Goal: Task Accomplishment & Management: Complete application form

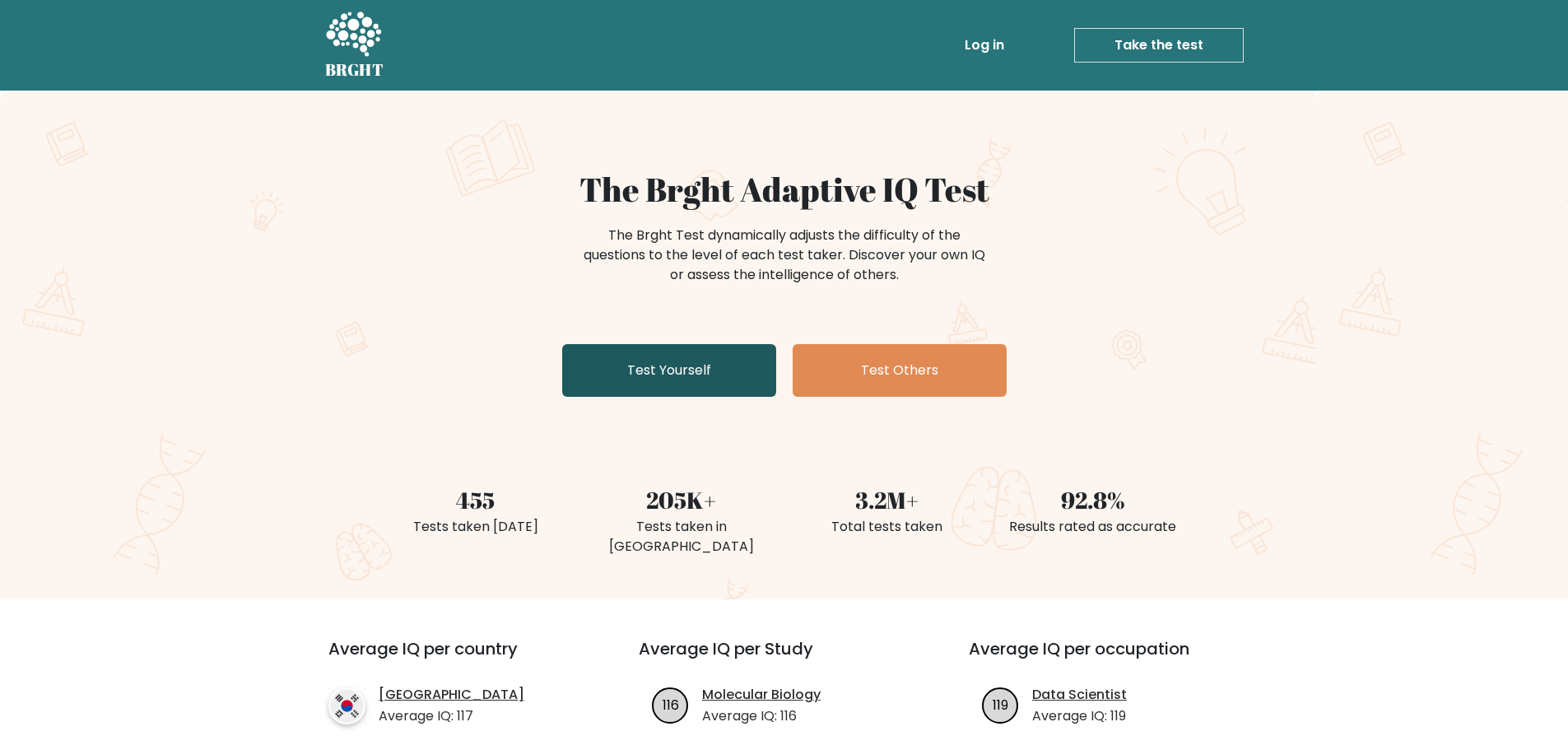
click at [680, 378] on link "Test Yourself" at bounding box center [669, 370] width 214 height 53
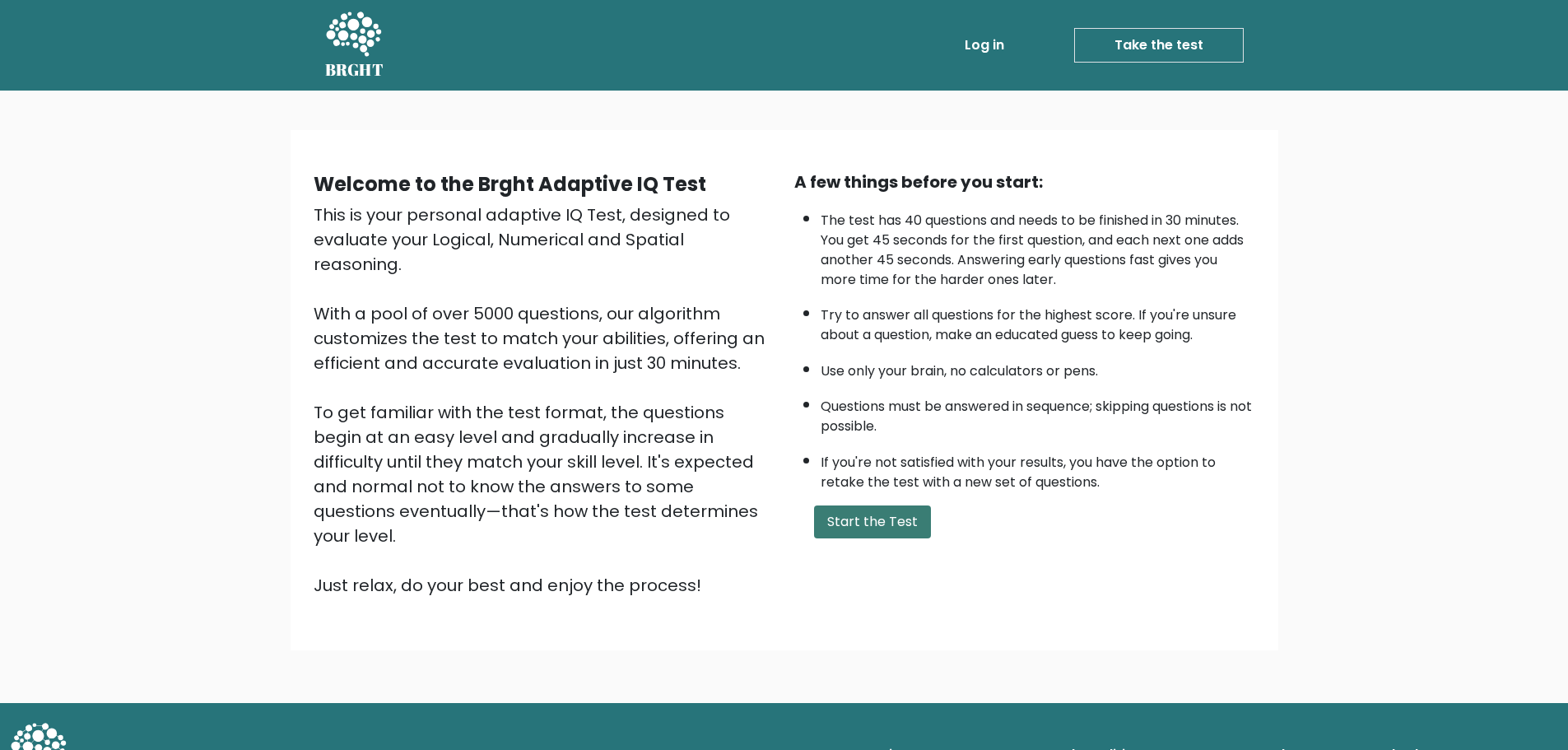
click at [875, 508] on button "Start the Test" at bounding box center [873, 522] width 117 height 33
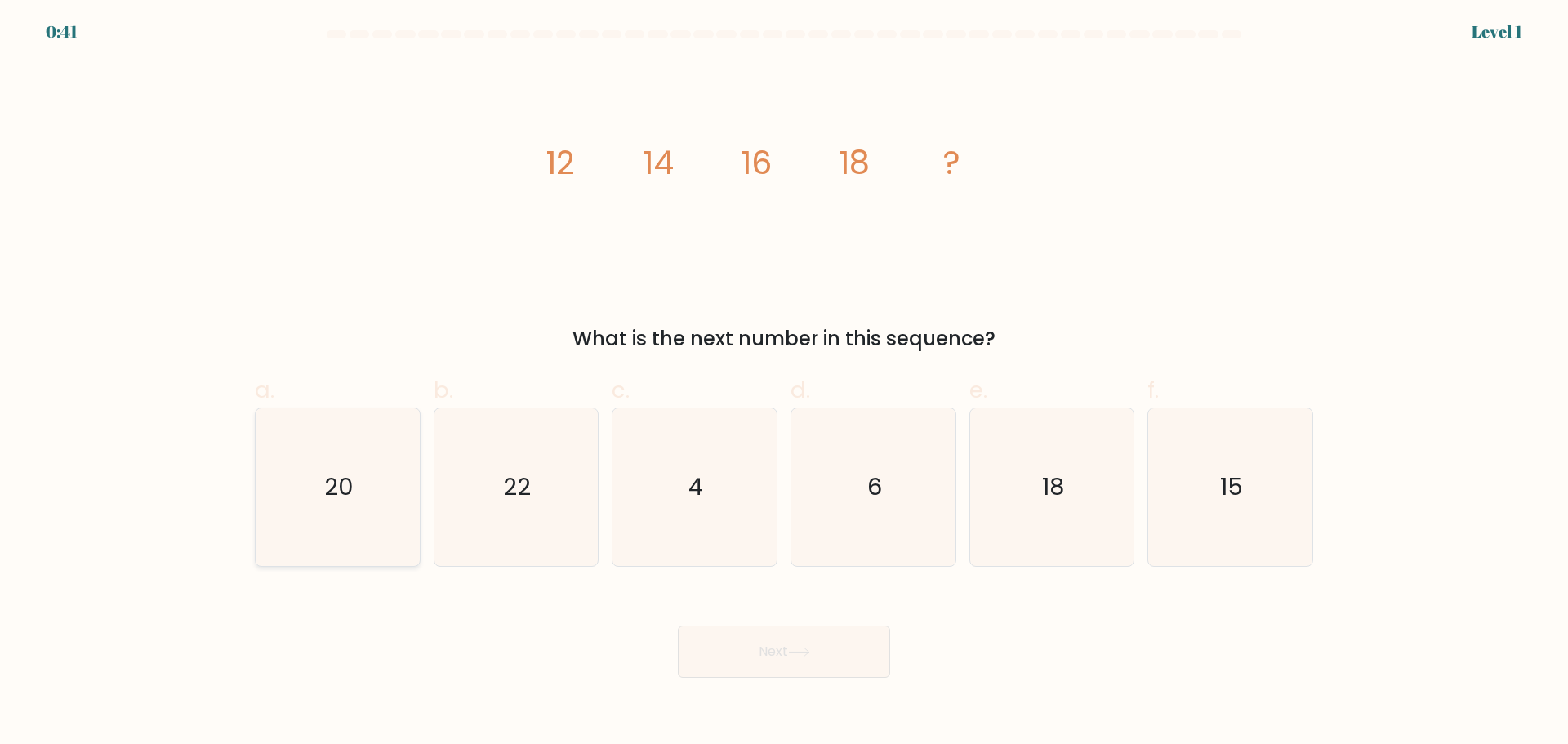
click at [364, 516] on icon "20" at bounding box center [338, 487] width 158 height 158
click at [784, 383] on input "a. 20" at bounding box center [784, 377] width 1 height 10
radio input "true"
click at [761, 647] on button "Next" at bounding box center [784, 652] width 212 height 53
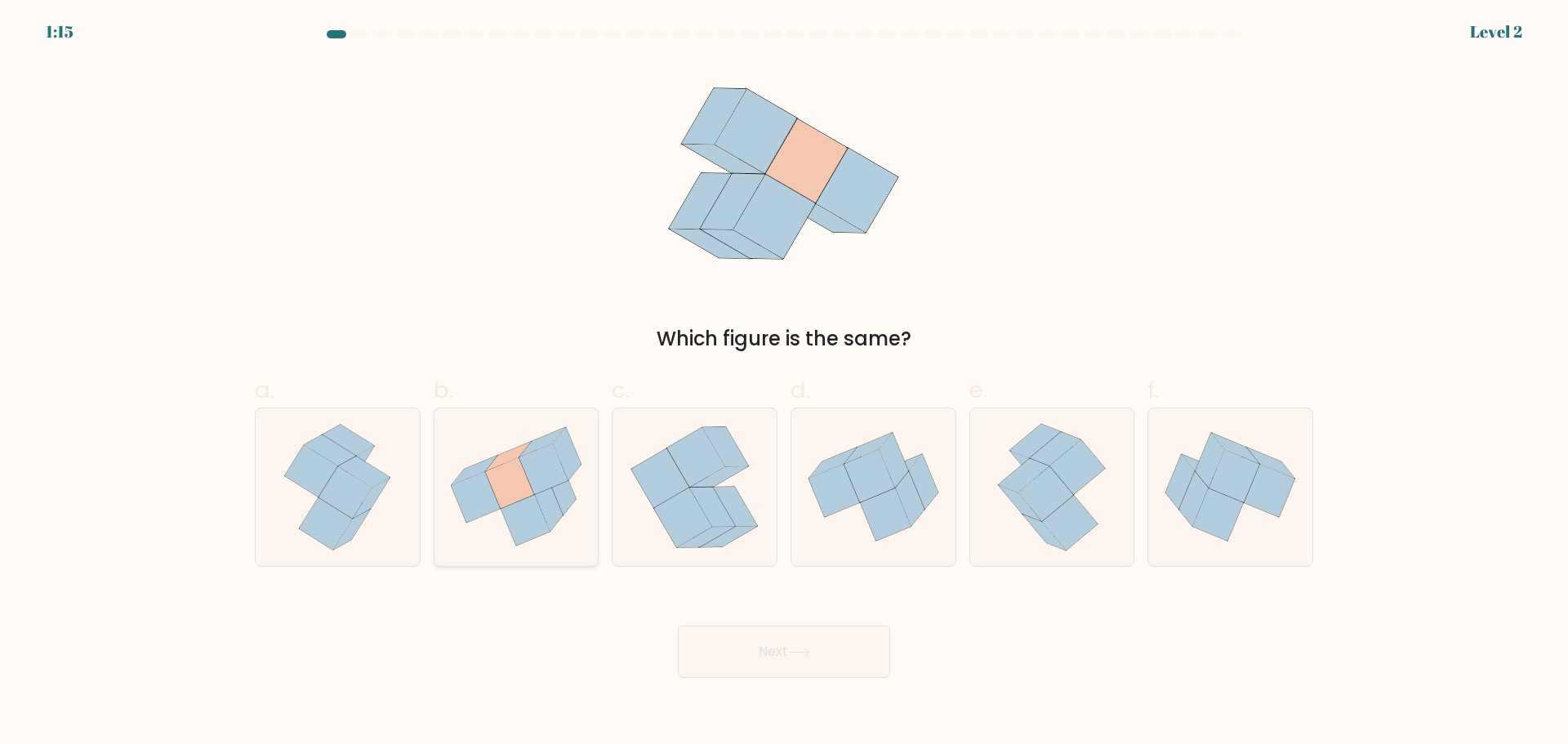
click at [549, 506] on icon at bounding box center [549, 504] width 28 height 53
click at [784, 383] on input "b." at bounding box center [784, 377] width 1 height 10
radio input "true"
click at [813, 665] on button "Next" at bounding box center [784, 652] width 212 height 53
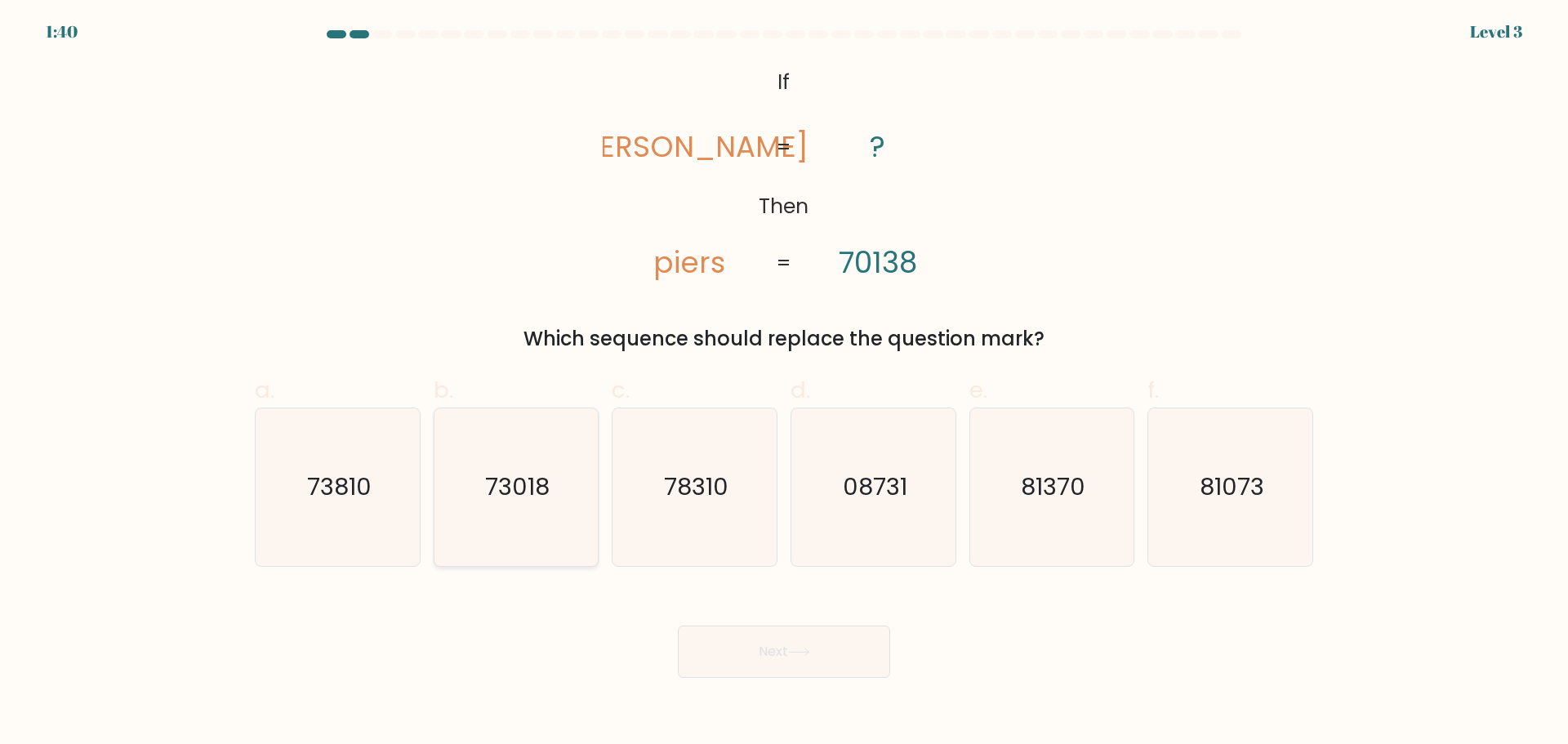
click at [491, 523] on icon "73018" at bounding box center [515, 487] width 158 height 158
click at [784, 383] on input "b. 73018" at bounding box center [784, 377] width 1 height 10
radio input "true"
click at [838, 662] on button "Next" at bounding box center [784, 652] width 212 height 53
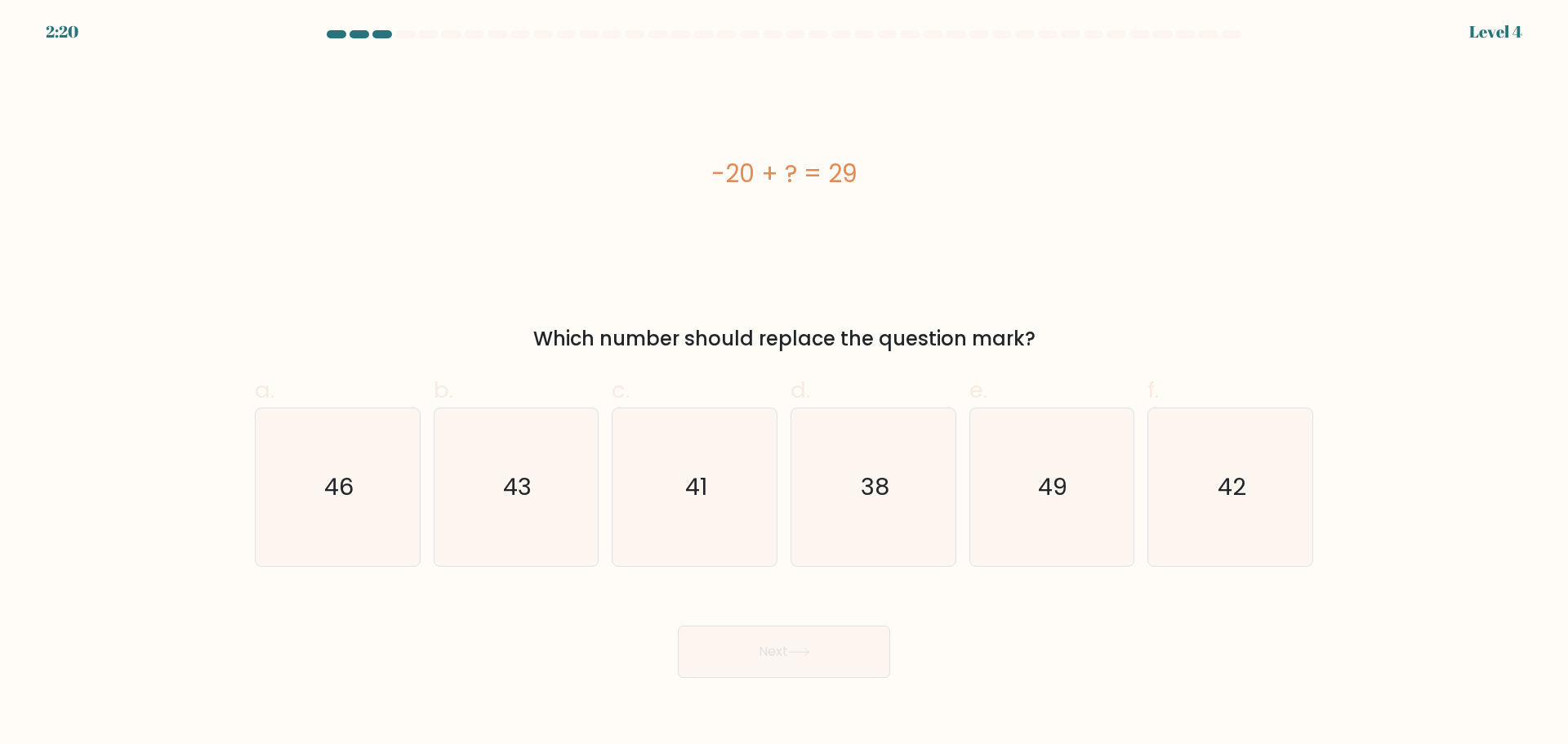
drag, startPoint x: 694, startPoint y: 190, endPoint x: 1059, endPoint y: 325, distance: 389.2
click at [1059, 325] on div "-20 + ? = 29 Which number should replace the question mark?" at bounding box center [784, 208] width 1078 height 292
copy div "-20 + ? = 29 Which number should replace the question mark?"
click at [1068, 490] on text "49" at bounding box center [1053, 487] width 29 height 33
click at [785, 383] on input "e. 49" at bounding box center [784, 377] width 1 height 10
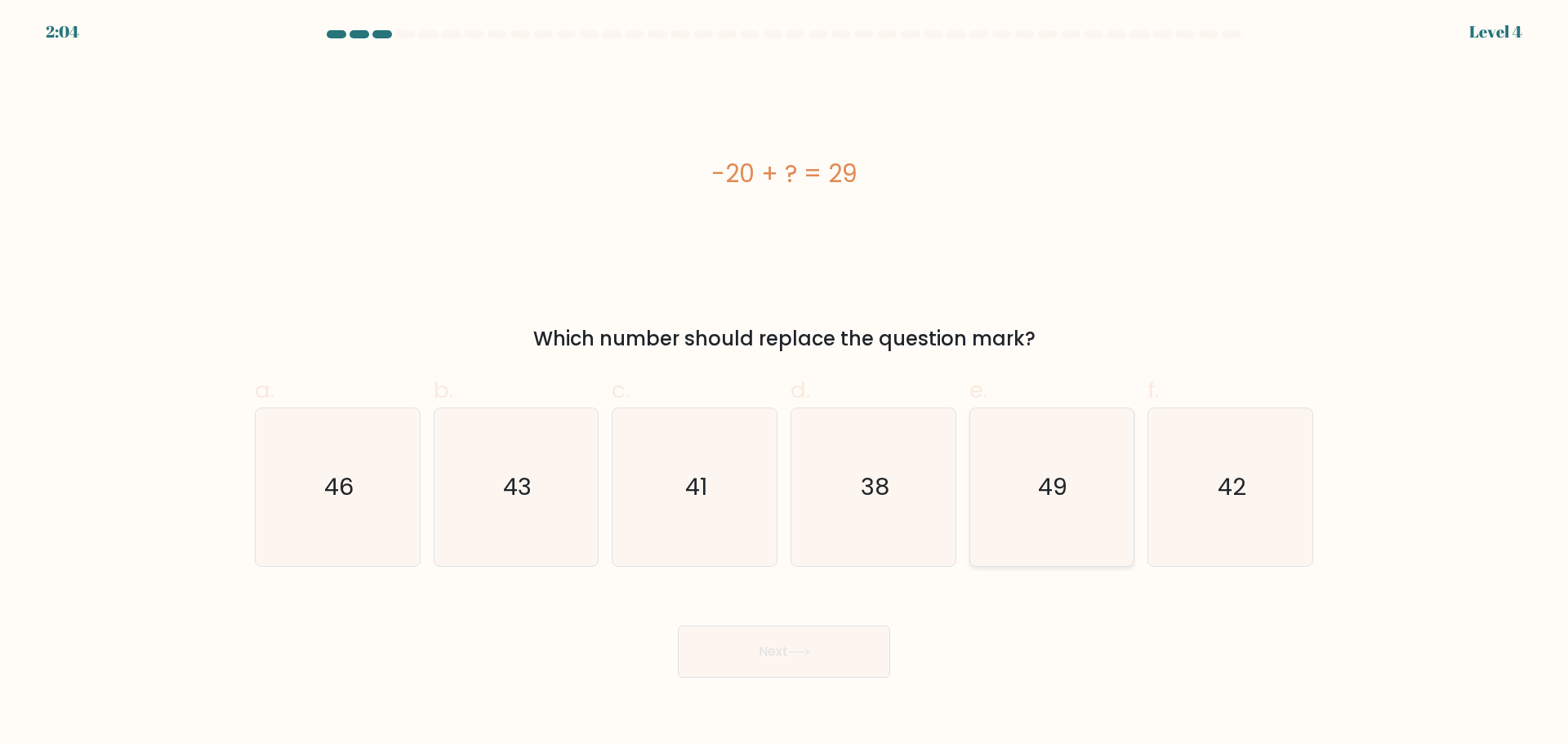
radio input "true"
click at [806, 652] on icon at bounding box center [799, 652] width 20 height 8
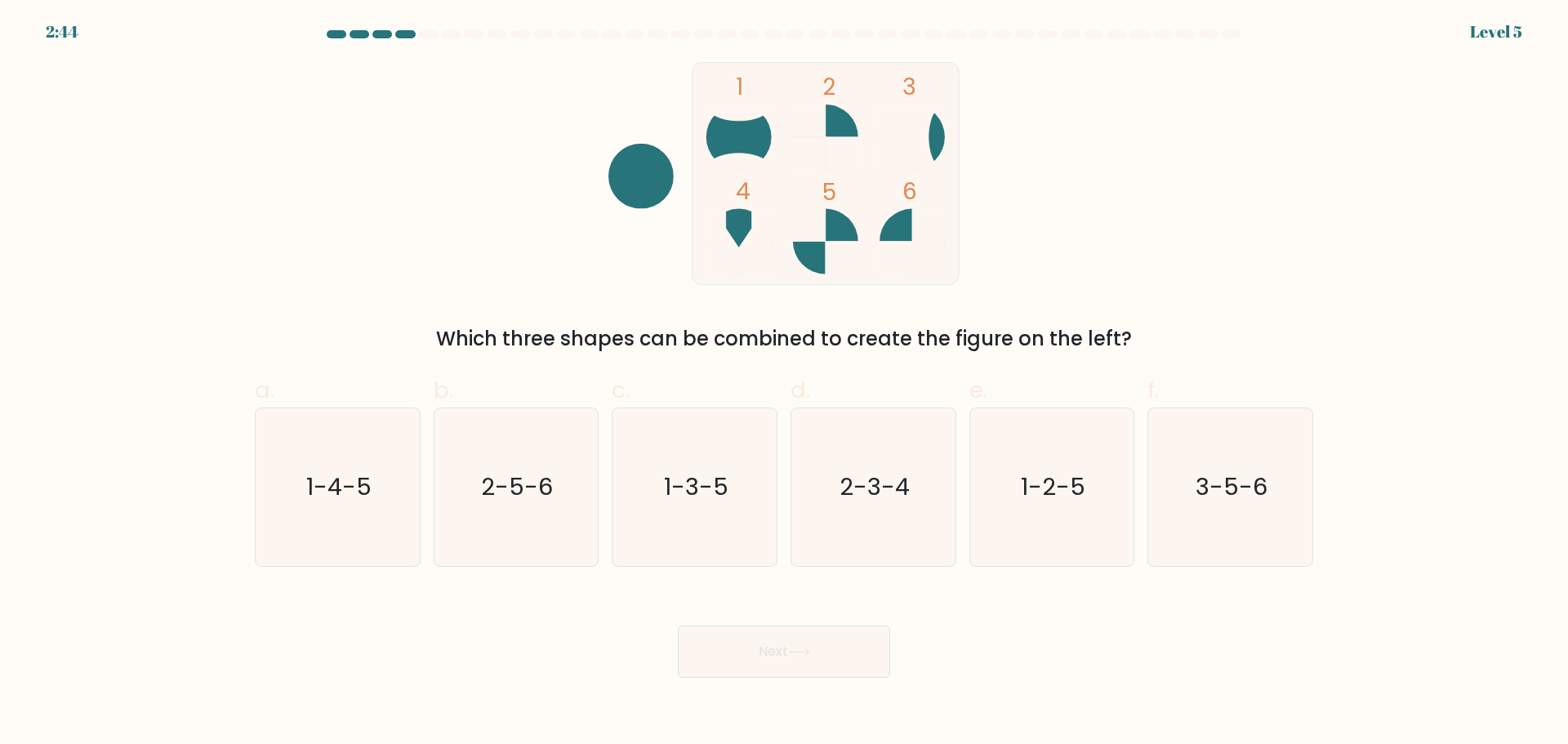
drag, startPoint x: 566, startPoint y: 106, endPoint x: 1182, endPoint y: 348, distance: 661.8
click at [1182, 348] on div "1 2 3 4 5 6 Which three shapes can be combined to create the figure on the left?" at bounding box center [784, 208] width 1078 height 292
click at [1236, 301] on div "1 2 3 4 5 6 Which three shapes can be combined to create the figure on the left?" at bounding box center [784, 208] width 1078 height 292
drag, startPoint x: 508, startPoint y: 474, endPoint x: 725, endPoint y: 605, distance: 253.5
click at [508, 474] on text "2-5-6" at bounding box center [517, 487] width 72 height 33
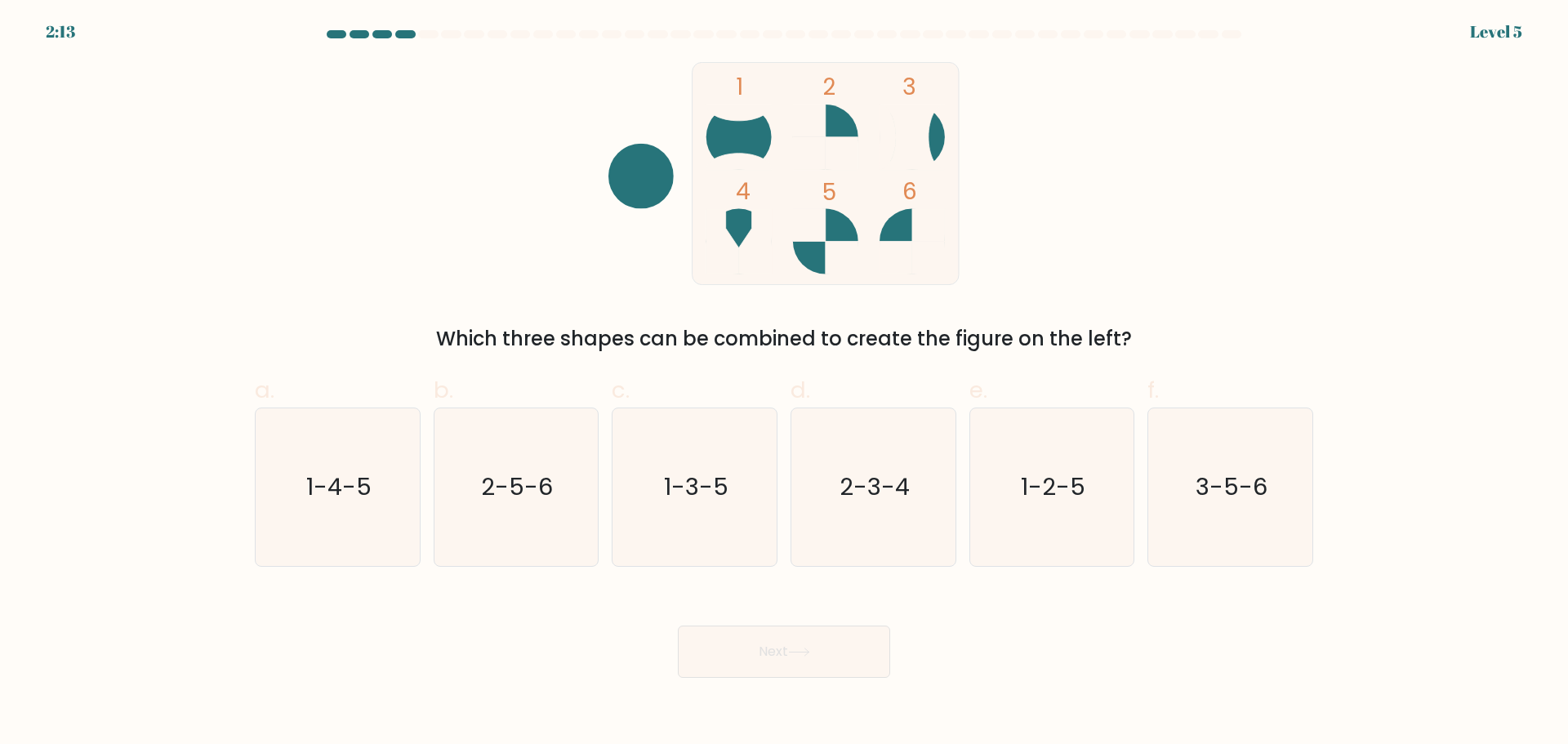
click at [784, 383] on input "b. 2-5-6" at bounding box center [784, 377] width 1 height 10
radio input "true"
click at [793, 647] on icon at bounding box center [800, 652] width 22 height 9
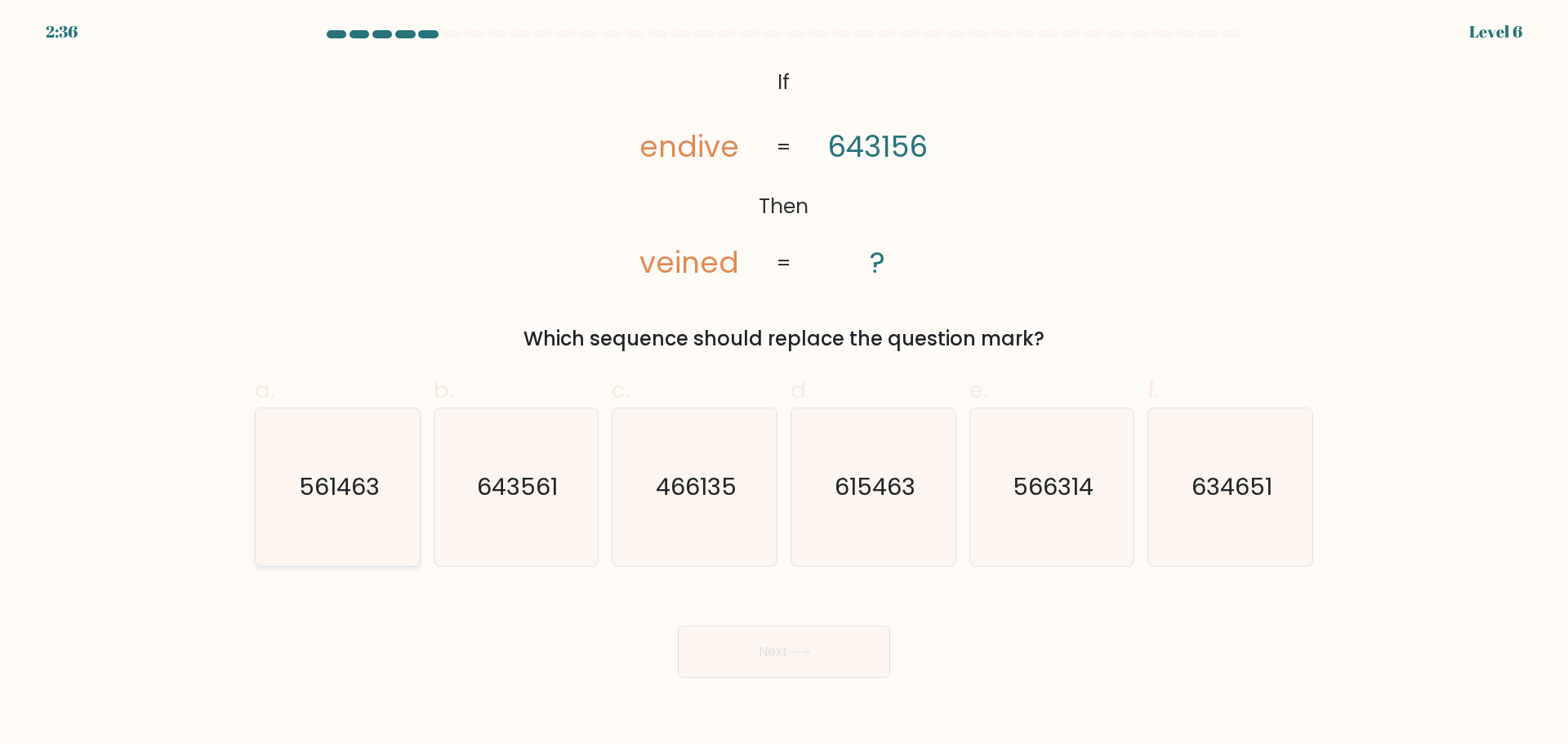
click at [360, 506] on icon "561463" at bounding box center [338, 487] width 158 height 158
click at [784, 383] on input "a. 561463" at bounding box center [784, 377] width 1 height 10
radio input "true"
click at [807, 646] on button "Next" at bounding box center [784, 652] width 212 height 53
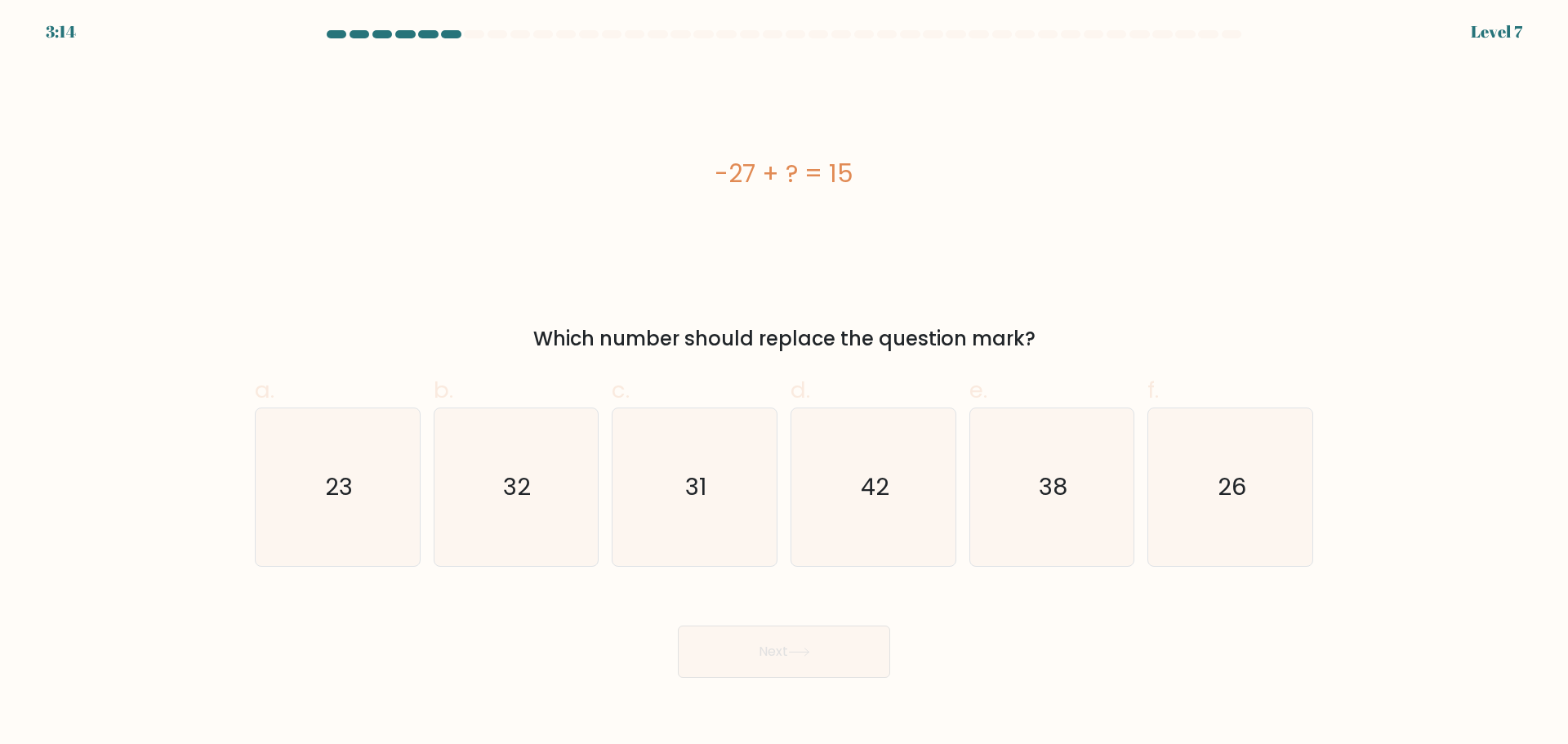
drag, startPoint x: 705, startPoint y: 170, endPoint x: 1085, endPoint y: 328, distance: 411.5
click at [1085, 328] on div "-27 + ? = 15 Which number should replace the question mark?" at bounding box center [784, 208] width 1078 height 292
copy div "-27 + ? = 15 Which number should replace the question mark?"
drag, startPoint x: 891, startPoint y: 491, endPoint x: 863, endPoint y: 515, distance: 36.9
click at [890, 491] on icon "42" at bounding box center [873, 487] width 158 height 158
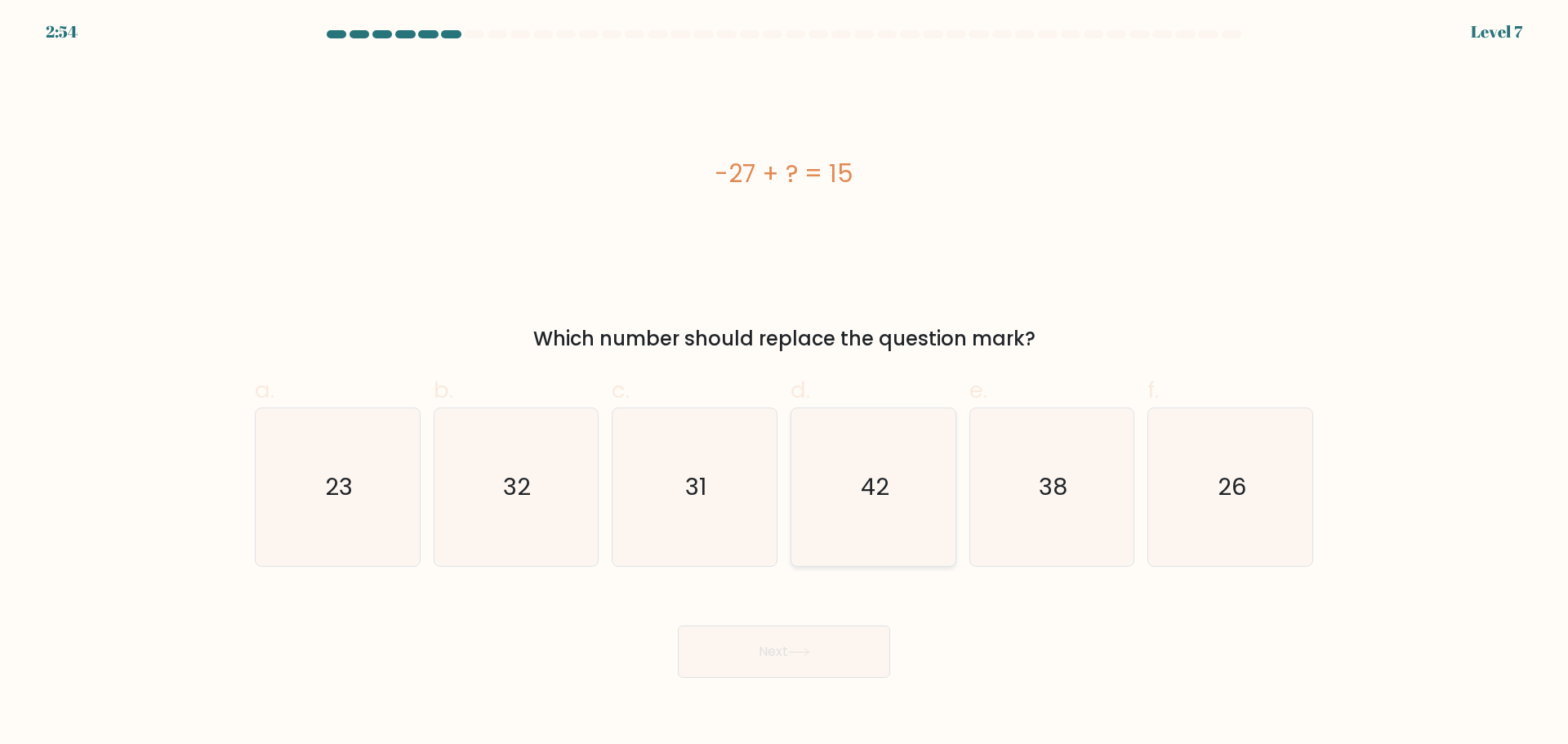
click at [785, 383] on input "d. 42" at bounding box center [784, 377] width 1 height 10
radio input "true"
drag, startPoint x: 819, startPoint y: 625, endPoint x: 817, endPoint y: 640, distance: 15.1
click at [819, 634] on div "Next" at bounding box center [784, 632] width 1078 height 91
click at [818, 644] on button "Next" at bounding box center [784, 652] width 212 height 53
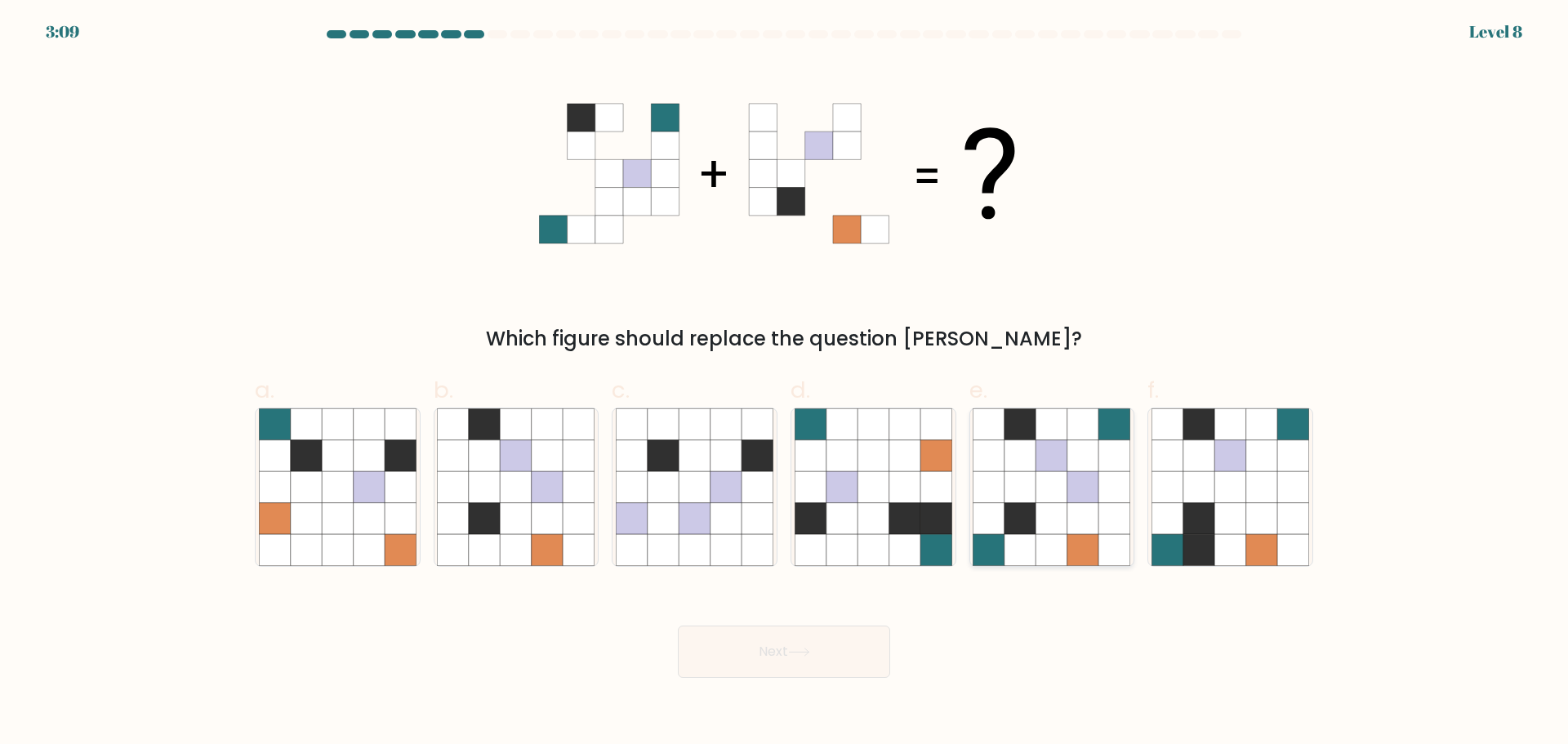
click at [1066, 541] on icon at bounding box center [1052, 550] width 31 height 31
click at [785, 383] on input "e." at bounding box center [784, 377] width 1 height 10
radio input "true"
click at [797, 657] on button "Next" at bounding box center [784, 652] width 212 height 53
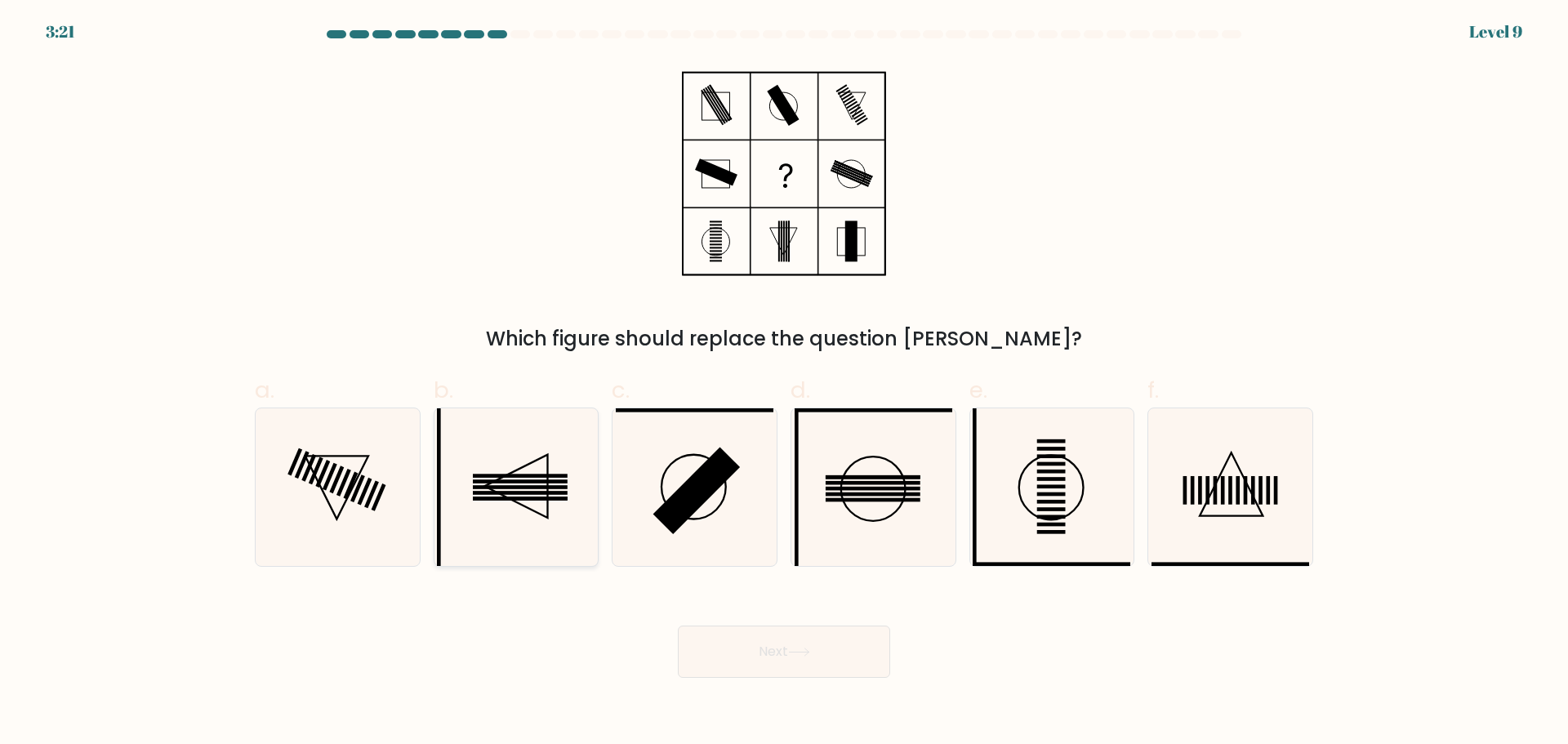
click at [591, 493] on icon at bounding box center [515, 487] width 158 height 158
click at [784, 383] on input "b." at bounding box center [784, 377] width 1 height 10
radio input "true"
drag, startPoint x: 750, startPoint y: 644, endPoint x: 763, endPoint y: 649, distance: 13.9
click at [763, 649] on button "Next" at bounding box center [784, 652] width 212 height 53
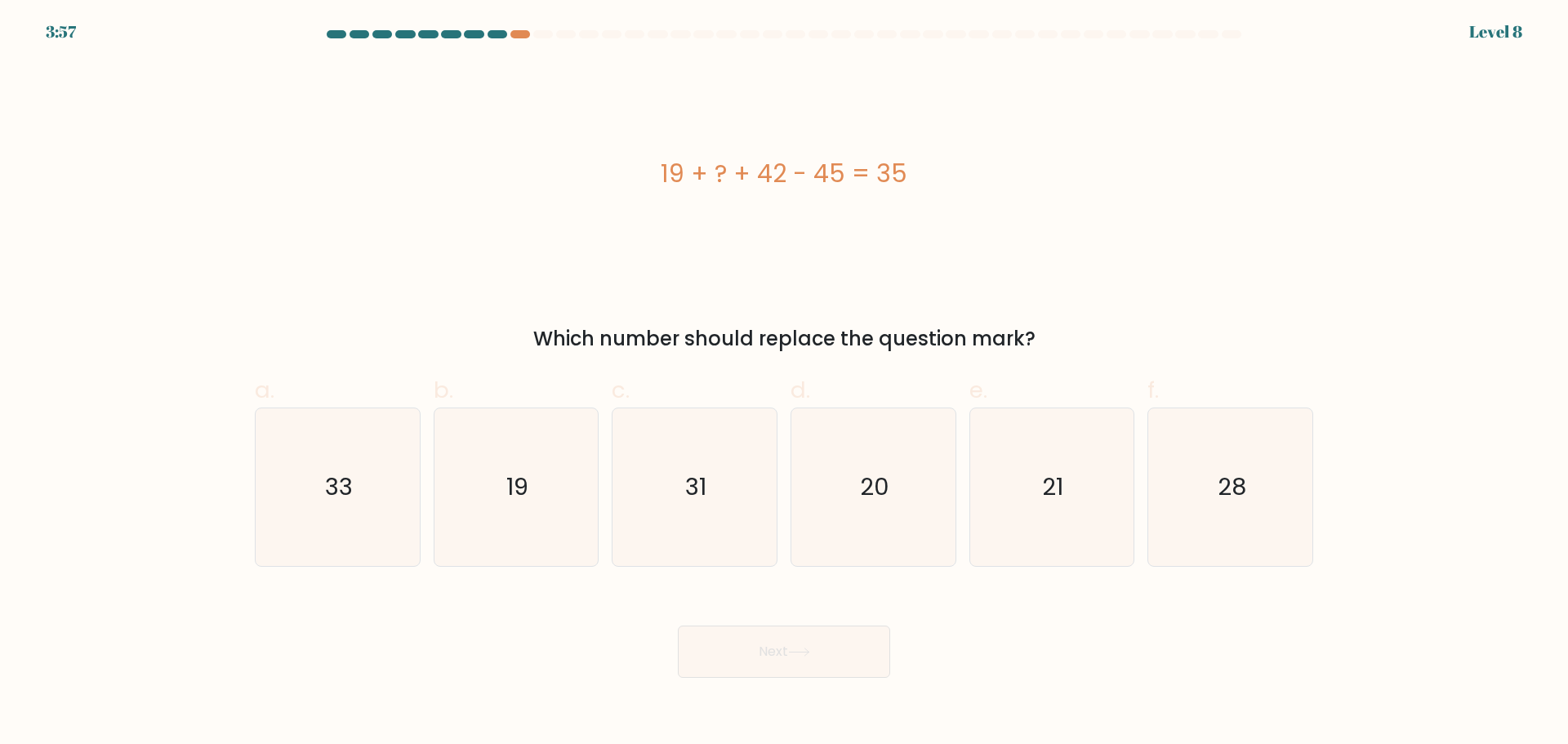
drag, startPoint x: 651, startPoint y: 180, endPoint x: 1080, endPoint y: 332, distance: 455.1
click at [1080, 332] on div "19 + ? + 42 - 45 = 35 Which number should replace the question mark?" at bounding box center [784, 208] width 1078 height 292
copy div "19 + ? + 42 - 45 = 35 Which number should replace the question mark?"
click at [484, 511] on icon "19" at bounding box center [515, 487] width 158 height 158
click at [784, 383] on input "b. 19" at bounding box center [784, 377] width 1 height 10
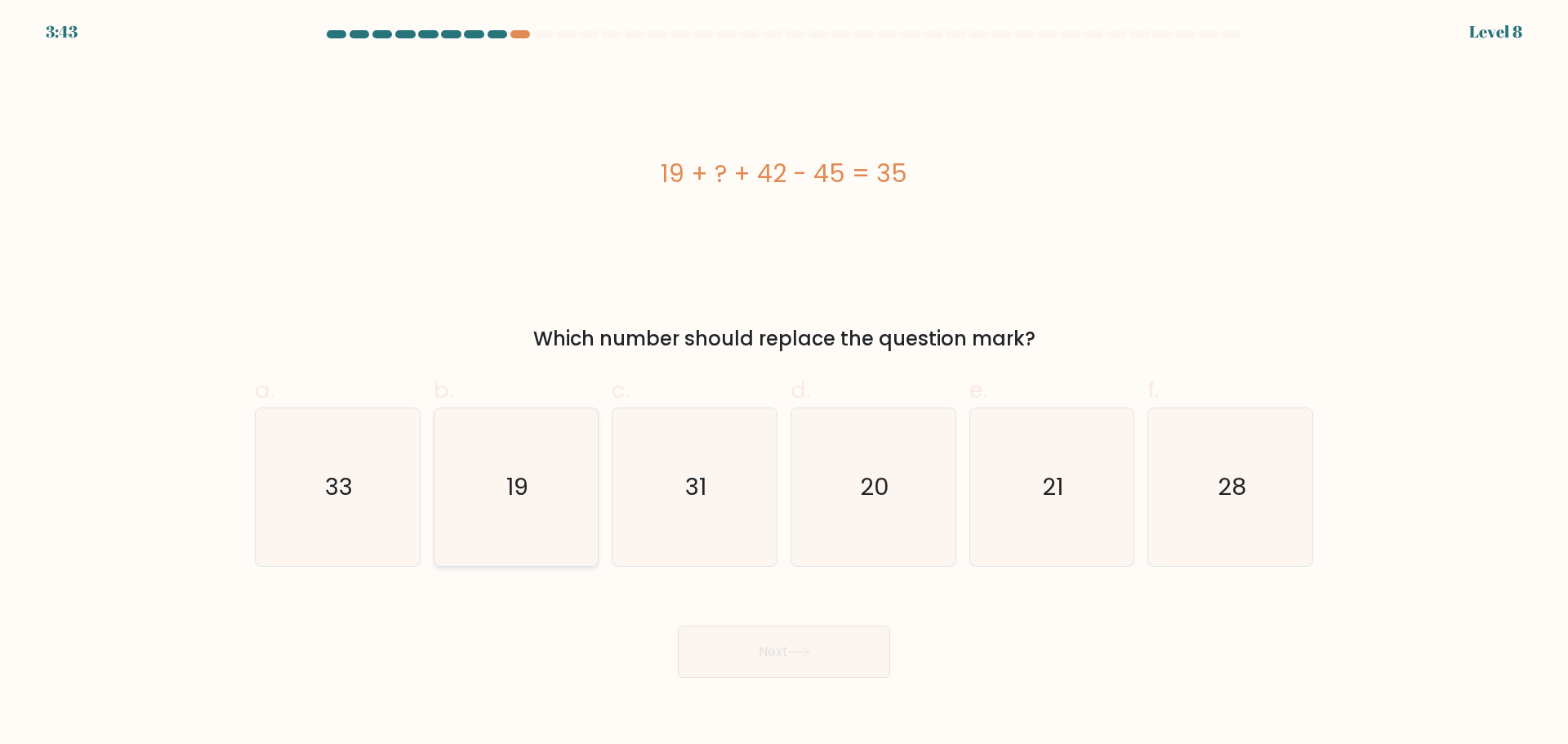
radio input "true"
click at [767, 650] on button "Next" at bounding box center [784, 652] width 212 height 53
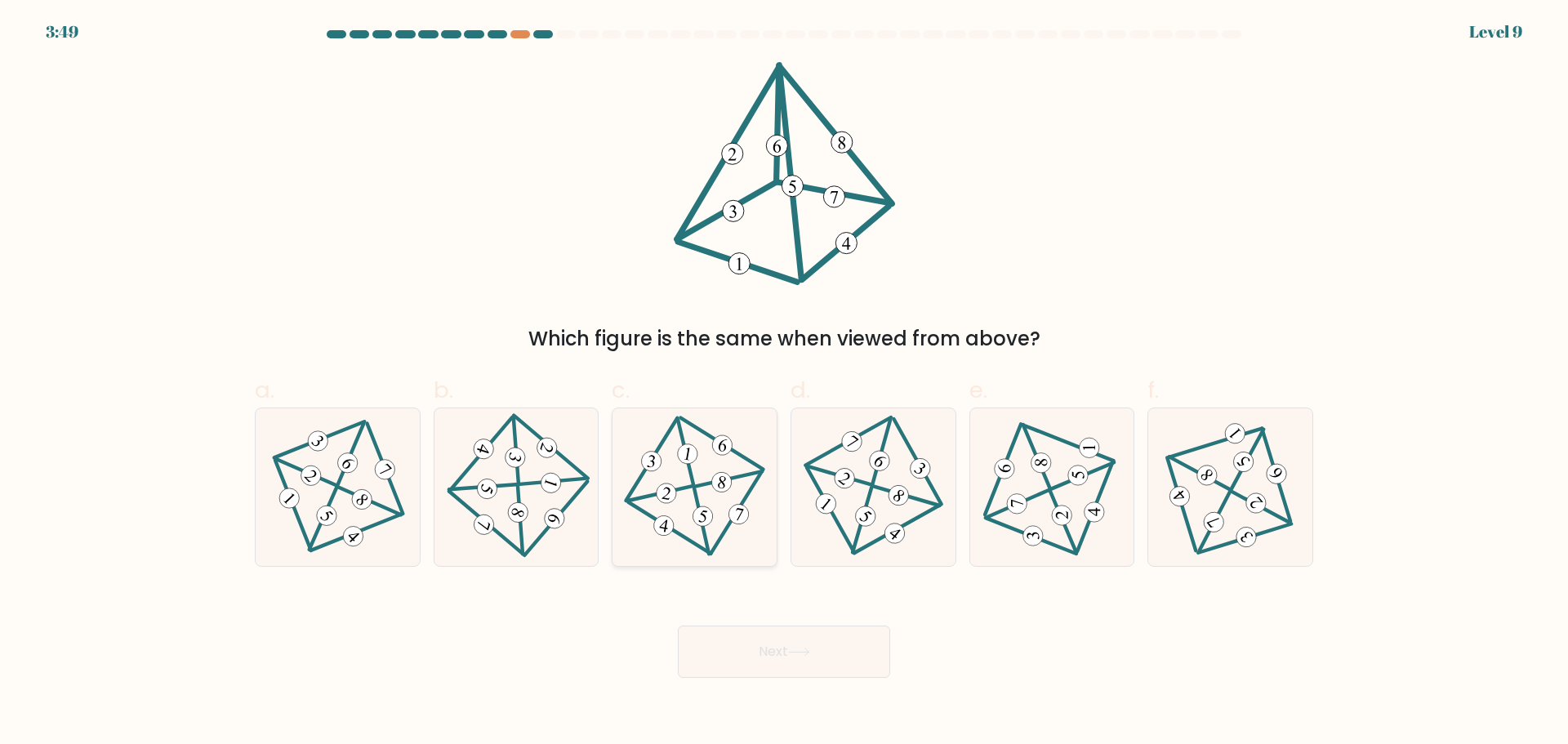
drag, startPoint x: 730, startPoint y: 479, endPoint x: 743, endPoint y: 495, distance: 20.6
click at [730, 479] on 706 at bounding box center [721, 482] width 22 height 22
click at [784, 383] on input "c." at bounding box center [784, 377] width 1 height 10
radio input "true"
click at [829, 672] on button "Next" at bounding box center [784, 652] width 212 height 53
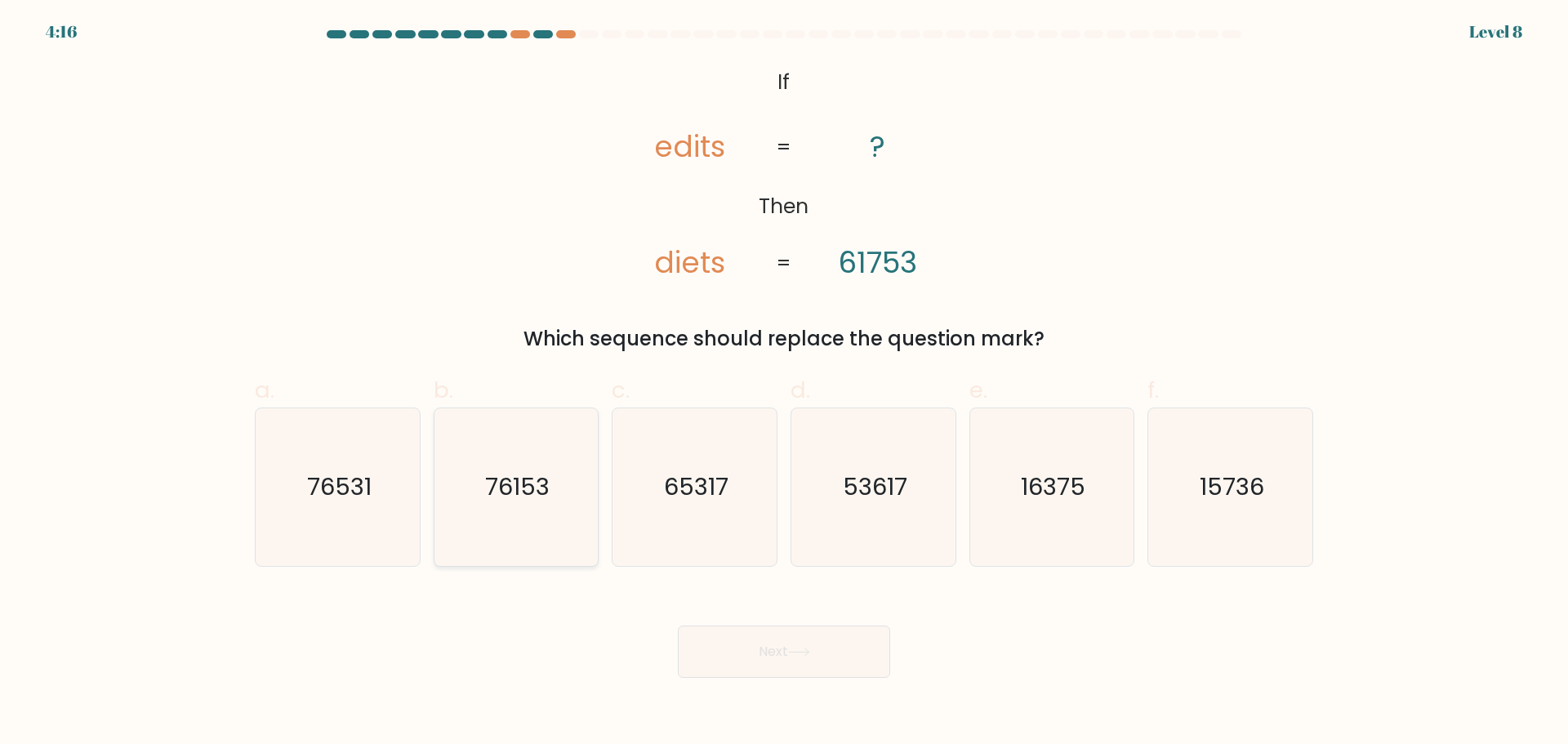
click at [582, 518] on icon "76153" at bounding box center [515, 487] width 158 height 158
click at [784, 383] on input "b. 76153" at bounding box center [784, 377] width 1 height 10
radio input "true"
click at [799, 667] on button "Next" at bounding box center [784, 652] width 212 height 53
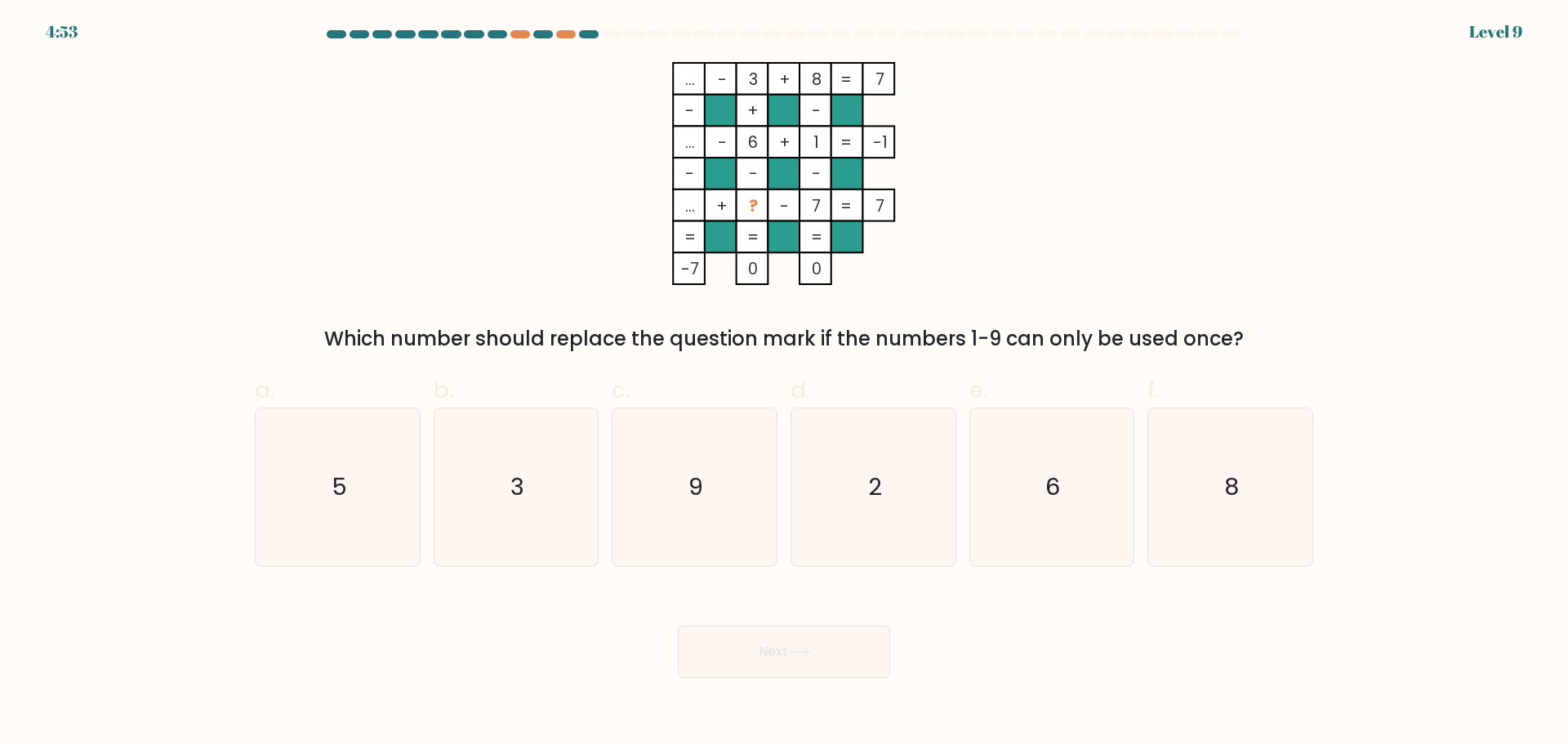
drag, startPoint x: 612, startPoint y: 58, endPoint x: 1297, endPoint y: 329, distance: 736.7
click at [1297, 329] on form at bounding box center [784, 354] width 1568 height 647
click at [1153, 204] on div "... - 3 + 8 7 - + - ... - 6 + 1 -1 - - - ... + ? - 7 = 7 = = = = -7 0 0 = Which…" at bounding box center [784, 208] width 1078 height 292
drag, startPoint x: 729, startPoint y: 495, endPoint x: 815, endPoint y: 616, distance: 148.4
click at [730, 495] on icon "9" at bounding box center [694, 487] width 158 height 158
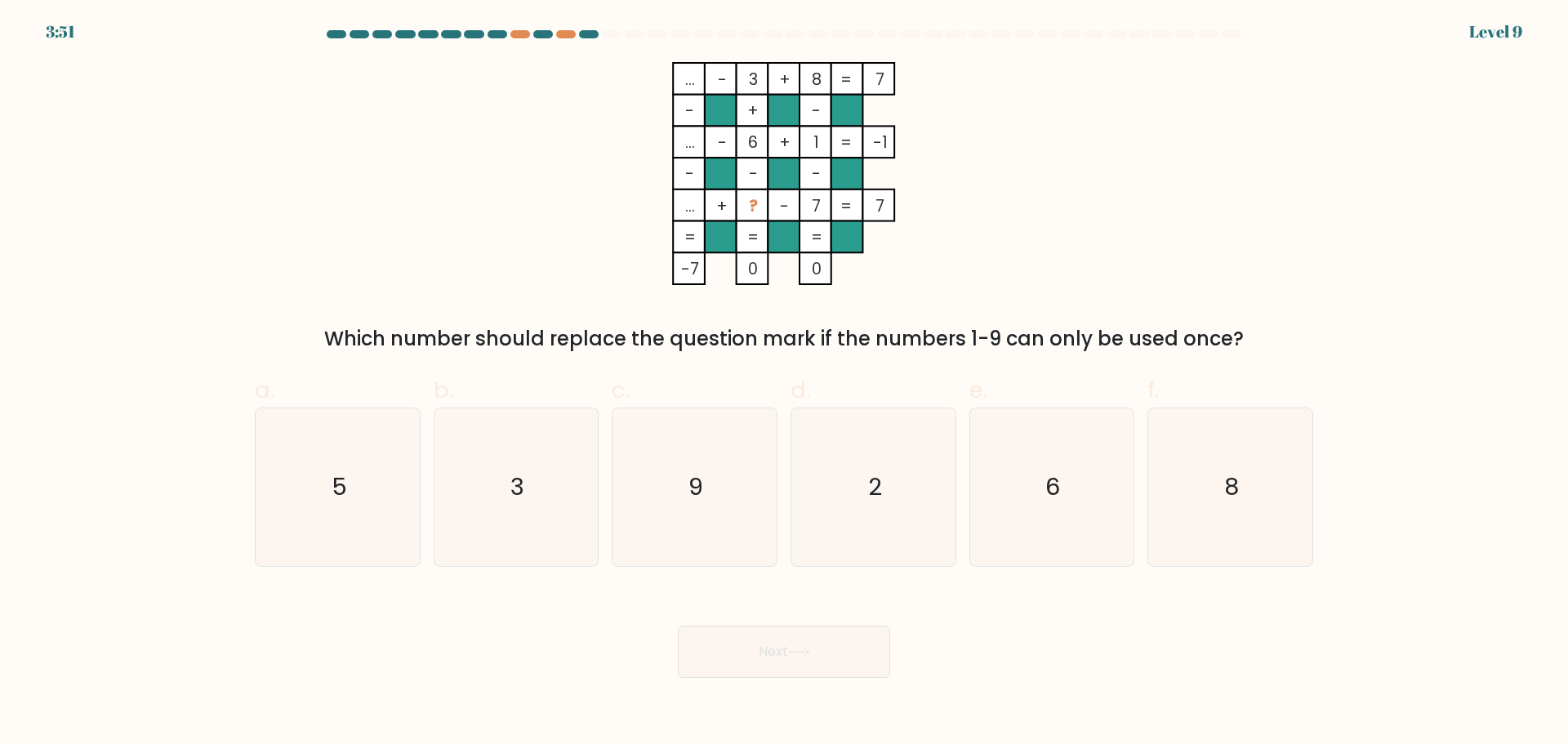
click at [784, 383] on input "c. 9" at bounding box center [784, 377] width 1 height 10
radio input "true"
click at [839, 663] on button "Next" at bounding box center [784, 652] width 212 height 53
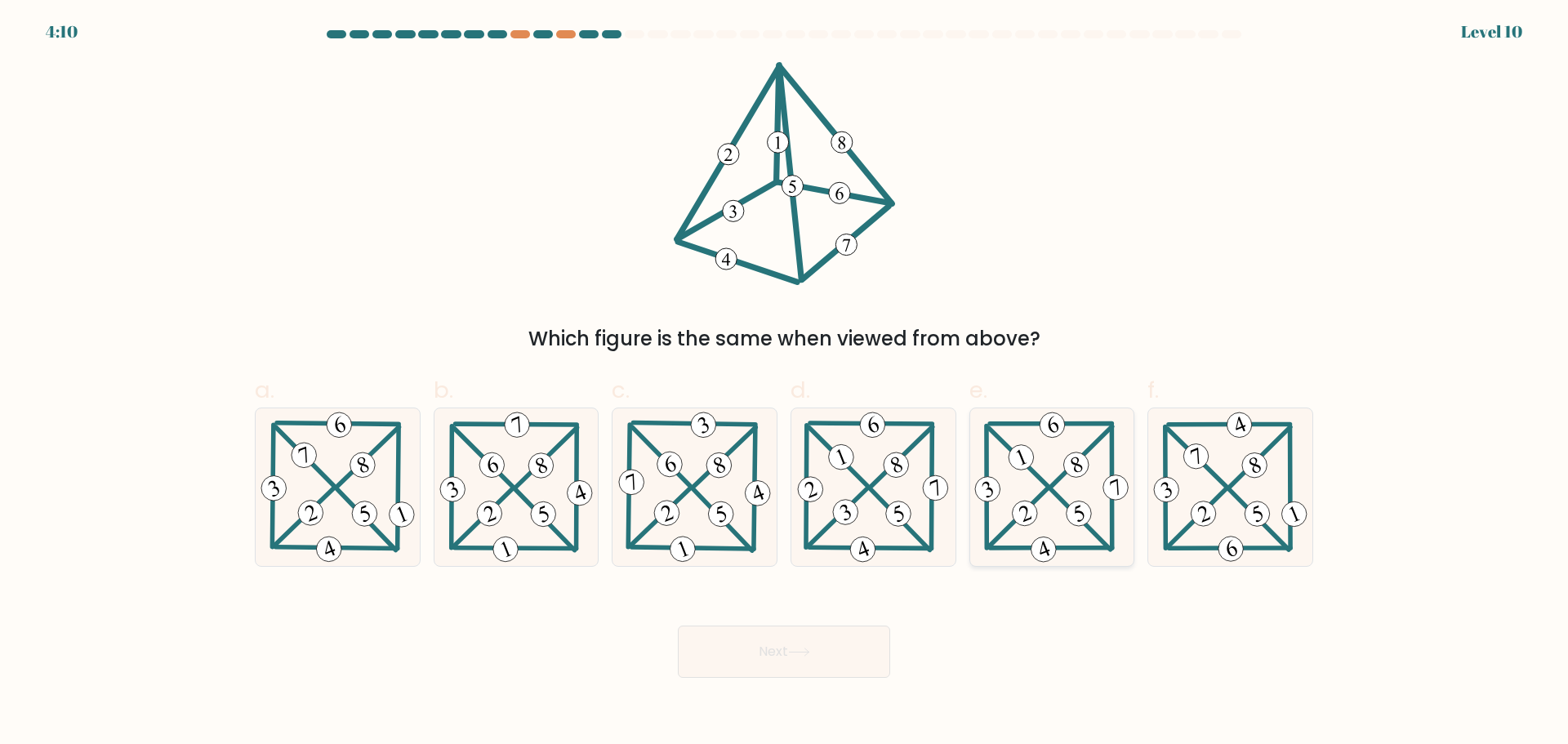
click at [1023, 514] on 705 at bounding box center [1025, 513] width 33 height 33
click at [785, 383] on input "e." at bounding box center [784, 377] width 1 height 10
radio input "true"
click at [775, 664] on button "Next" at bounding box center [784, 652] width 212 height 53
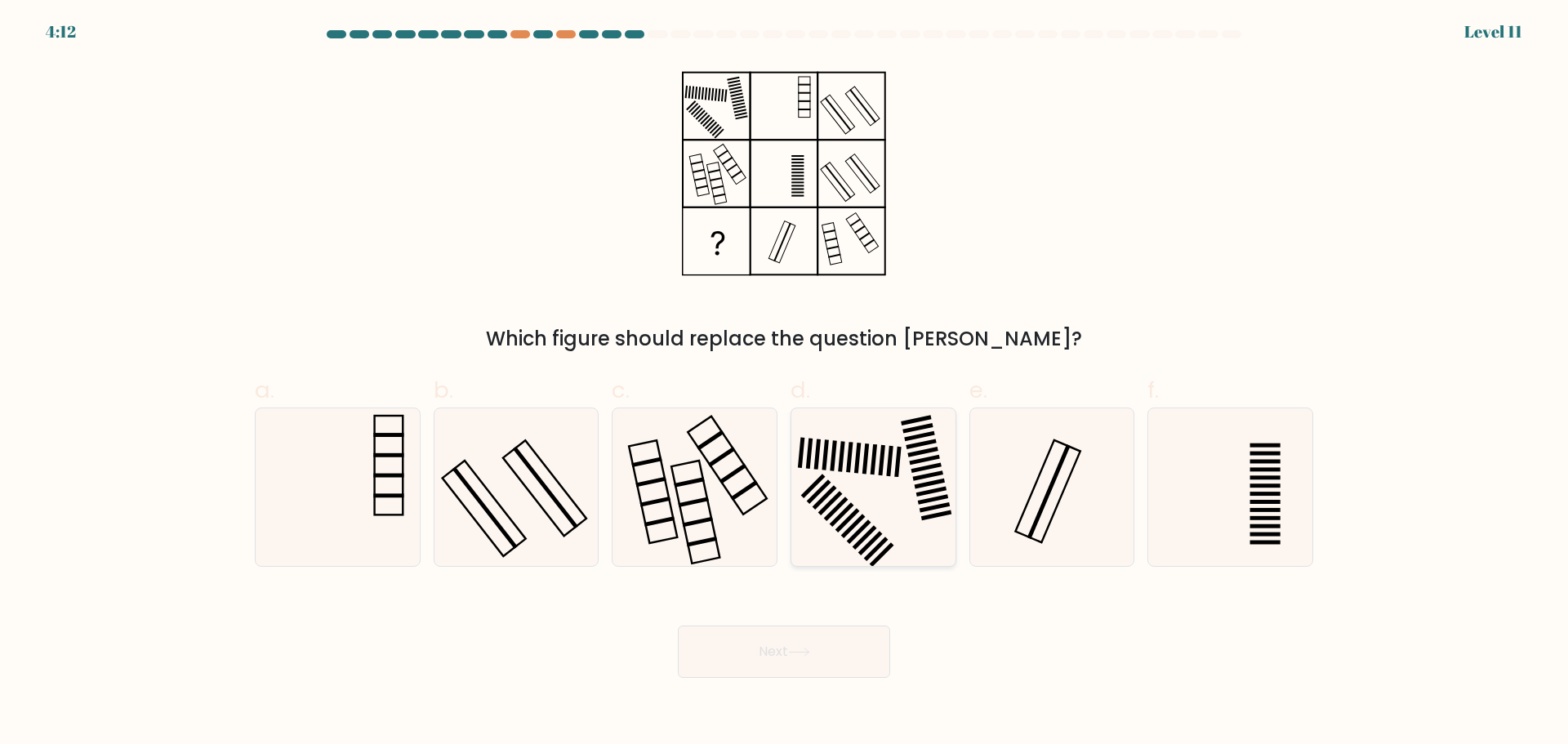
click at [915, 489] on icon at bounding box center [873, 487] width 158 height 158
click at [785, 383] on input "d." at bounding box center [784, 377] width 1 height 10
radio input "true"
click at [800, 645] on button "Next" at bounding box center [784, 652] width 212 height 53
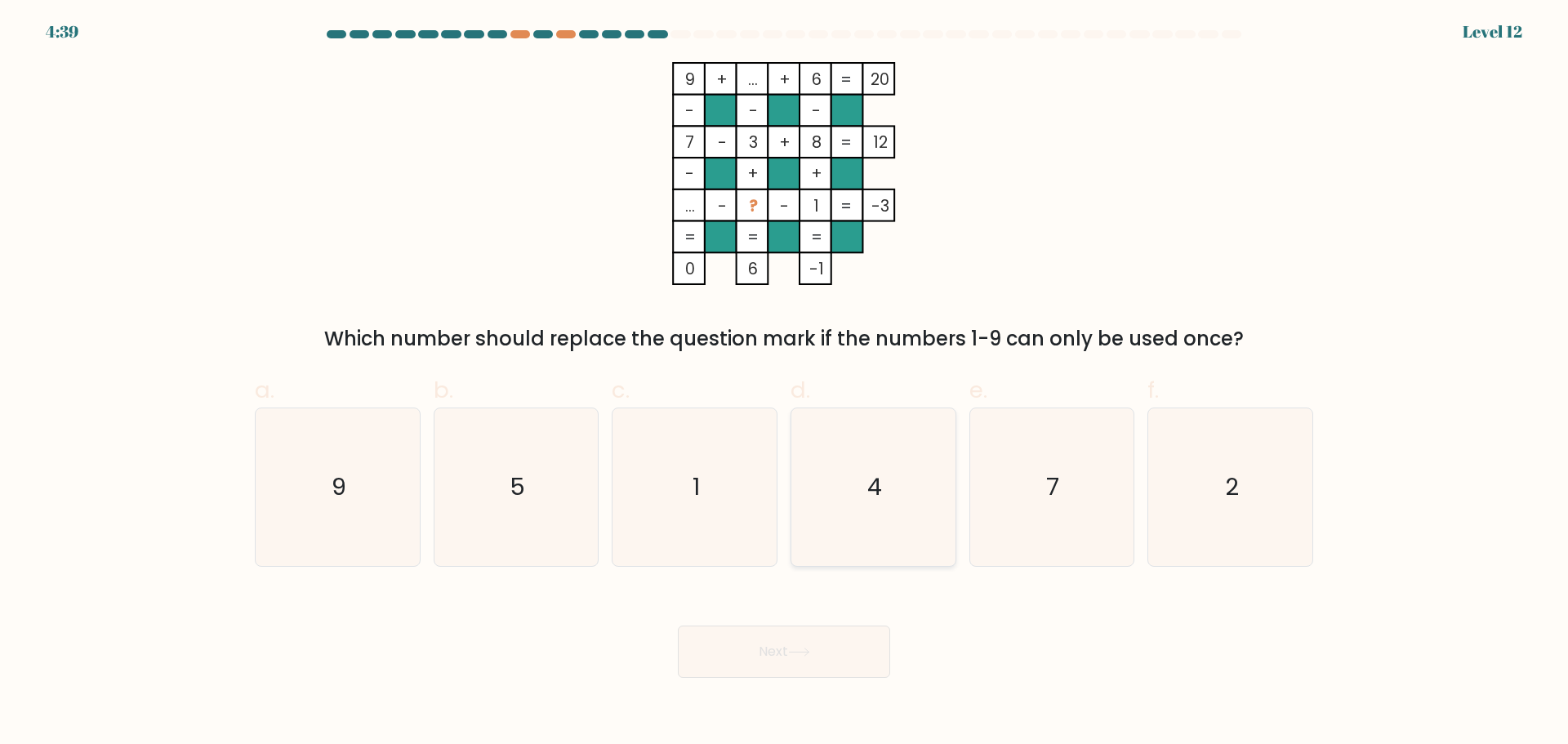
click at [830, 501] on icon "4" at bounding box center [873, 487] width 158 height 158
click at [785, 383] on input "d. 4" at bounding box center [784, 377] width 1 height 10
radio input "true"
click at [836, 656] on button "Next" at bounding box center [784, 652] width 212 height 53
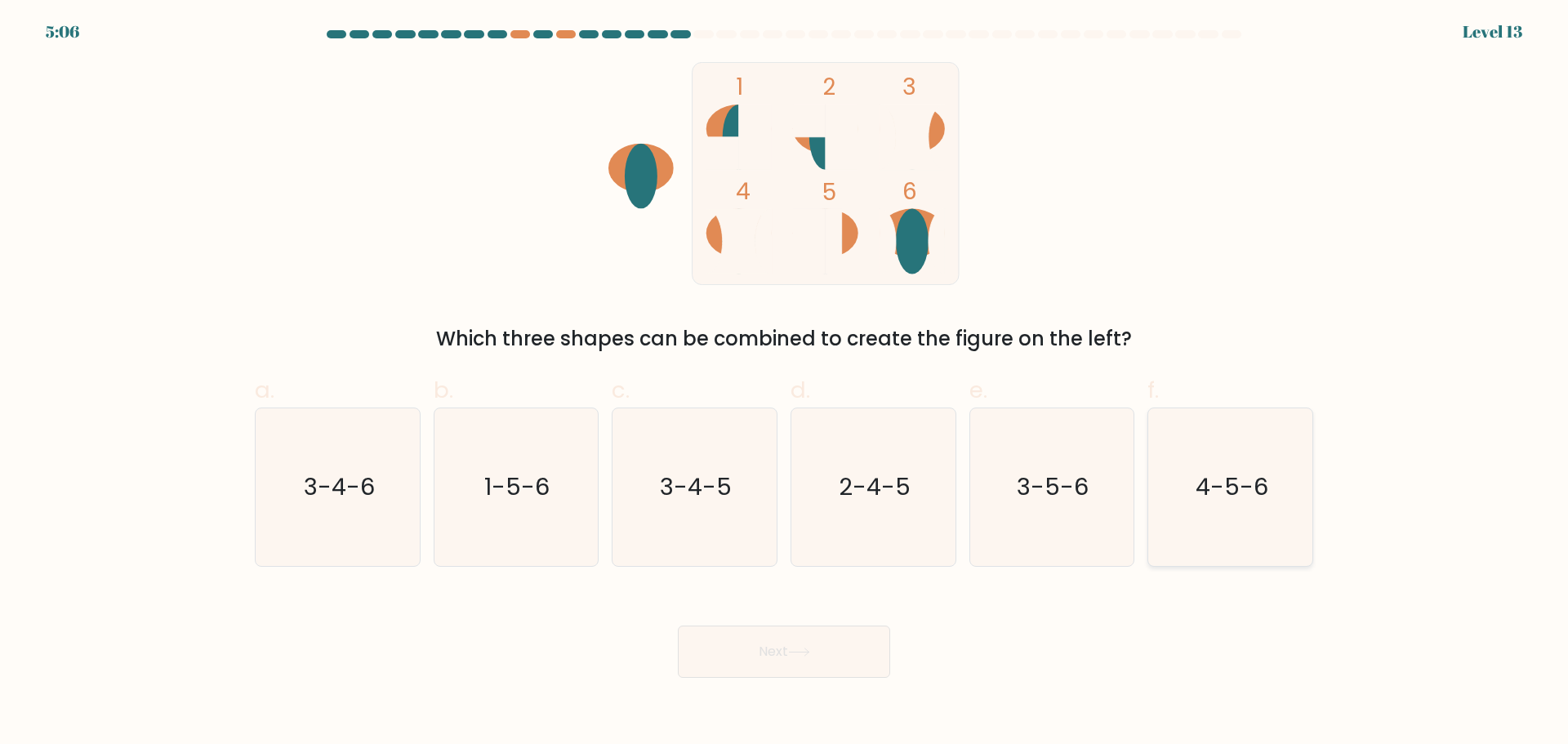
click at [1261, 489] on text "4-5-6" at bounding box center [1232, 487] width 73 height 33
click at [785, 383] on input "f. 4-5-6" at bounding box center [784, 377] width 1 height 10
radio input "true"
click at [830, 631] on button "Next" at bounding box center [784, 652] width 212 height 53
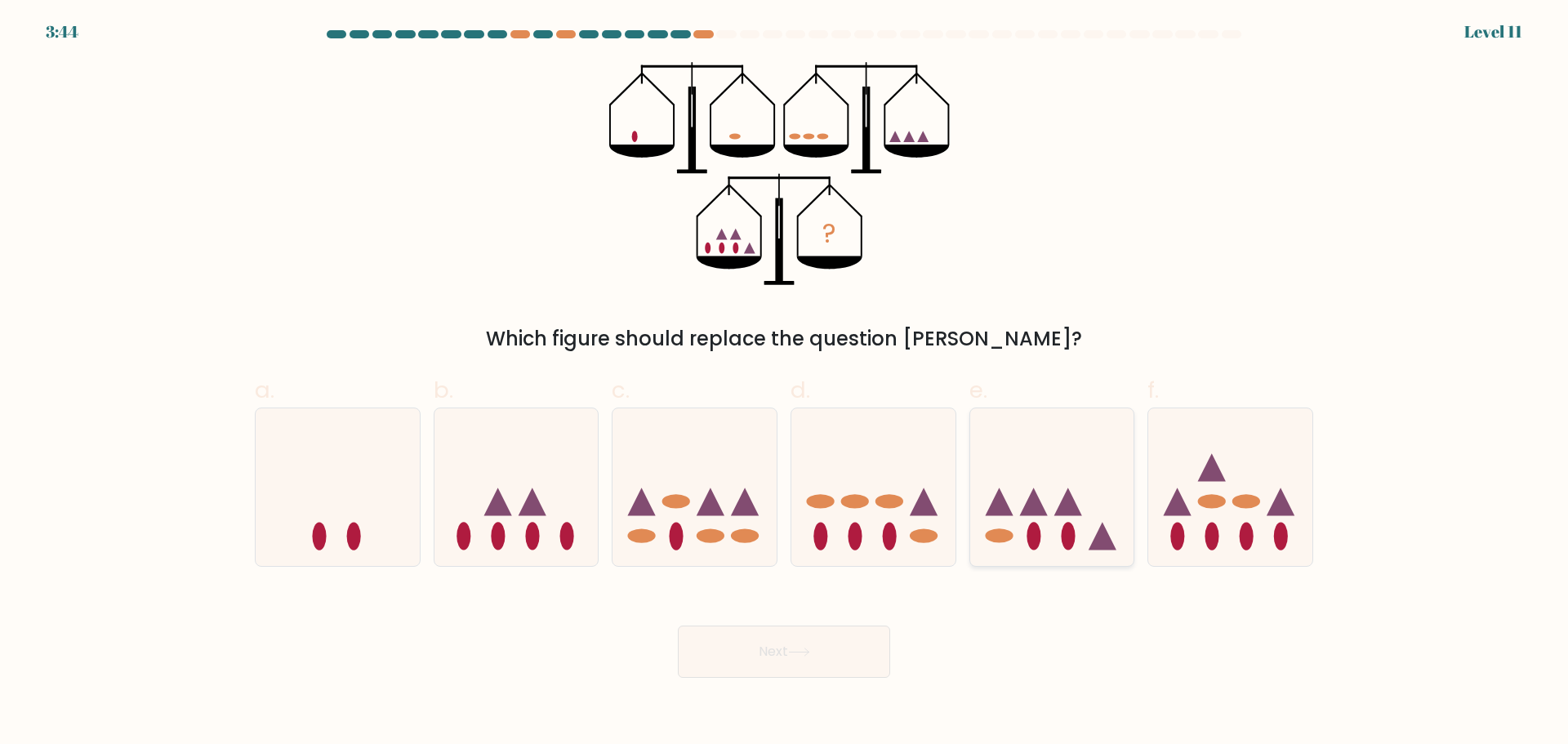
click at [1065, 463] on icon at bounding box center [1053, 486] width 164 height 136
click at [785, 383] on input "e." at bounding box center [784, 377] width 1 height 10
radio input "true"
click at [811, 644] on button "Next" at bounding box center [784, 652] width 212 height 53
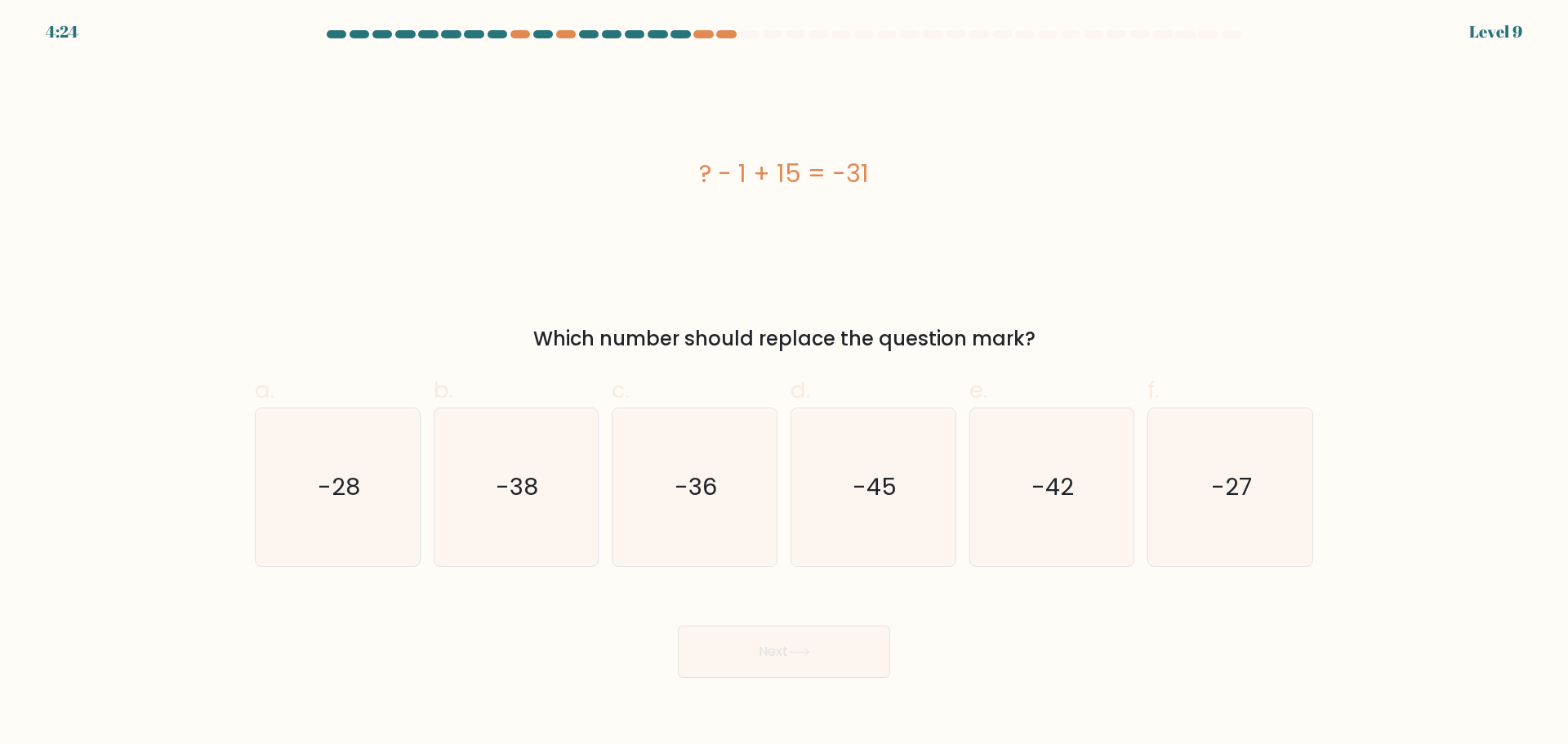
drag, startPoint x: 673, startPoint y: 180, endPoint x: 1069, endPoint y: 352, distance: 431.7
click at [1069, 352] on div "? - 1 + 15 = -31 Which number should replace the question mark?" at bounding box center [784, 208] width 1078 height 292
copy div "? - 1 + 15 = -31 Which number should replace the question mark?"
drag, startPoint x: 839, startPoint y: 484, endPoint x: 839, endPoint y: 510, distance: 26.0
click at [839, 484] on icon "-45" at bounding box center [873, 487] width 158 height 158
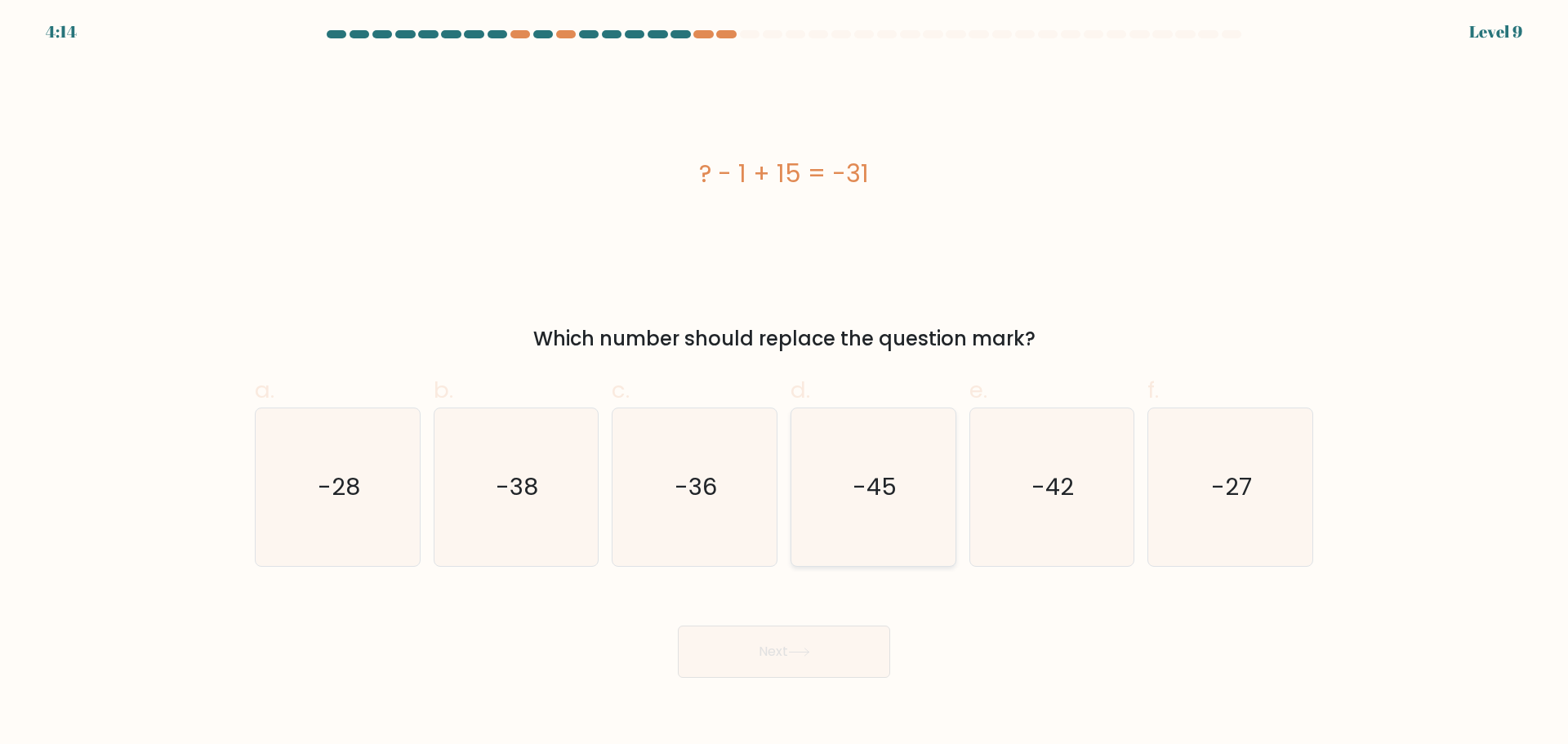
click at [785, 383] on input "d. -45" at bounding box center [784, 377] width 1 height 10
radio input "true"
click at [800, 641] on button "Next" at bounding box center [784, 652] width 212 height 53
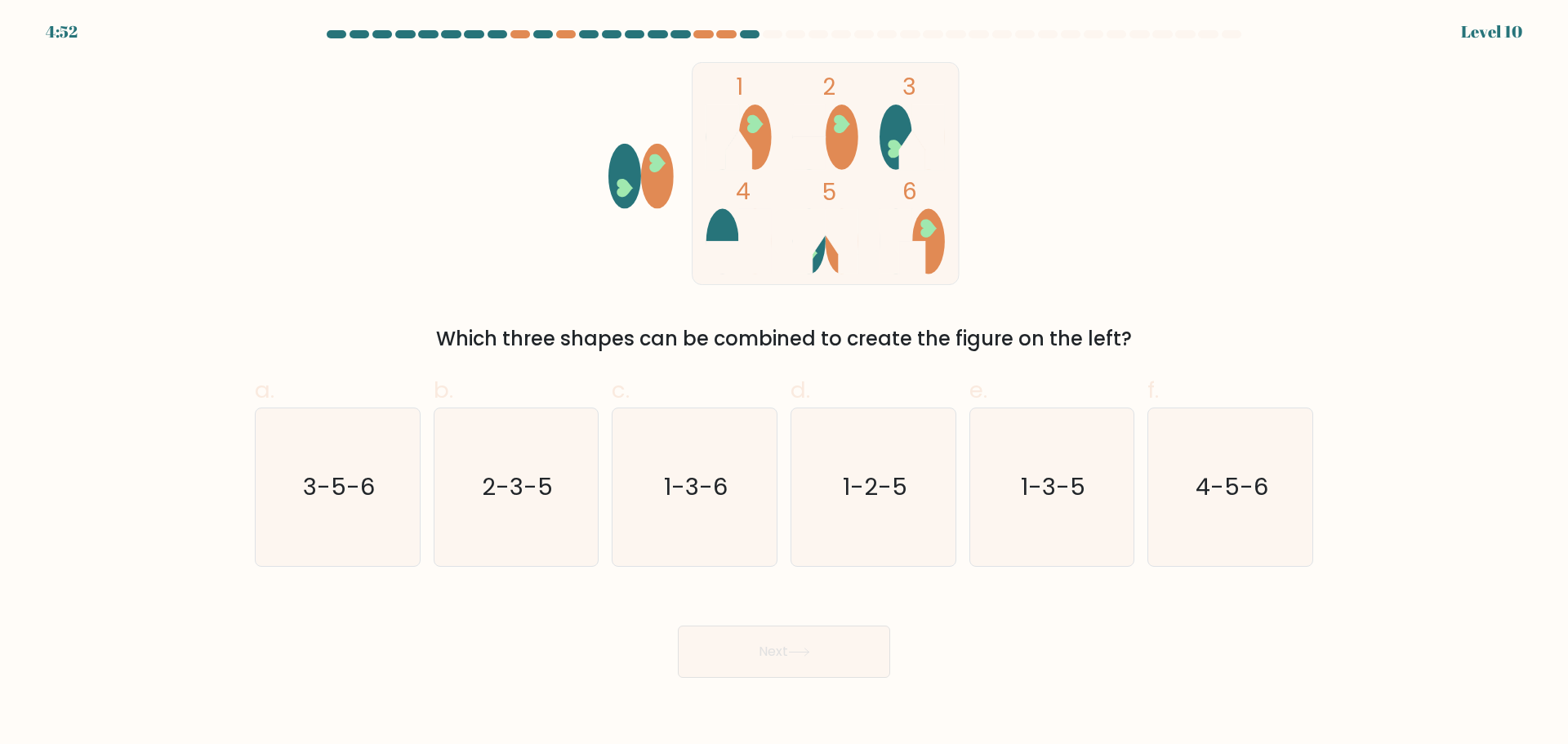
click at [754, 141] on ellipse at bounding box center [756, 137] width 33 height 66
click at [1041, 512] on icon "1-3-5" at bounding box center [1052, 487] width 158 height 158
click at [785, 383] on input "e. 1-3-5" at bounding box center [784, 377] width 1 height 10
radio input "true"
click at [794, 672] on button "Next" at bounding box center [784, 652] width 212 height 53
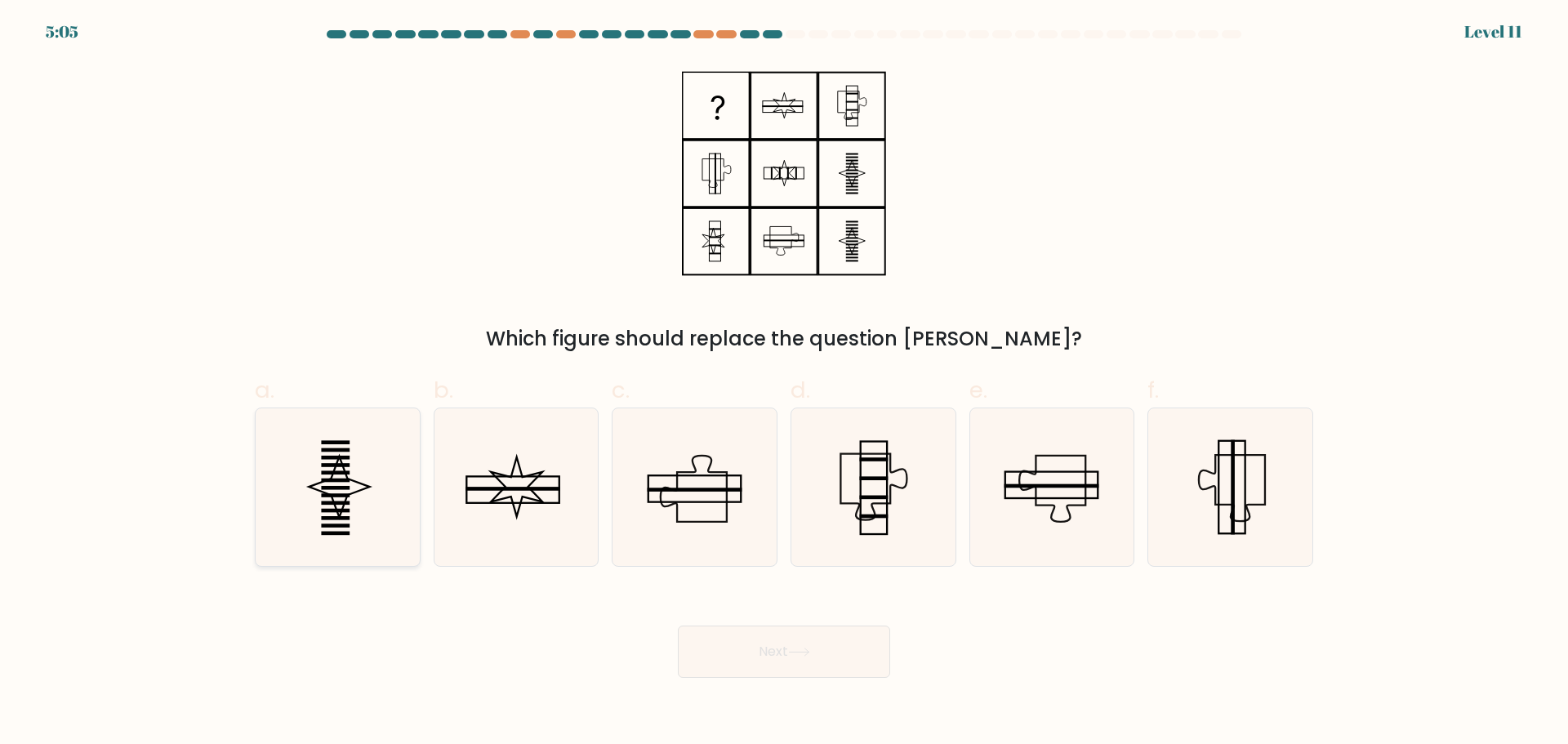
click at [361, 496] on icon at bounding box center [338, 487] width 158 height 158
click at [784, 383] on input "a." at bounding box center [784, 377] width 1 height 10
radio input "true"
click at [767, 667] on button "Next" at bounding box center [784, 652] width 212 height 53
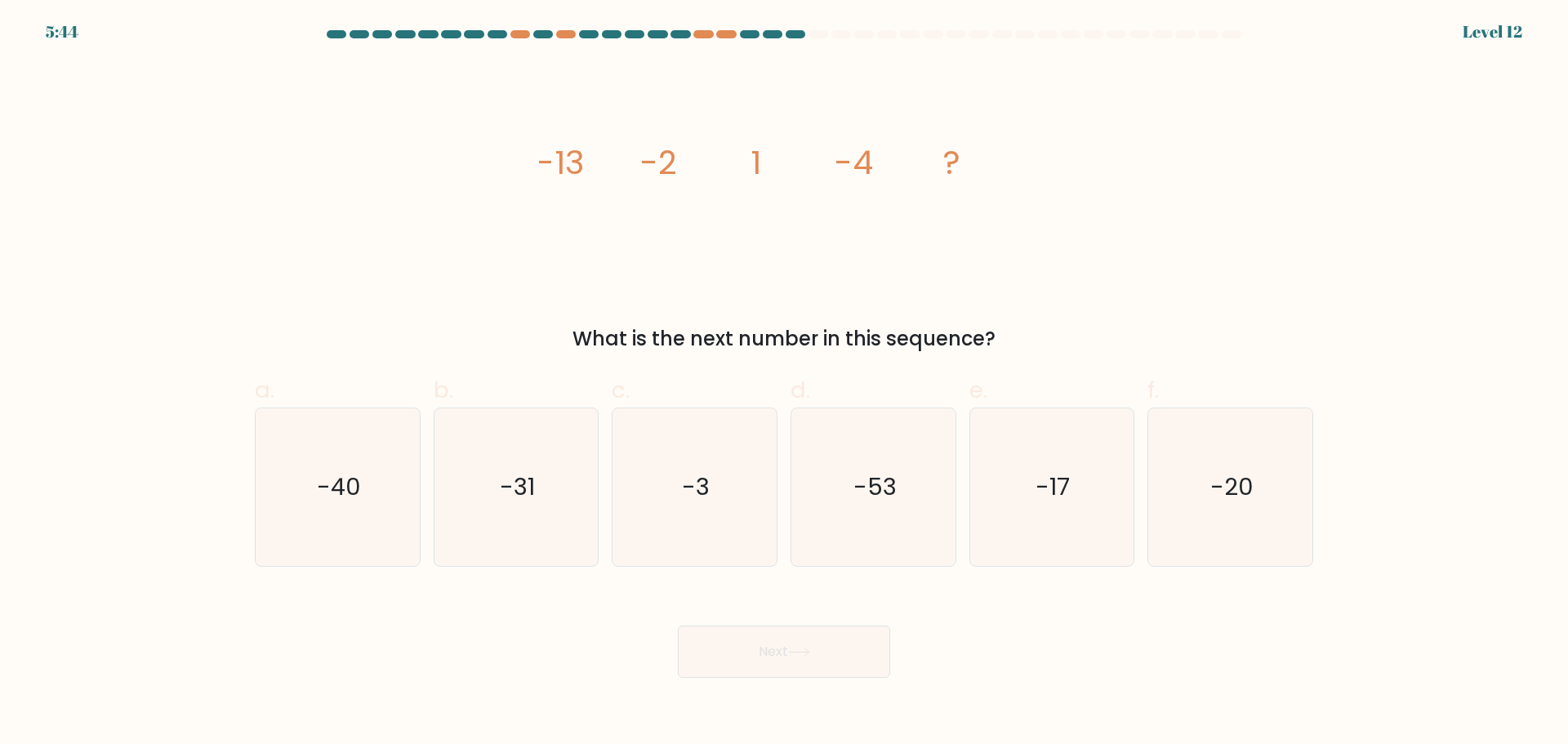
drag, startPoint x: 536, startPoint y: 159, endPoint x: 1135, endPoint y: 345, distance: 627.2
click at [1135, 345] on div "image/svg+xml -13 -2 1 -4 ? What is the next number in this sequence?" at bounding box center [784, 208] width 1078 height 292
copy div "-13 -2 1 -4 ? What is the next number in this sequence?"
drag, startPoint x: 1102, startPoint y: 495, endPoint x: 972, endPoint y: 578, distance: 154.2
click at [1102, 495] on icon "-17" at bounding box center [1052, 487] width 158 height 158
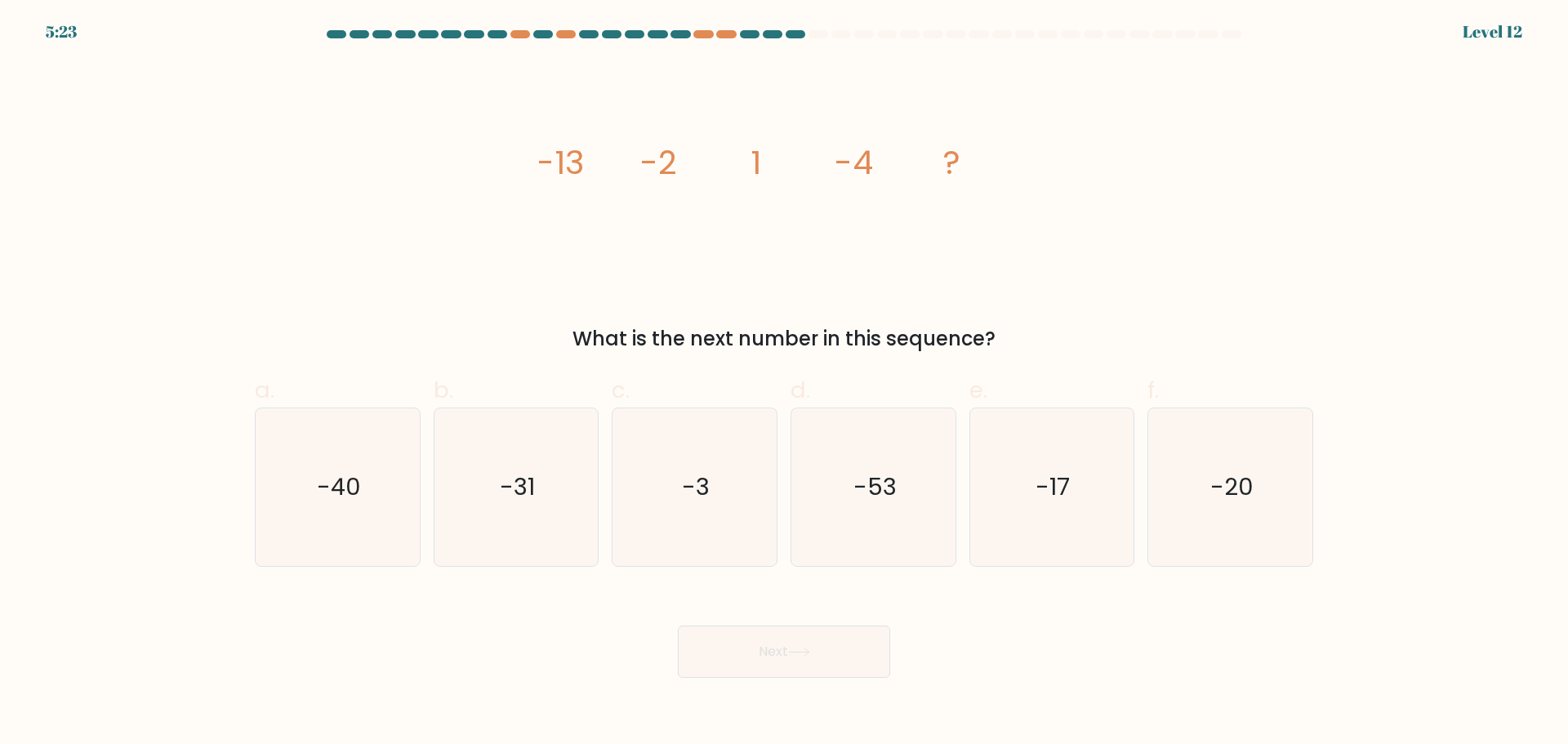
click at [785, 383] on input "e. -17" at bounding box center [784, 377] width 1 height 10
radio input "true"
click at [844, 652] on button "Next" at bounding box center [784, 652] width 212 height 53
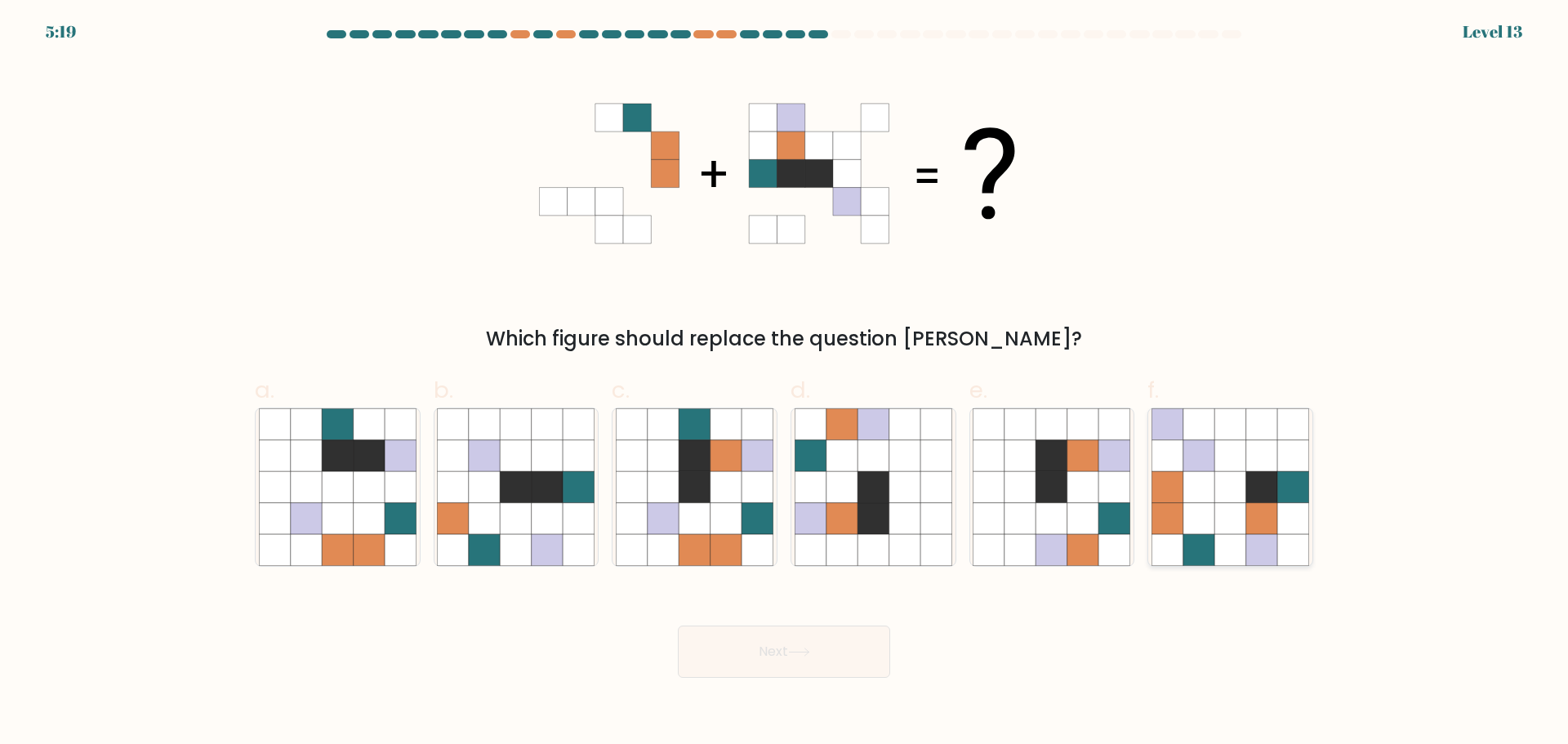
drag, startPoint x: 1245, startPoint y: 535, endPoint x: 1201, endPoint y: 542, distance: 44.6
click at [1244, 535] on icon at bounding box center [1230, 550] width 31 height 31
click at [785, 383] on input "f." at bounding box center [784, 377] width 1 height 10
radio input "true"
click at [802, 634] on button "Next" at bounding box center [784, 652] width 212 height 53
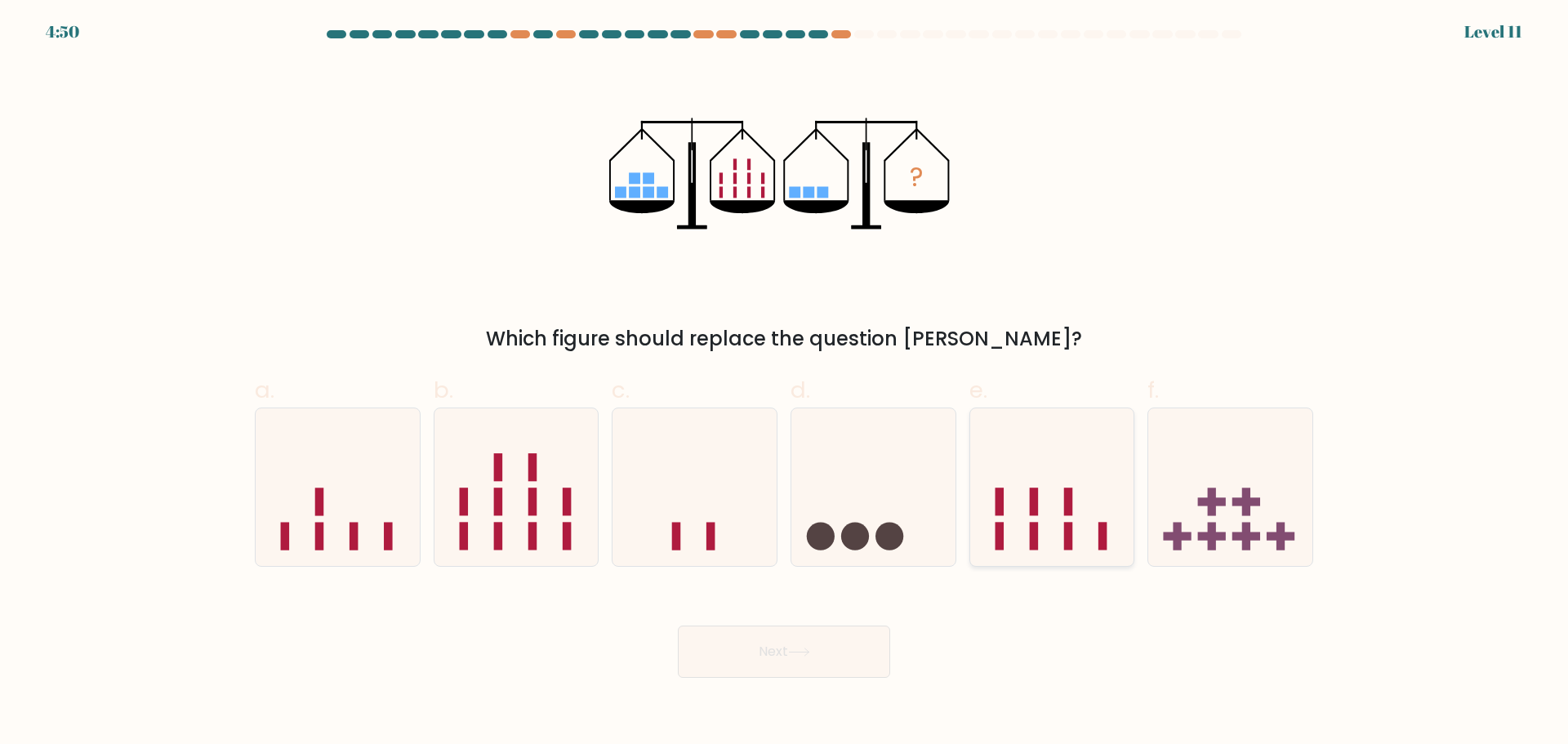
click at [1053, 475] on icon at bounding box center [1053, 486] width 164 height 136
click at [785, 383] on input "e." at bounding box center [784, 377] width 1 height 10
radio input "true"
click at [842, 643] on button "Next" at bounding box center [784, 652] width 212 height 53
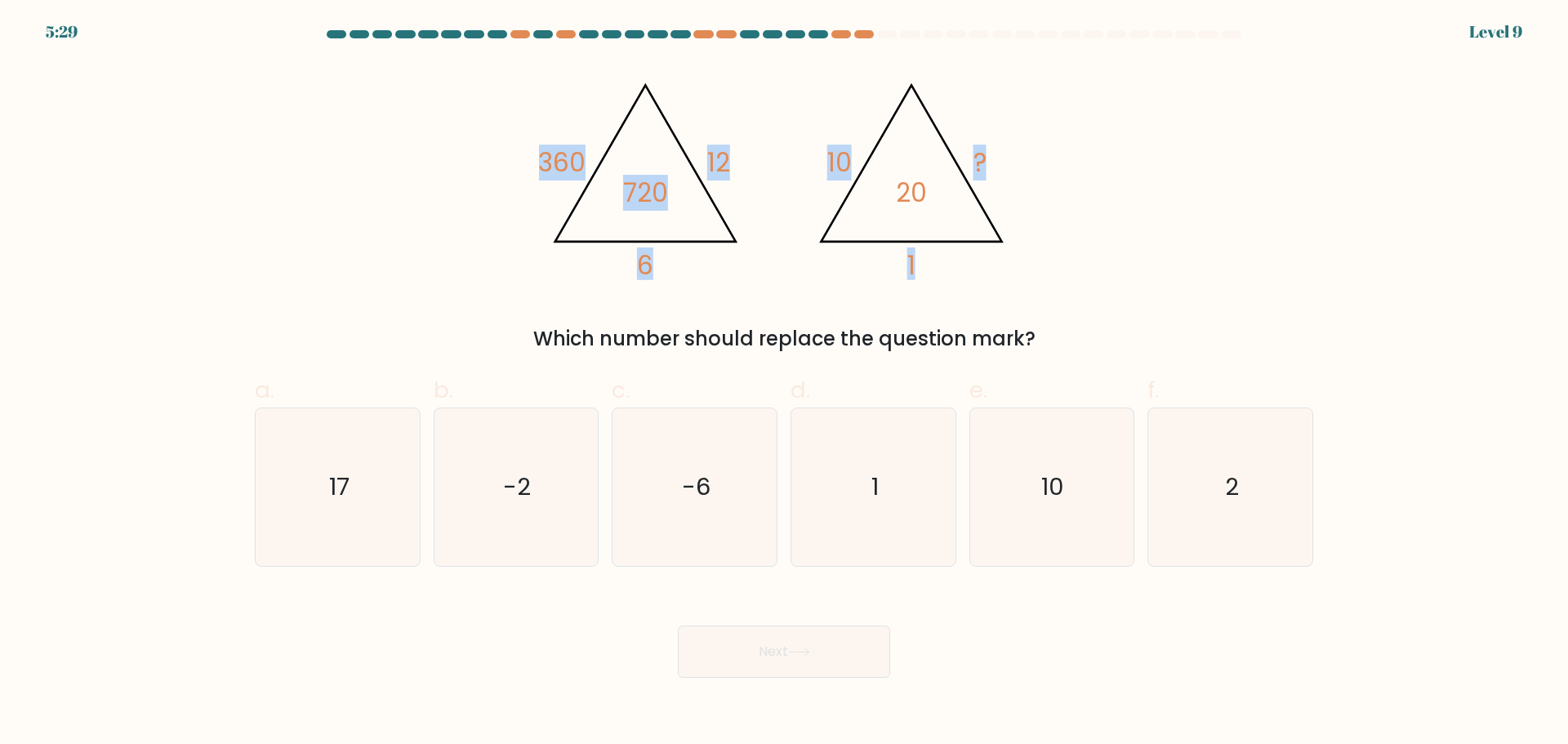
drag, startPoint x: 484, startPoint y: 89, endPoint x: 970, endPoint y: 249, distance: 511.7
click at [970, 249] on div "@import url('https://fonts.googleapis.com/css?family=Abril+Fatface:400,100,100i…" at bounding box center [784, 208] width 1078 height 292
click at [1158, 205] on div "@import url('https://fonts.googleapis.com/css?family=Abril+Fatface:400,100,100i…" at bounding box center [784, 208] width 1078 height 292
click at [1228, 497] on text "2" at bounding box center [1232, 487] width 14 height 33
click at [785, 383] on input "f. 2" at bounding box center [784, 377] width 1 height 10
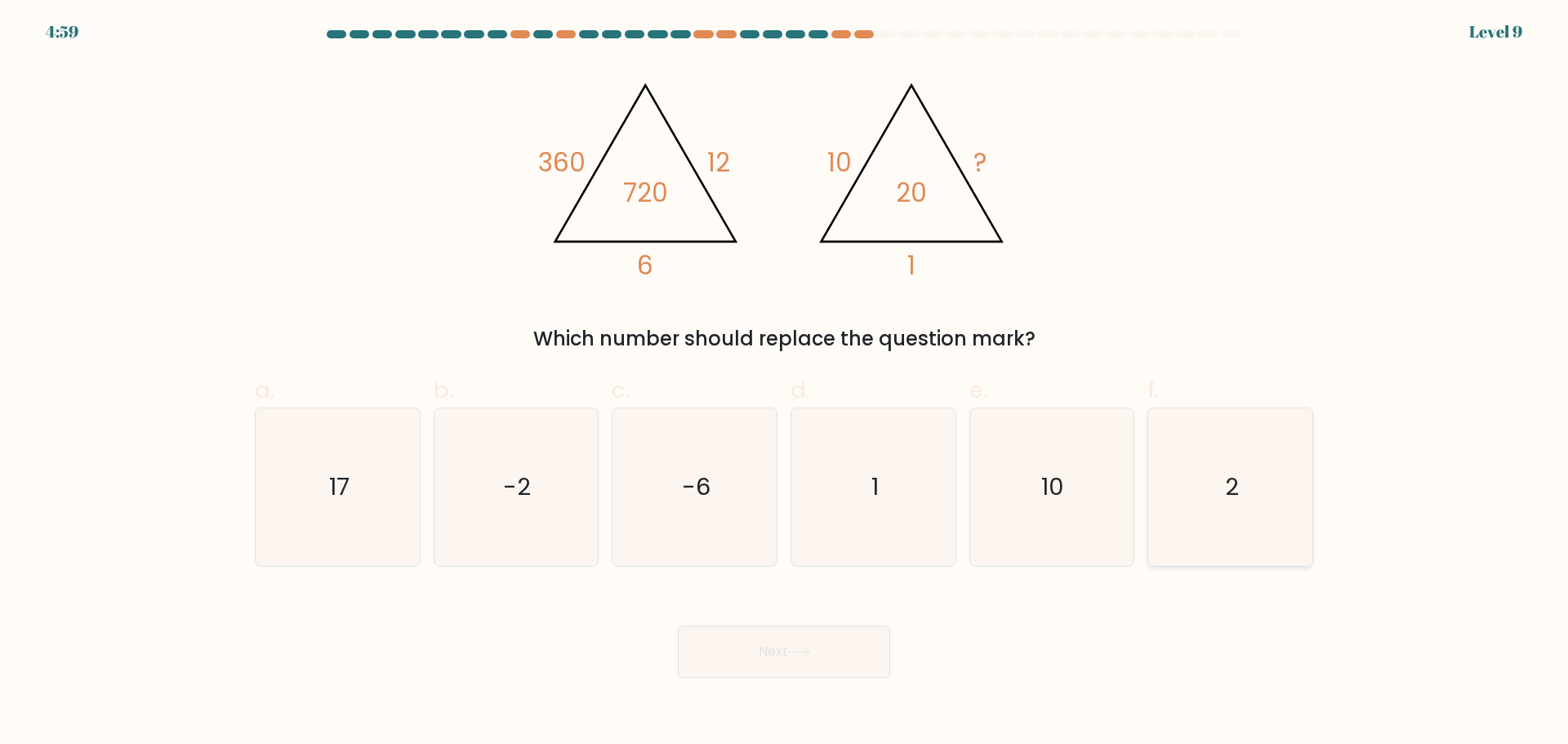
radio input "true"
click at [827, 634] on button "Next" at bounding box center [784, 652] width 212 height 53
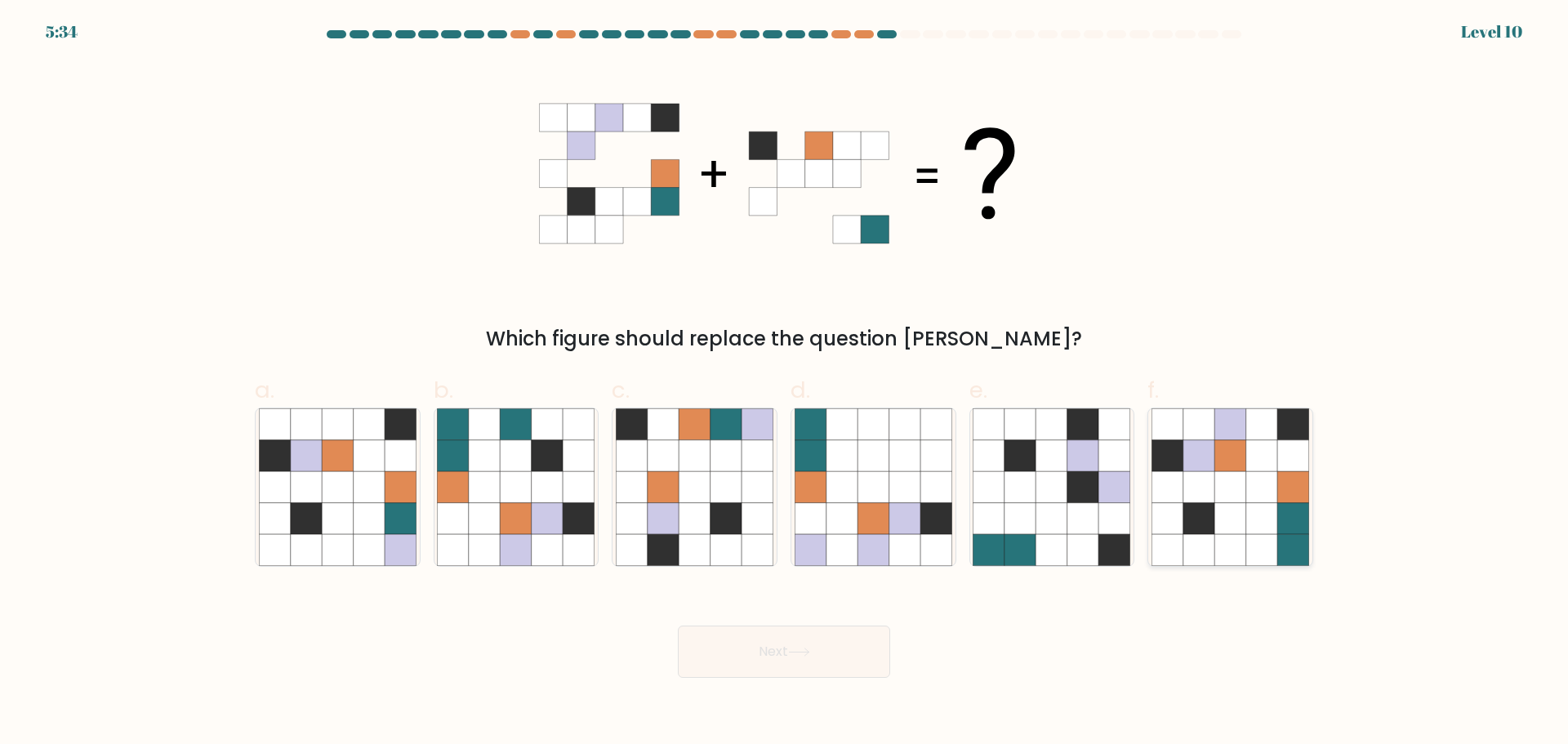
click at [1207, 458] on icon at bounding box center [1199, 455] width 31 height 31
click at [785, 383] on input "f." at bounding box center [784, 377] width 1 height 10
radio input "true"
click at [801, 645] on button "Next" at bounding box center [784, 652] width 212 height 53
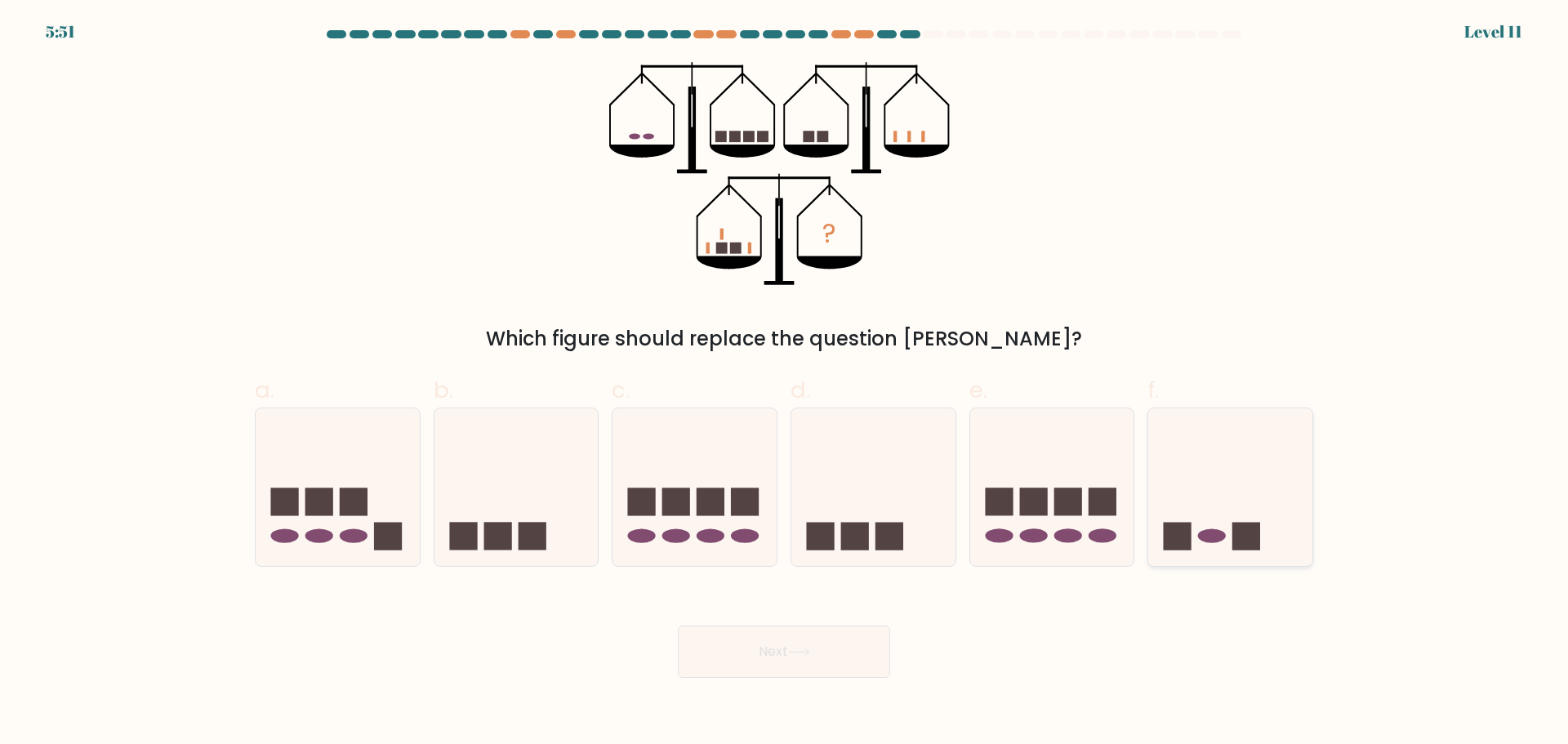
click at [1162, 501] on icon at bounding box center [1230, 486] width 164 height 136
click at [785, 383] on input "f." at bounding box center [784, 377] width 1 height 10
radio input "true"
click at [1162, 501] on icon at bounding box center [1230, 487] width 162 height 135
click at [785, 383] on input "f." at bounding box center [784, 377] width 1 height 10
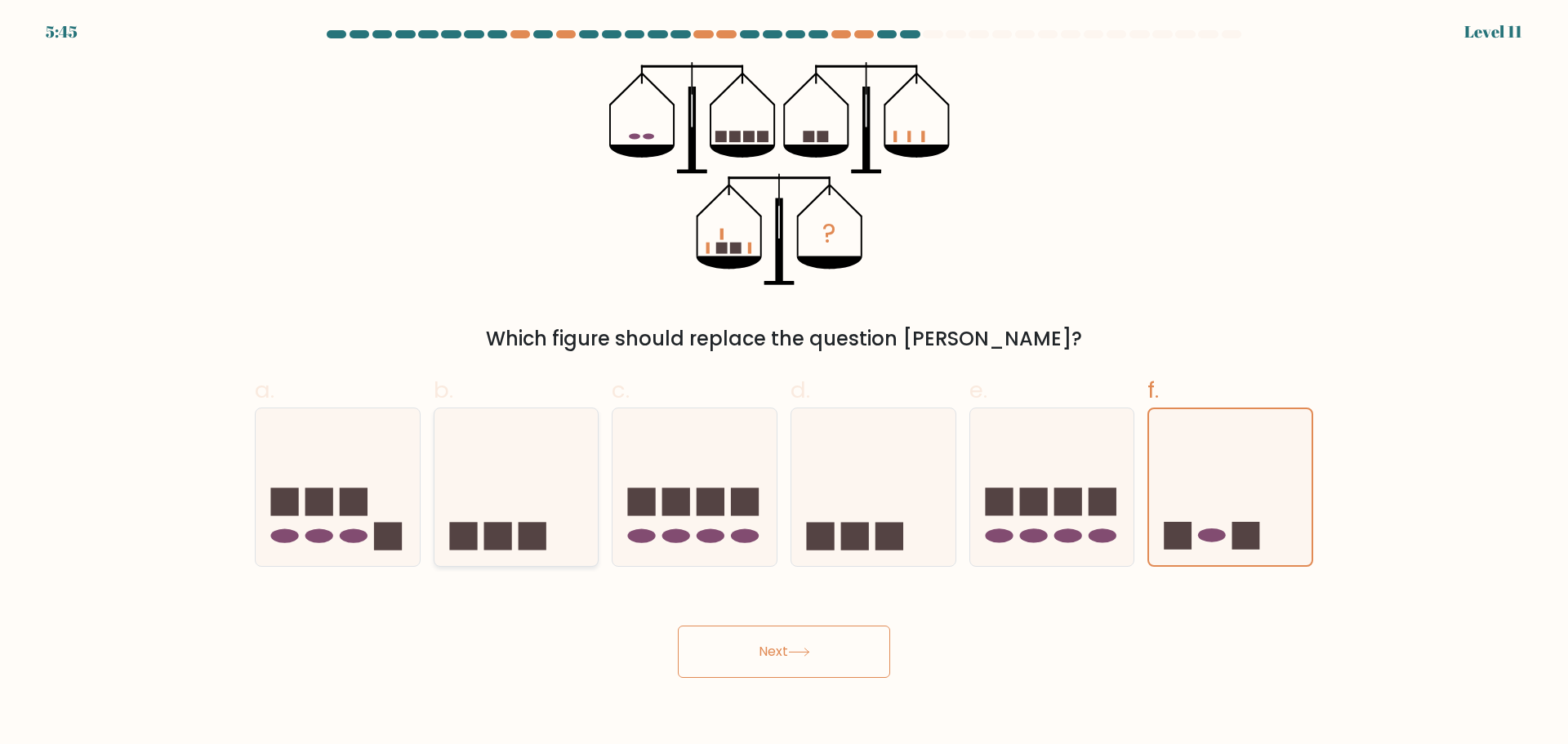
click at [545, 501] on icon at bounding box center [516, 486] width 164 height 136
click at [784, 383] on input "b." at bounding box center [784, 377] width 1 height 10
radio input "true"
click at [730, 525] on icon at bounding box center [694, 486] width 164 height 136
click at [784, 383] on input "c." at bounding box center [784, 377] width 1 height 10
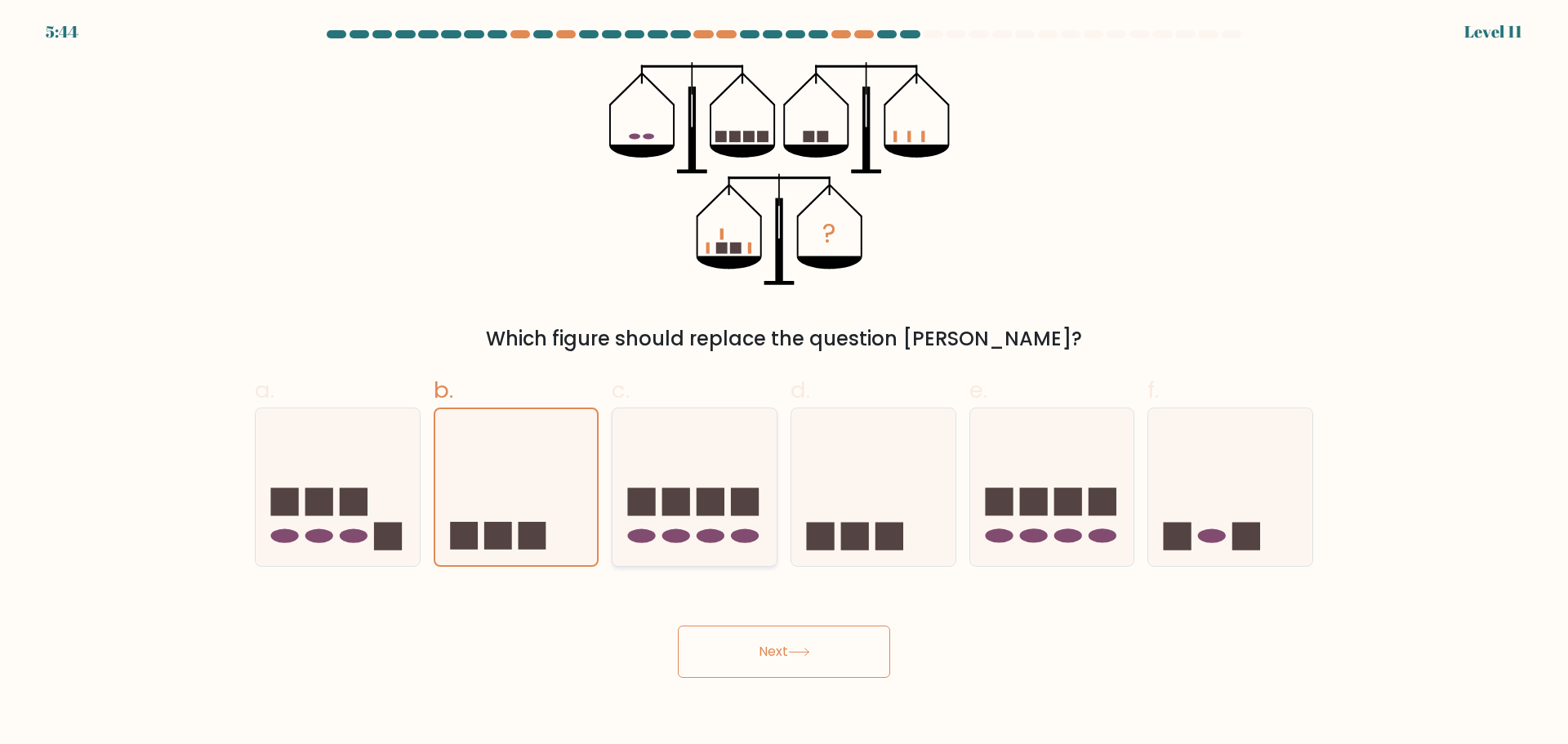
radio input "true"
click at [733, 640] on button "Next" at bounding box center [784, 652] width 212 height 53
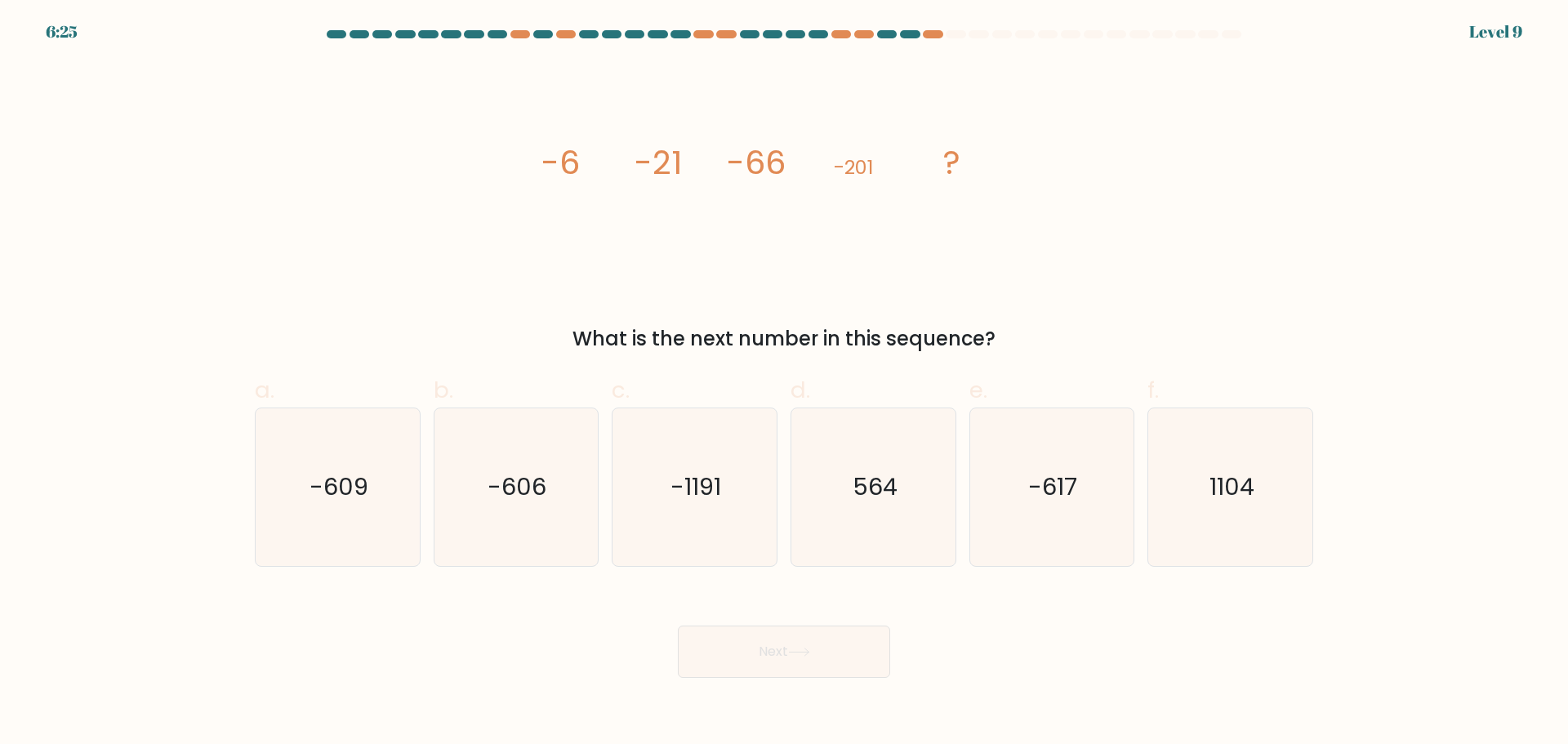
drag, startPoint x: 519, startPoint y: 143, endPoint x: 1110, endPoint y: 340, distance: 623.0
click at [1110, 340] on div "image/svg+xml -6 -21 -66 -201 ? What is the next number in this sequence?" at bounding box center [784, 208] width 1078 height 292
copy div "-6 -21 -66 -201 ? What is the next number in this sequence?"
click at [459, 476] on icon "-606" at bounding box center [515, 487] width 158 height 158
click at [784, 383] on input "b. -606" at bounding box center [784, 377] width 1 height 10
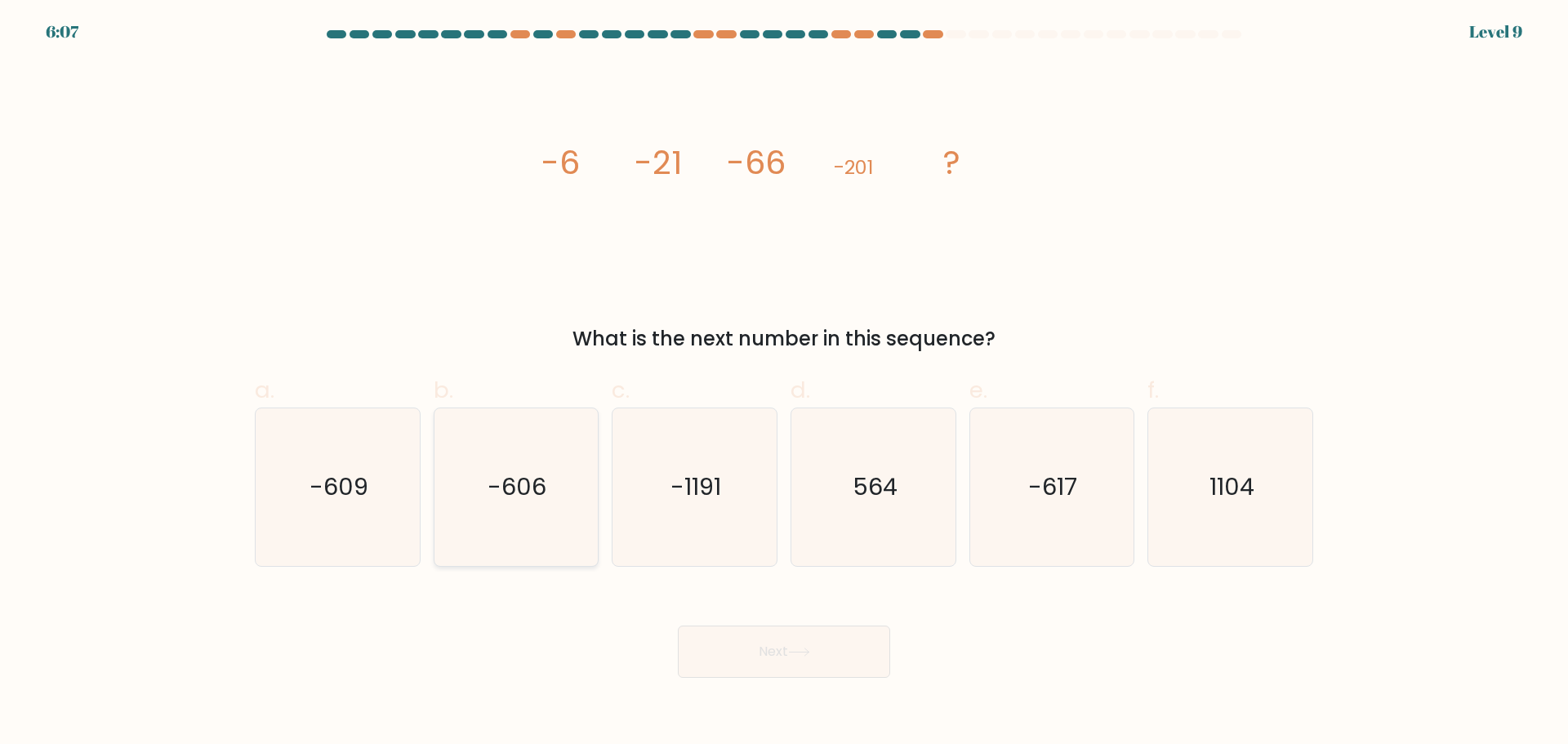
radio input "true"
click at [817, 640] on button "Next" at bounding box center [784, 652] width 212 height 53
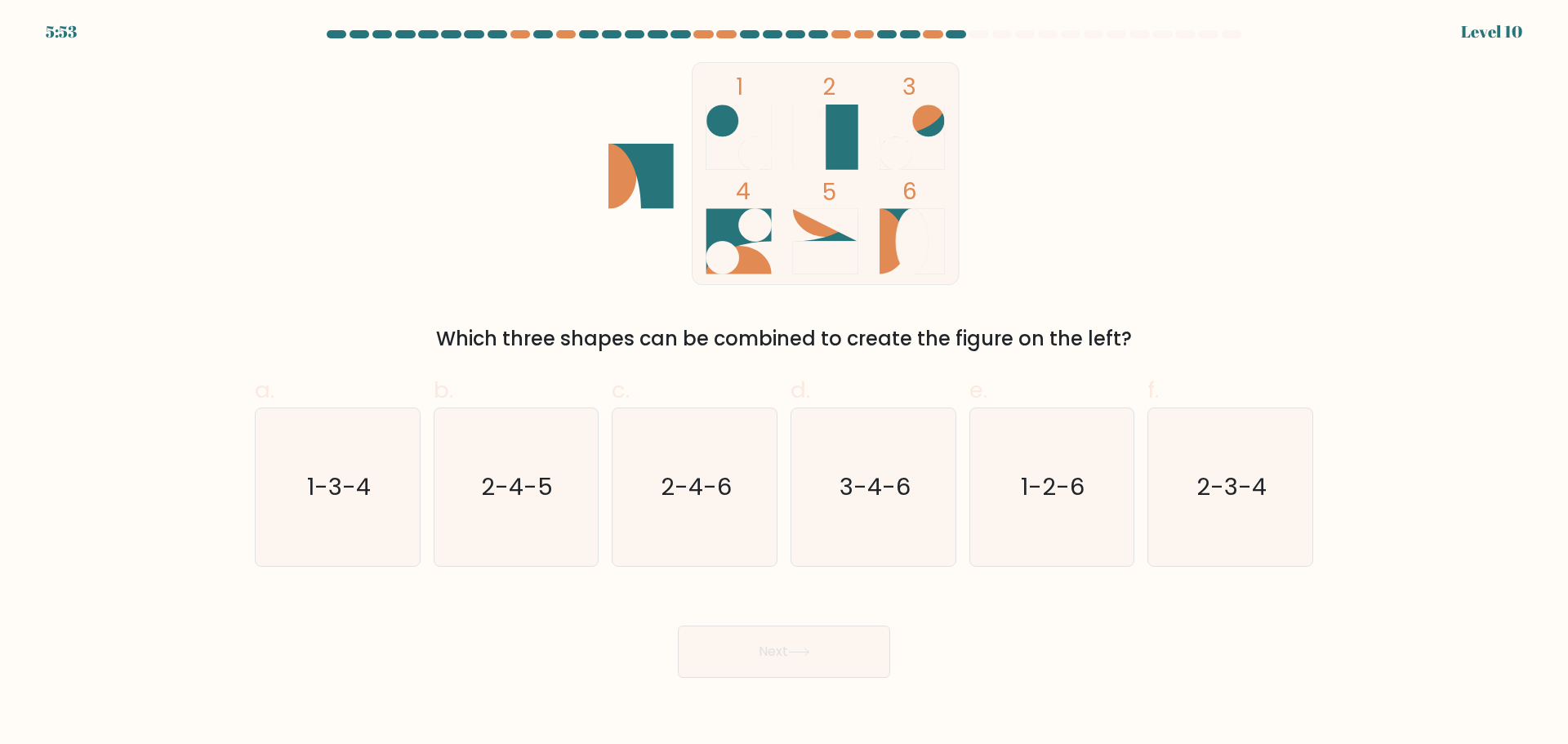
click at [750, 145] on circle at bounding box center [756, 154] width 33 height 33
click at [317, 502] on text "1-3-4" at bounding box center [339, 487] width 64 height 33
click at [784, 383] on input "a. 1-3-4" at bounding box center [784, 377] width 1 height 10
radio input "true"
click at [775, 672] on button "Next" at bounding box center [784, 652] width 212 height 53
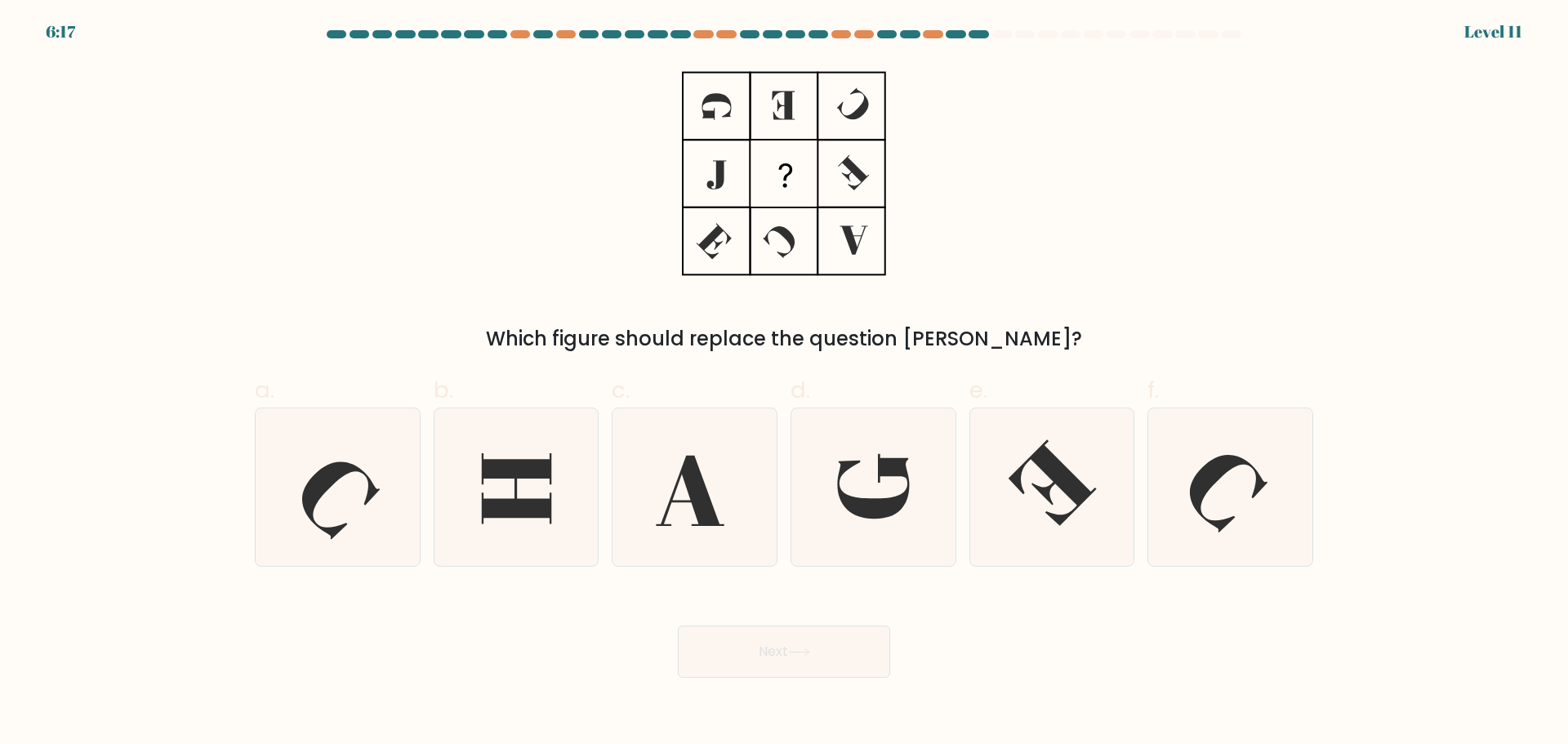
drag, startPoint x: 616, startPoint y: 66, endPoint x: 948, endPoint y: 264, distance: 386.6
click at [975, 291] on div "Which figure should replace the question mark?" at bounding box center [784, 208] width 1078 height 292
drag, startPoint x: 666, startPoint y: 61, endPoint x: 711, endPoint y: 98, distance: 58.3
click at [667, 62] on form at bounding box center [784, 354] width 1568 height 647
drag, startPoint x: 716, startPoint y: 99, endPoint x: 1212, endPoint y: 212, distance: 508.7
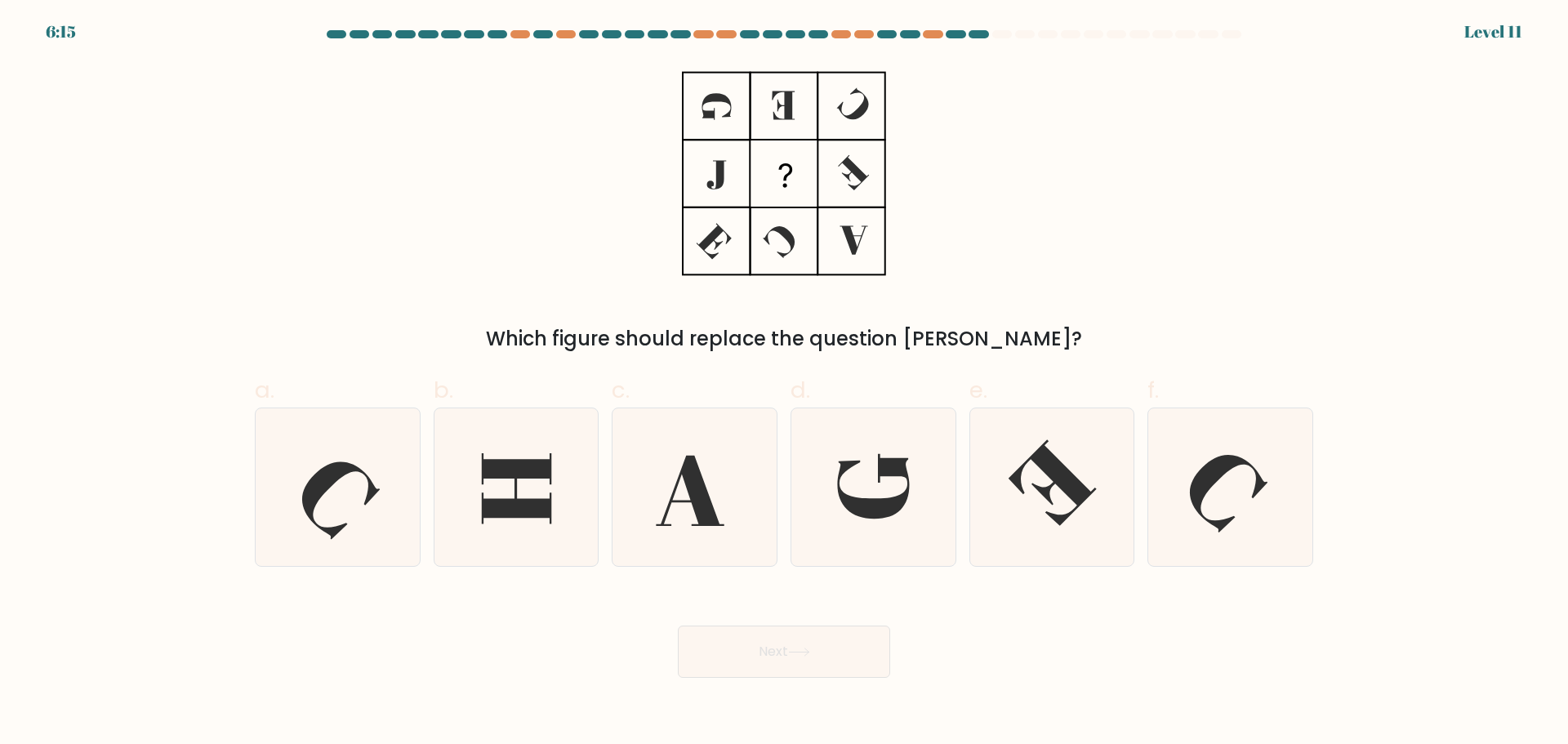
click at [1212, 212] on div "Which figure should replace the question mark?" at bounding box center [784, 208] width 1078 height 292
drag, startPoint x: 771, startPoint y: 152, endPoint x: 1141, endPoint y: 227, distance: 377.5
click at [1141, 227] on div "Which figure should replace the question mark?" at bounding box center [784, 208] width 1078 height 292
click at [904, 505] on icon at bounding box center [873, 485] width 72 height 65
click at [785, 383] on input "d." at bounding box center [784, 377] width 1 height 10
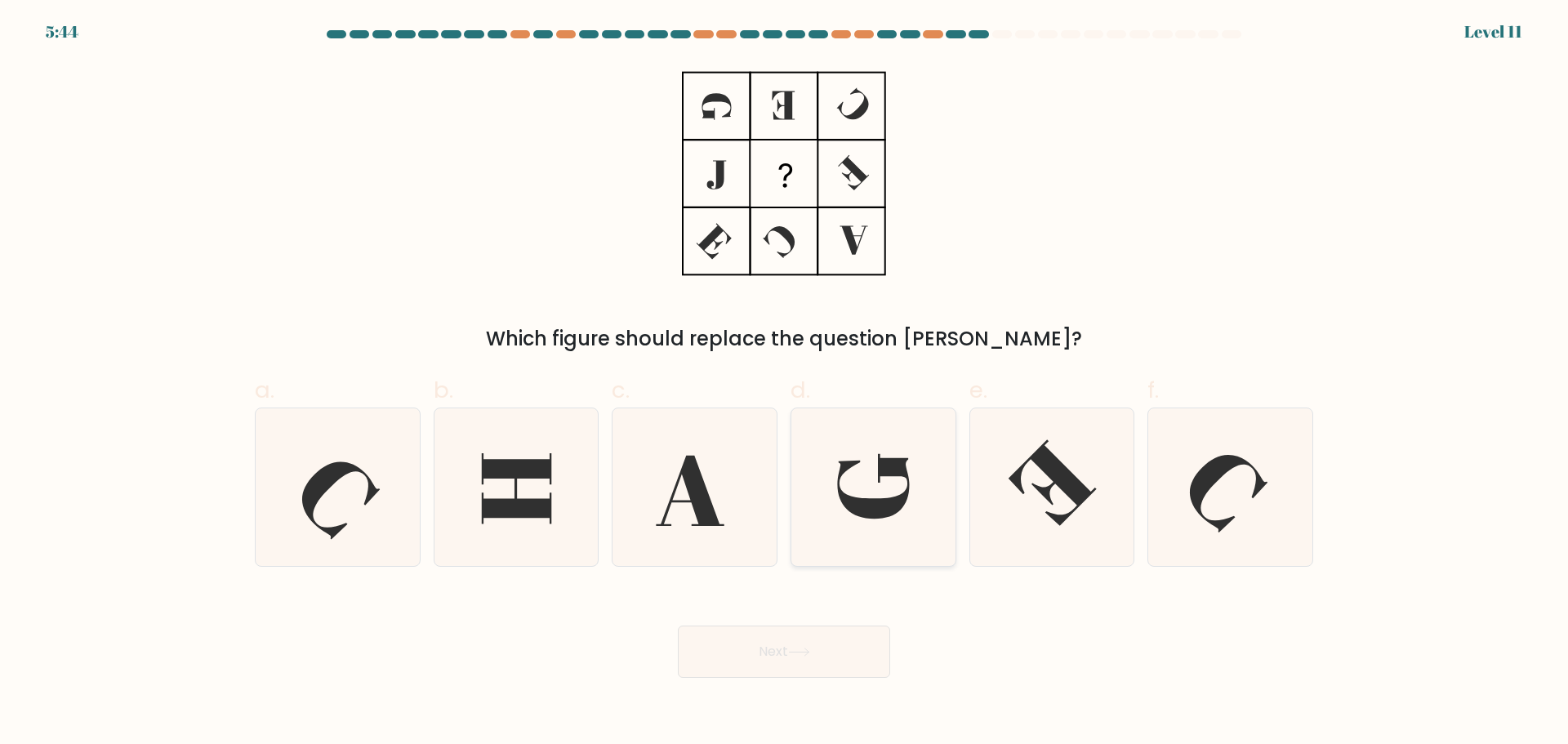
radio input "true"
click at [825, 664] on button "Next" at bounding box center [784, 652] width 212 height 53
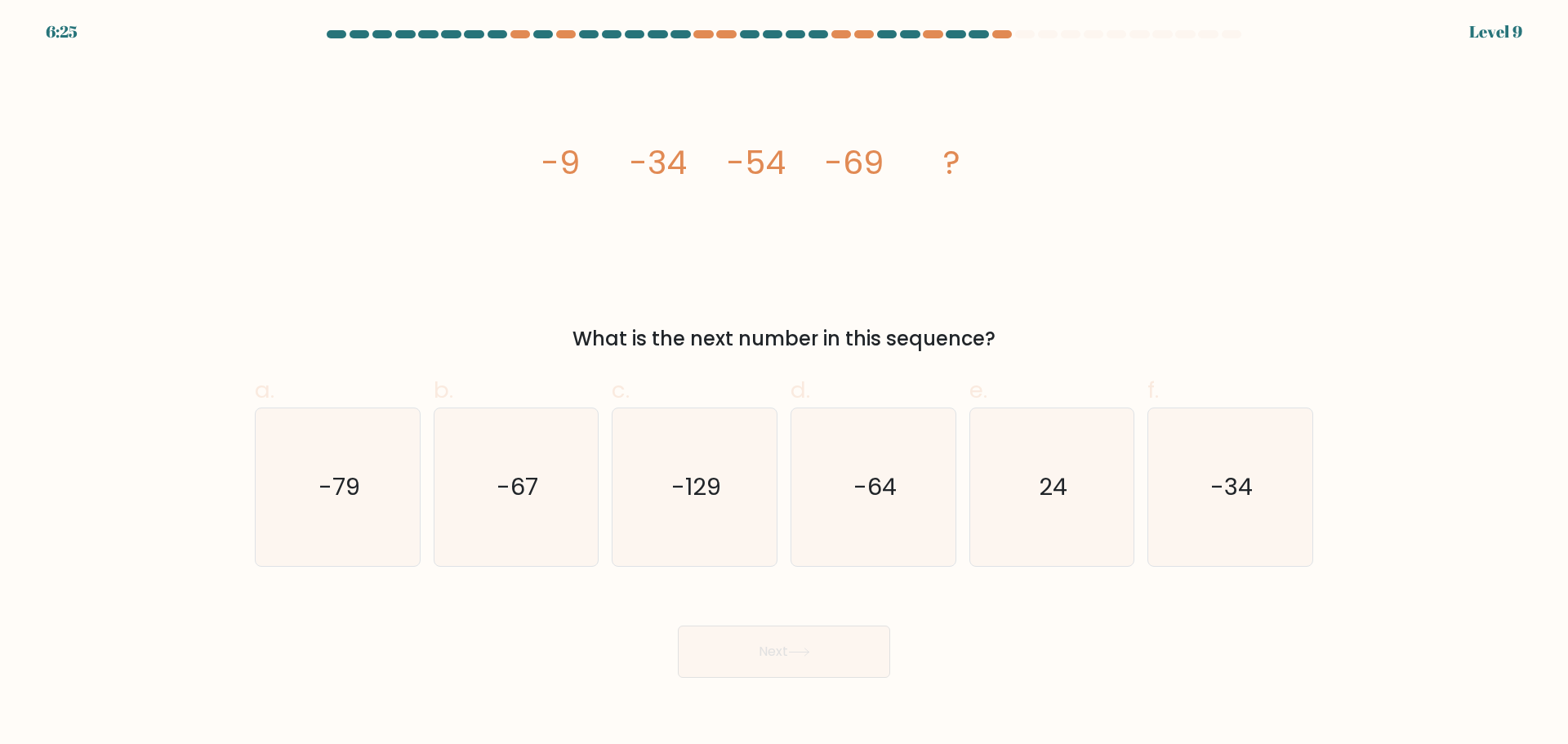
drag, startPoint x: 523, startPoint y: 159, endPoint x: 1027, endPoint y: 332, distance: 532.9
click at [1027, 332] on div "image/svg+xml -9 -34 -54 -69 ? What is the next number in this sequence?" at bounding box center [784, 208] width 1078 height 292
copy div "-9 -34 -54 -69 ? What is the next number in this sequence?"
drag, startPoint x: 368, startPoint y: 477, endPoint x: 460, endPoint y: 514, distance: 99.2
click at [368, 477] on icon "-79" at bounding box center [338, 487] width 158 height 158
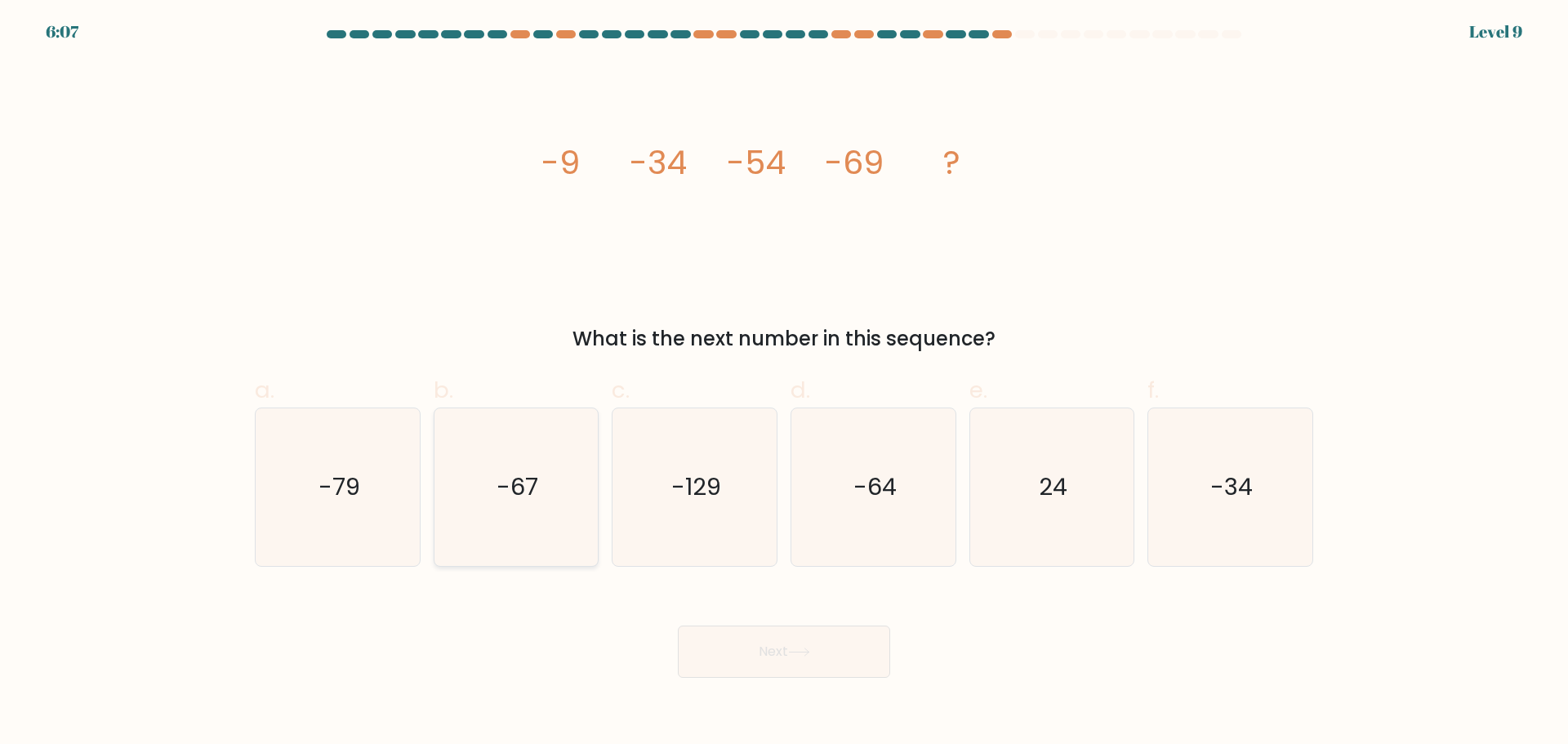
click at [784, 383] on input "a. -79" at bounding box center [784, 377] width 1 height 10
radio input "true"
click at [778, 637] on button "Next" at bounding box center [784, 652] width 212 height 53
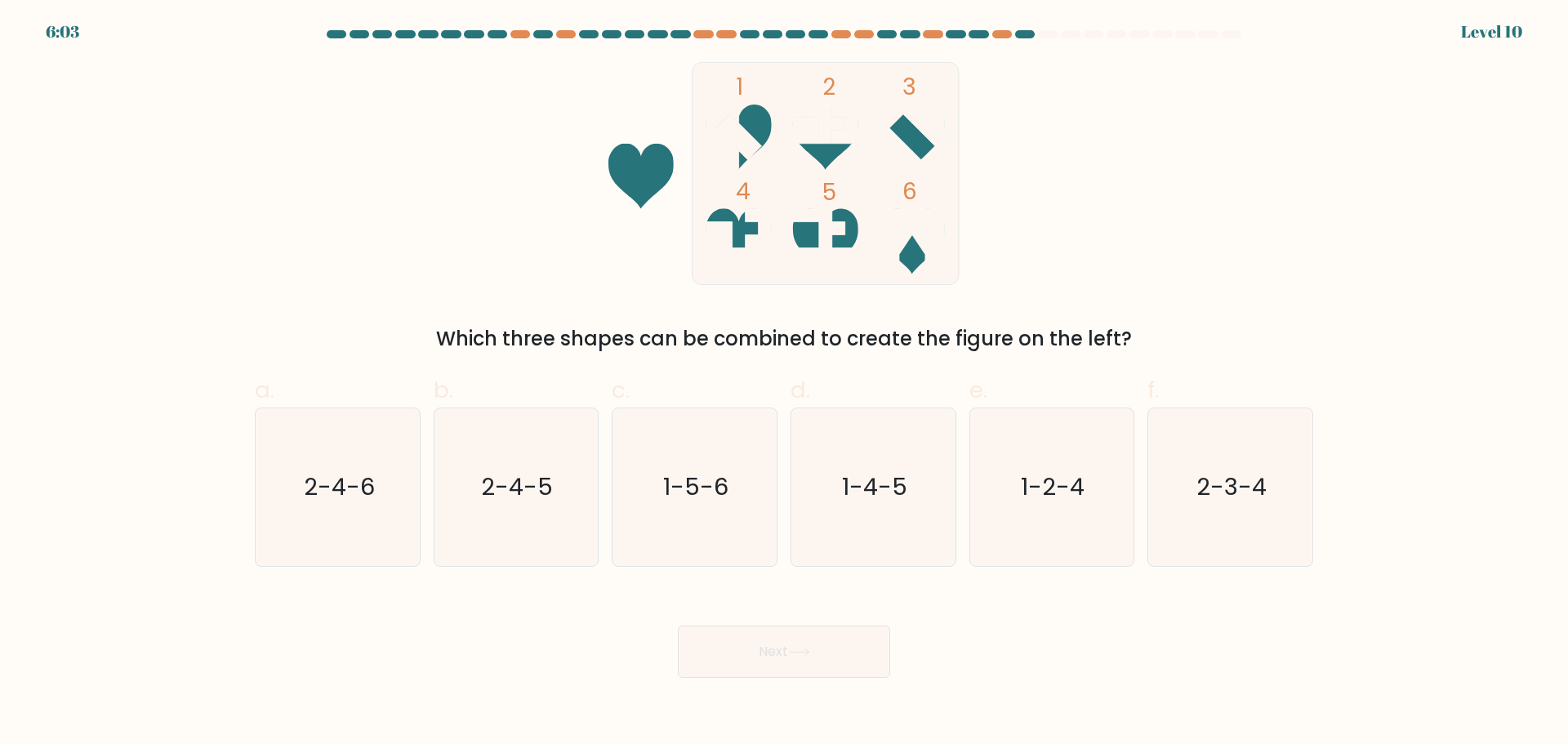
click at [907, 132] on icon at bounding box center [913, 137] width 66 height 66
click at [1208, 497] on text "2-3-4" at bounding box center [1232, 487] width 70 height 33
click at [785, 383] on input "f. 2-3-4" at bounding box center [784, 377] width 1 height 10
radio input "true"
click at [792, 649] on button "Next" at bounding box center [784, 652] width 212 height 53
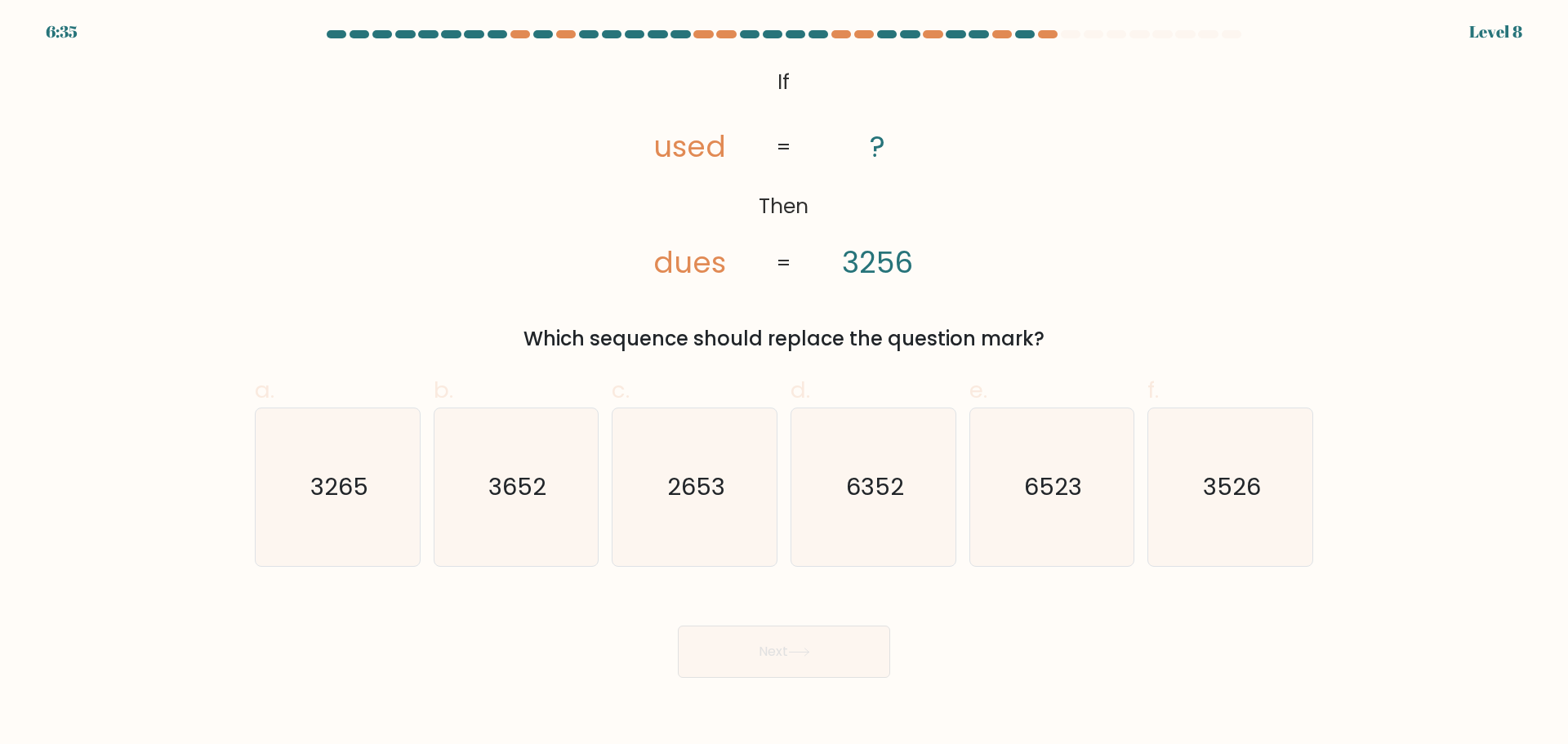
click at [789, 490] on div "d. 6352" at bounding box center [873, 469] width 179 height 192
click at [706, 512] on icon "2653" at bounding box center [694, 487] width 158 height 158
click at [784, 383] on input "c. 2653" at bounding box center [784, 377] width 1 height 10
radio input "true"
click at [775, 647] on button "Next" at bounding box center [784, 652] width 212 height 53
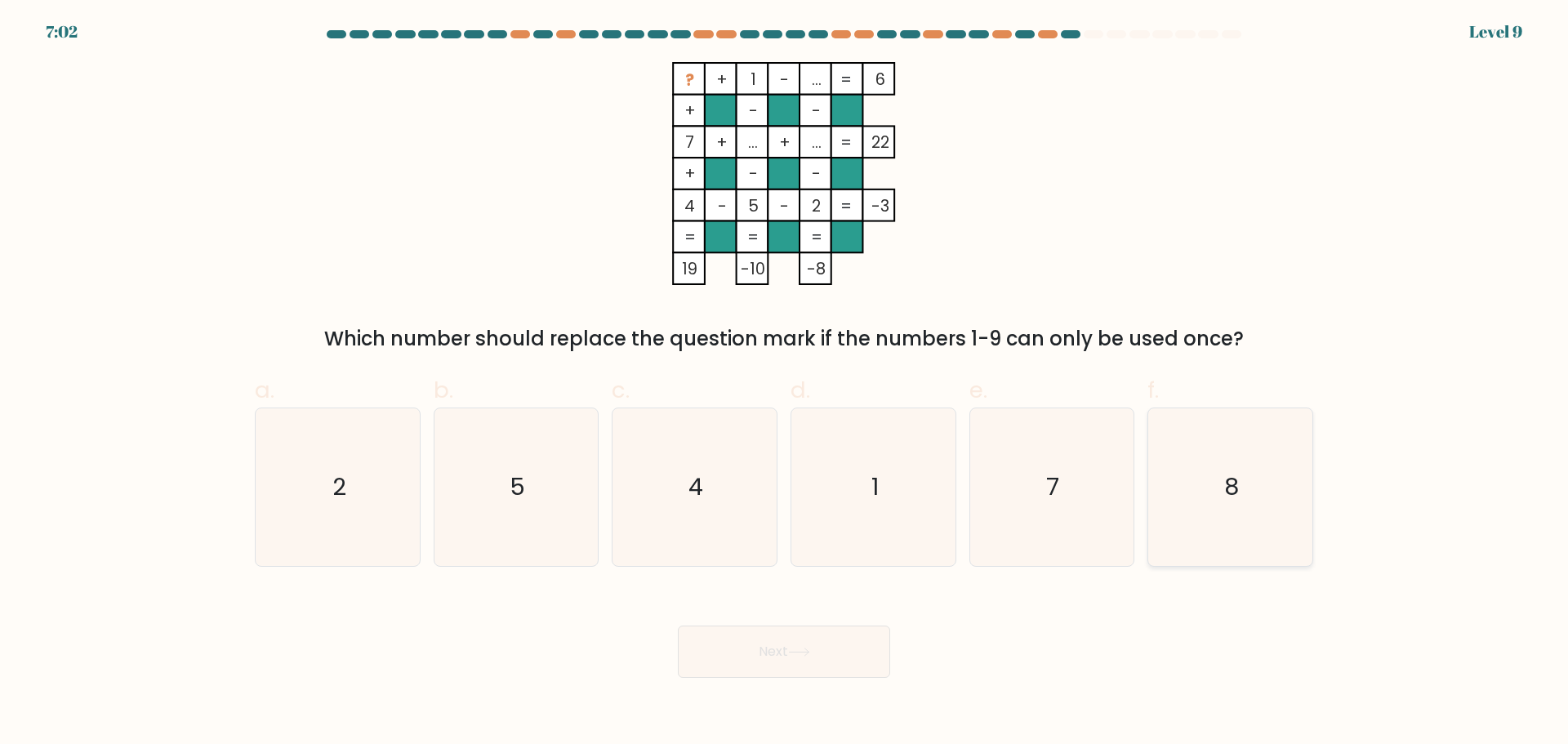
click at [1229, 477] on text "8" at bounding box center [1232, 487] width 15 height 33
click at [785, 383] on input "f. 8" at bounding box center [784, 377] width 1 height 10
radio input "true"
click at [767, 646] on button "Next" at bounding box center [784, 652] width 212 height 53
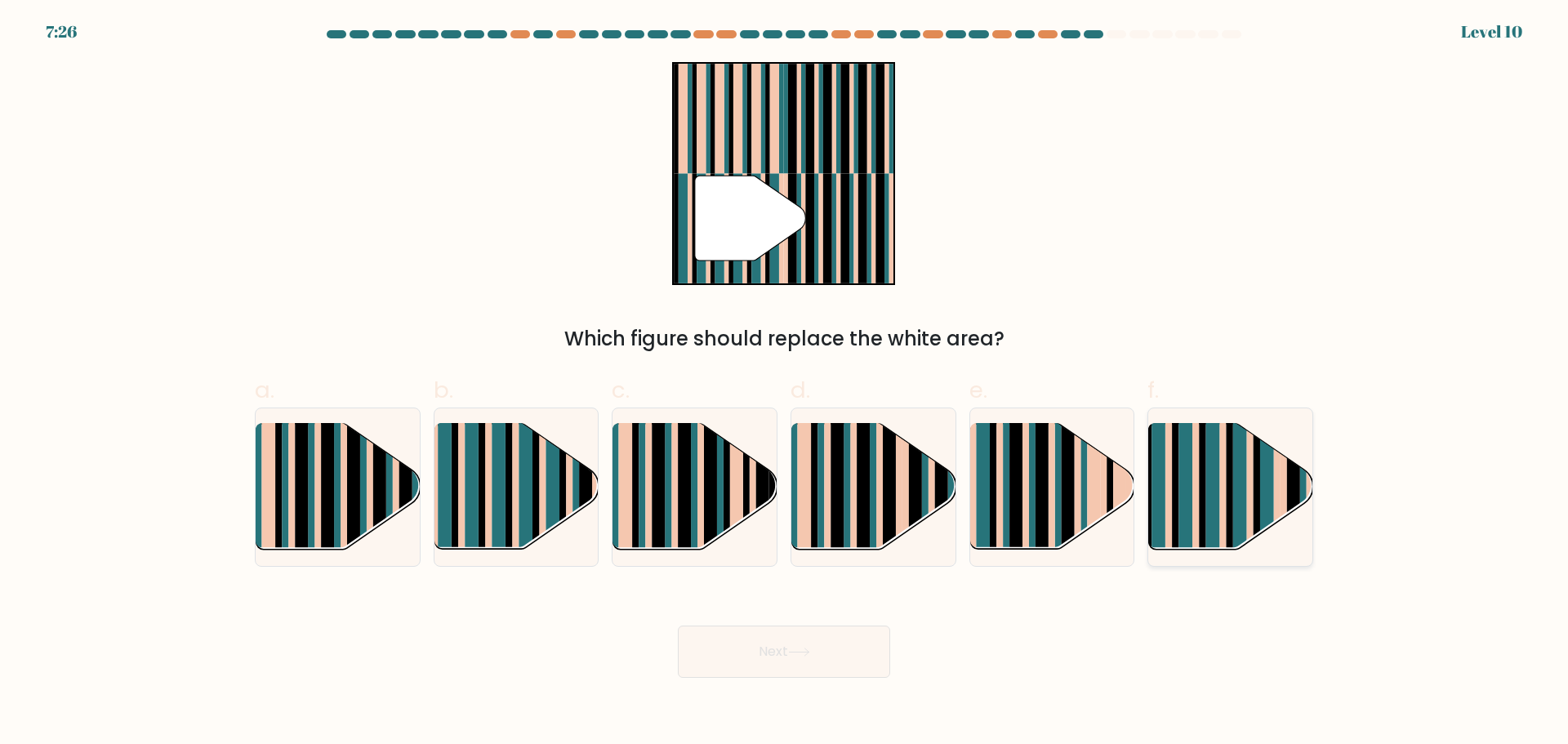
click at [1184, 512] on rect at bounding box center [1186, 501] width 14 height 162
click at [785, 383] on input "f." at bounding box center [784, 377] width 1 height 10
radio input "true"
click at [765, 666] on button "Next" at bounding box center [784, 652] width 212 height 53
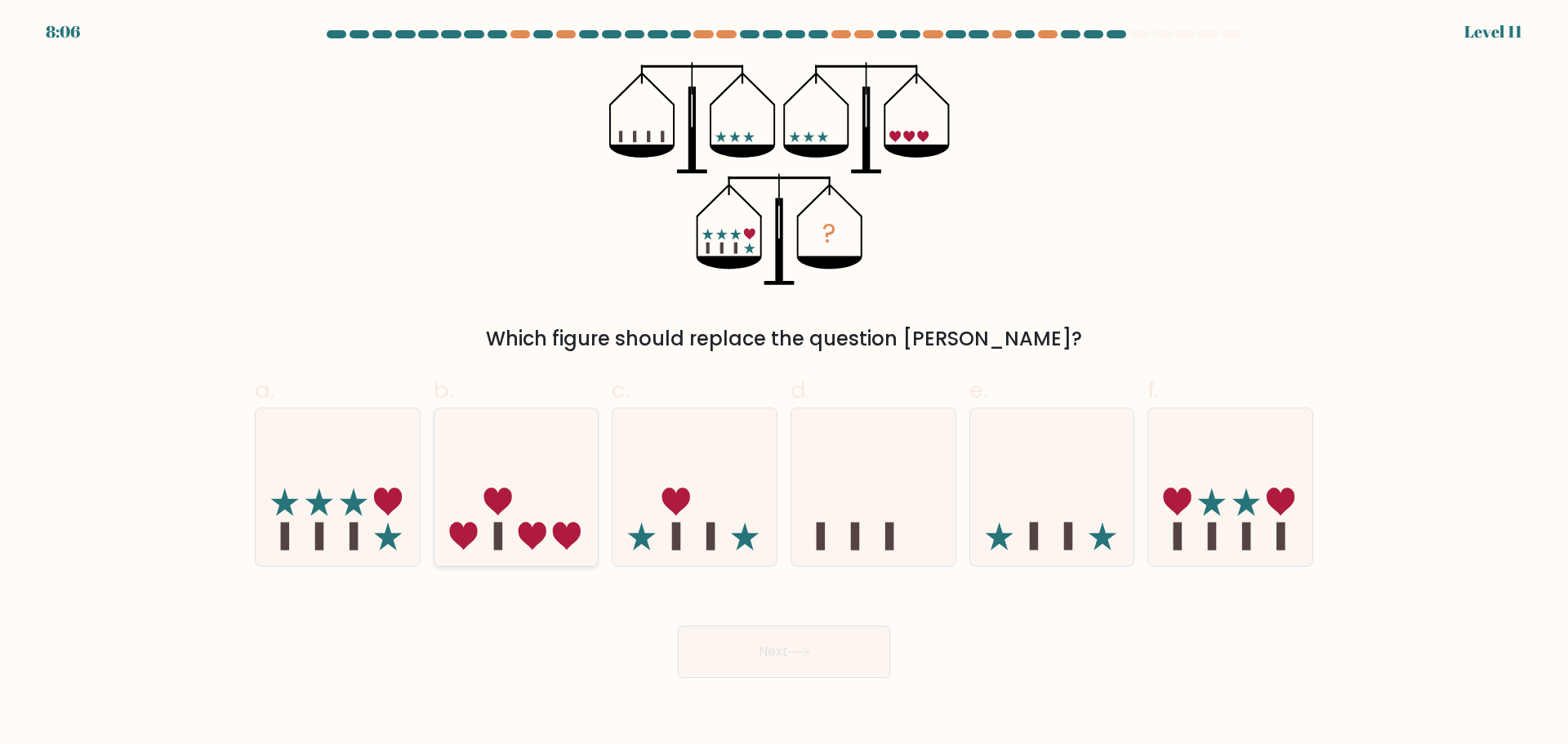
click at [567, 487] on icon at bounding box center [516, 486] width 164 height 136
click at [784, 383] on input "b." at bounding box center [784, 377] width 1 height 10
radio input "true"
click at [758, 664] on button "Next" at bounding box center [784, 652] width 212 height 53
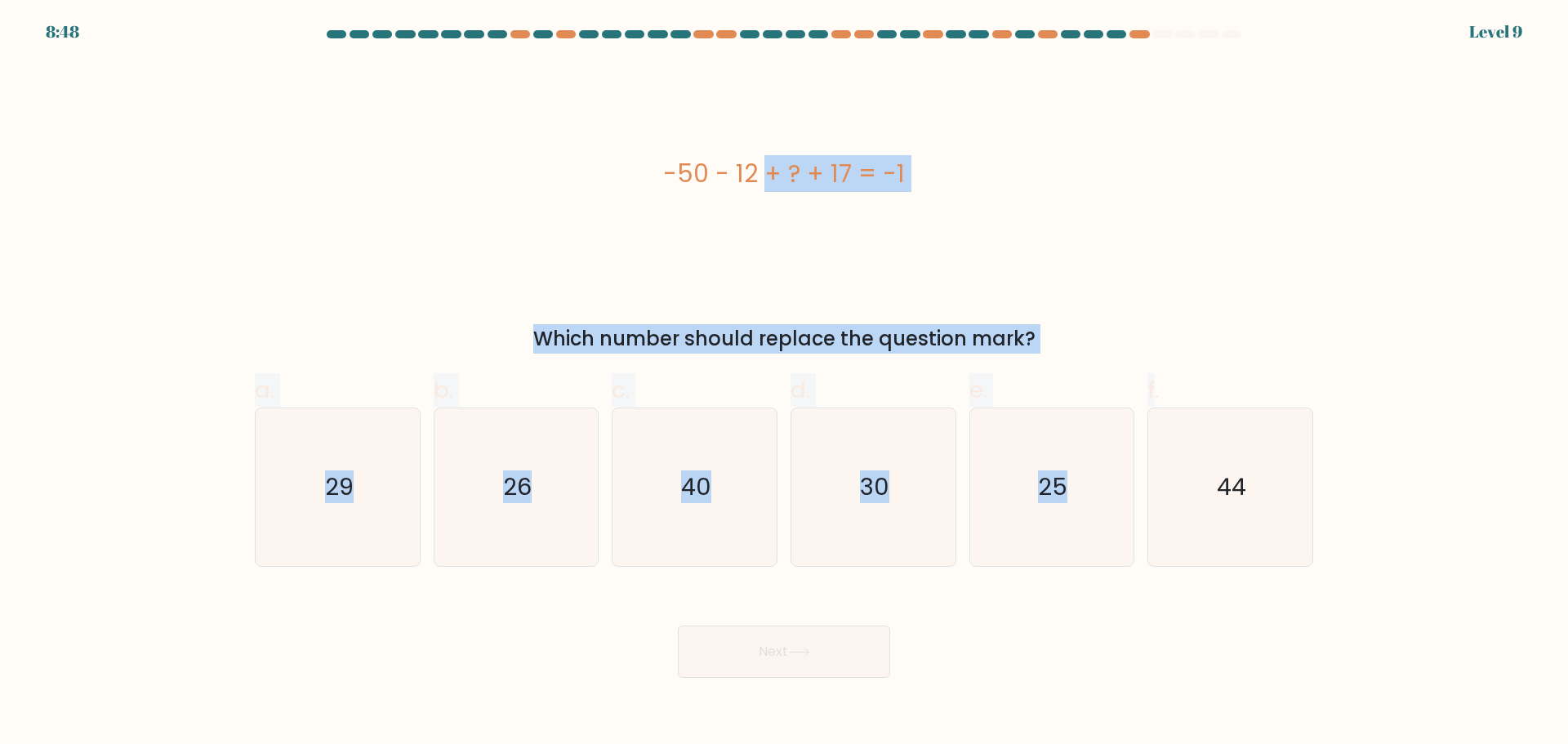
drag, startPoint x: 635, startPoint y: 167, endPoint x: 1153, endPoint y: 375, distance: 558.2
click at [1153, 375] on form "a." at bounding box center [784, 354] width 1568 height 647
click at [908, 328] on div "Which number should replace the question mark?" at bounding box center [783, 339] width 1039 height 29
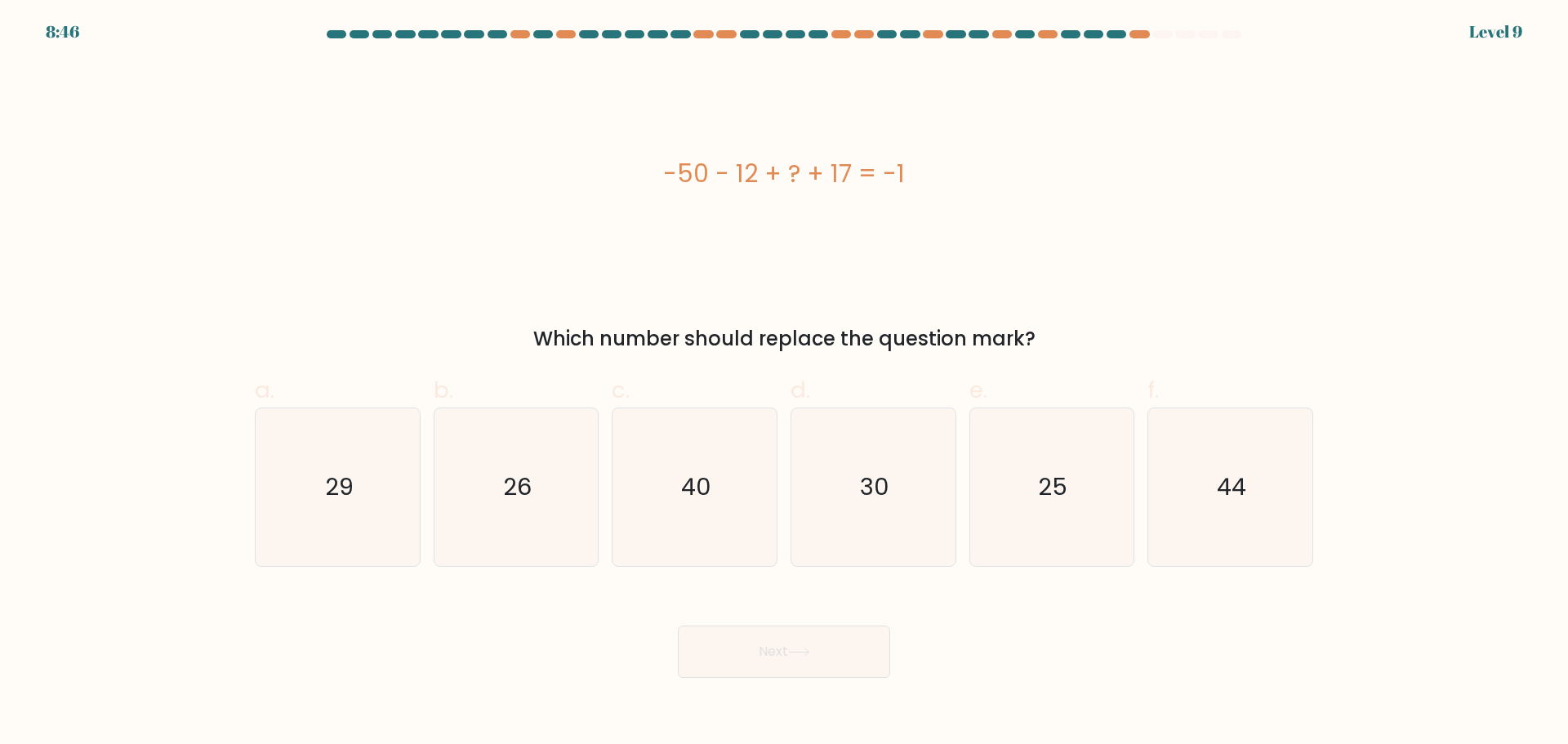
drag, startPoint x: 688, startPoint y: 177, endPoint x: 1045, endPoint y: 344, distance: 394.1
click at [1045, 344] on div "-50 - 12 + ? + 17 = -1 Which number should replace the question mark?" at bounding box center [784, 208] width 1078 height 292
drag, startPoint x: 942, startPoint y: 365, endPoint x: 656, endPoint y: 182, distance: 339.5
click at [656, 184] on div "-50 - 12 + ? + 17 = -1" at bounding box center [784, 173] width 1059 height 37
drag, startPoint x: 661, startPoint y: 174, endPoint x: 1032, endPoint y: 343, distance: 407.7
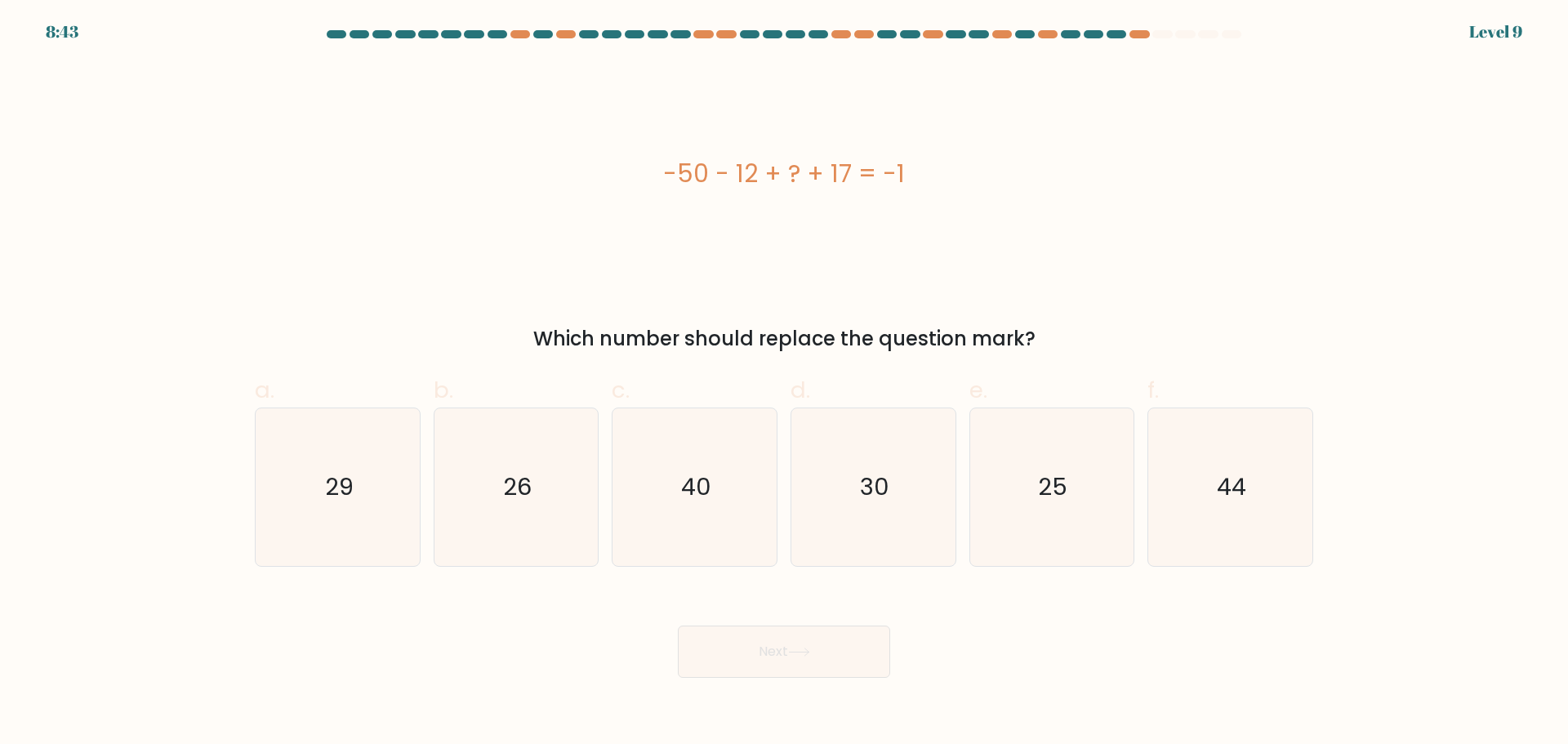
click at [1032, 343] on div "-50 - 12 + ? + 17 = -1 Which number should replace the question mark?" at bounding box center [784, 208] width 1078 height 292
copy div "-50 - 12 + ? + 17 = -1 Which number should replace the question mark?"
click at [1209, 492] on icon "44" at bounding box center [1230, 487] width 158 height 158
click at [785, 383] on input "f. 44" at bounding box center [784, 377] width 1 height 10
radio input "true"
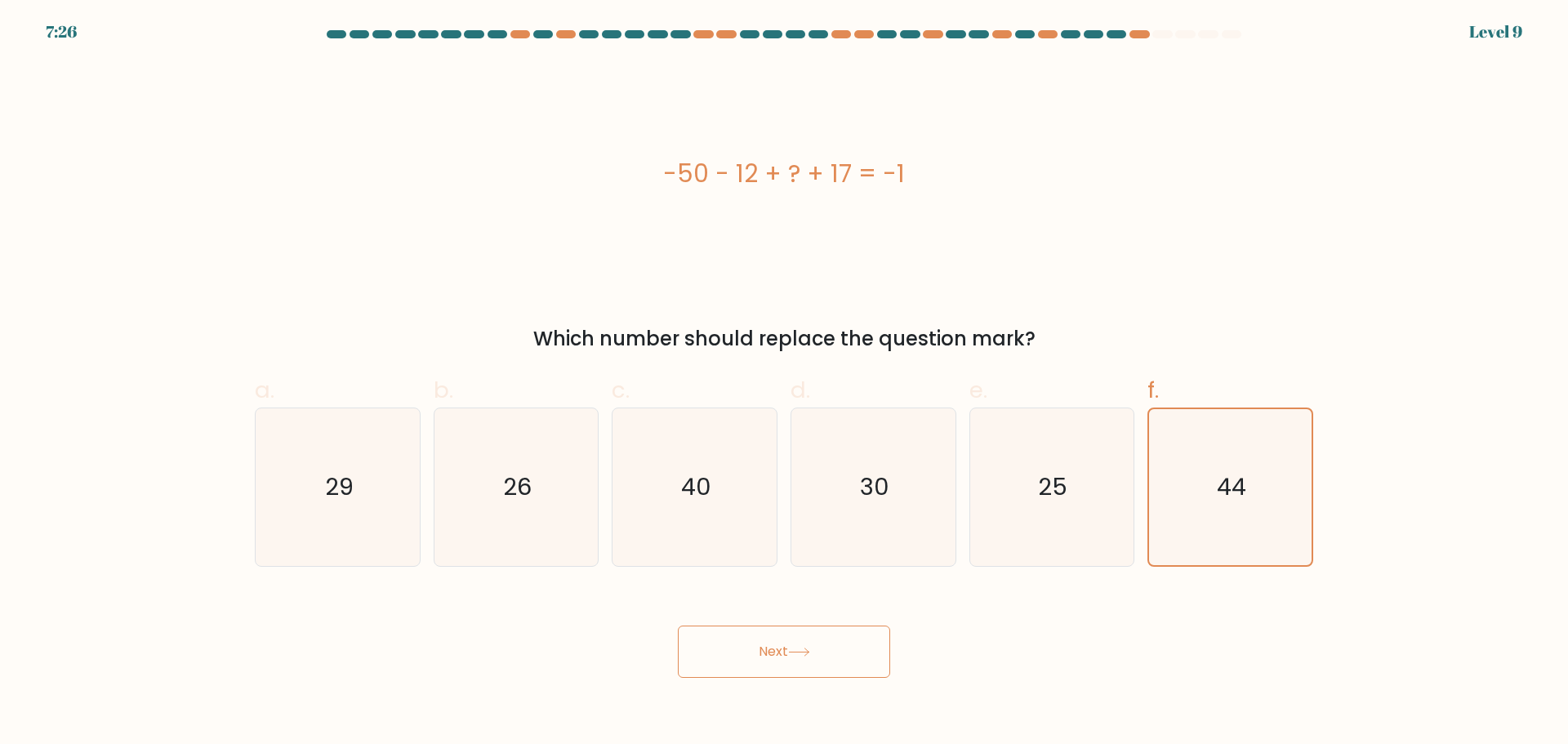
click at [865, 659] on button "Next" at bounding box center [784, 652] width 212 height 53
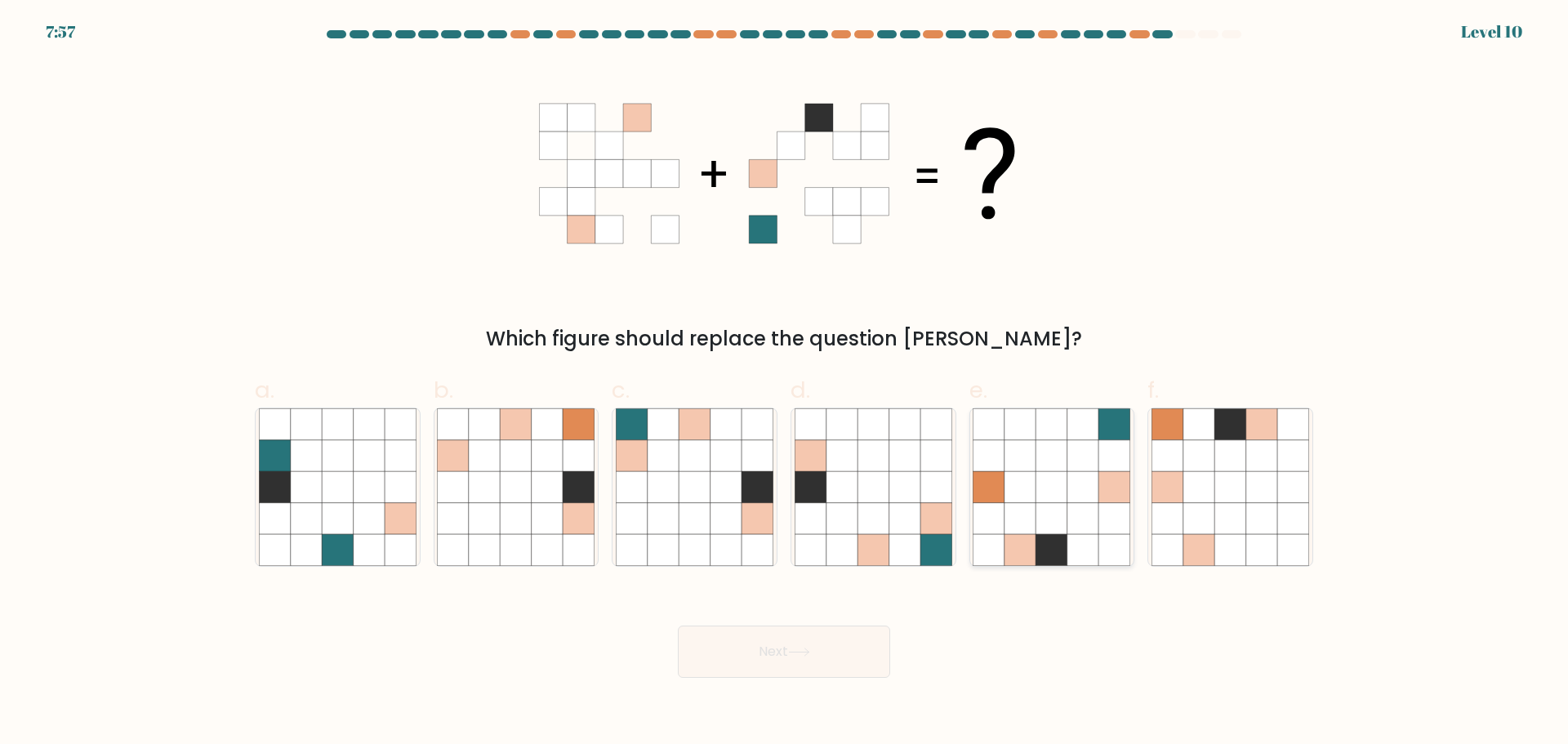
click at [1080, 482] on icon at bounding box center [1083, 487] width 31 height 31
click at [785, 383] on input "e." at bounding box center [784, 377] width 1 height 10
radio input "true"
click at [1065, 527] on icon at bounding box center [1052, 518] width 31 height 31
click at [785, 383] on input "e." at bounding box center [784, 377] width 1 height 10
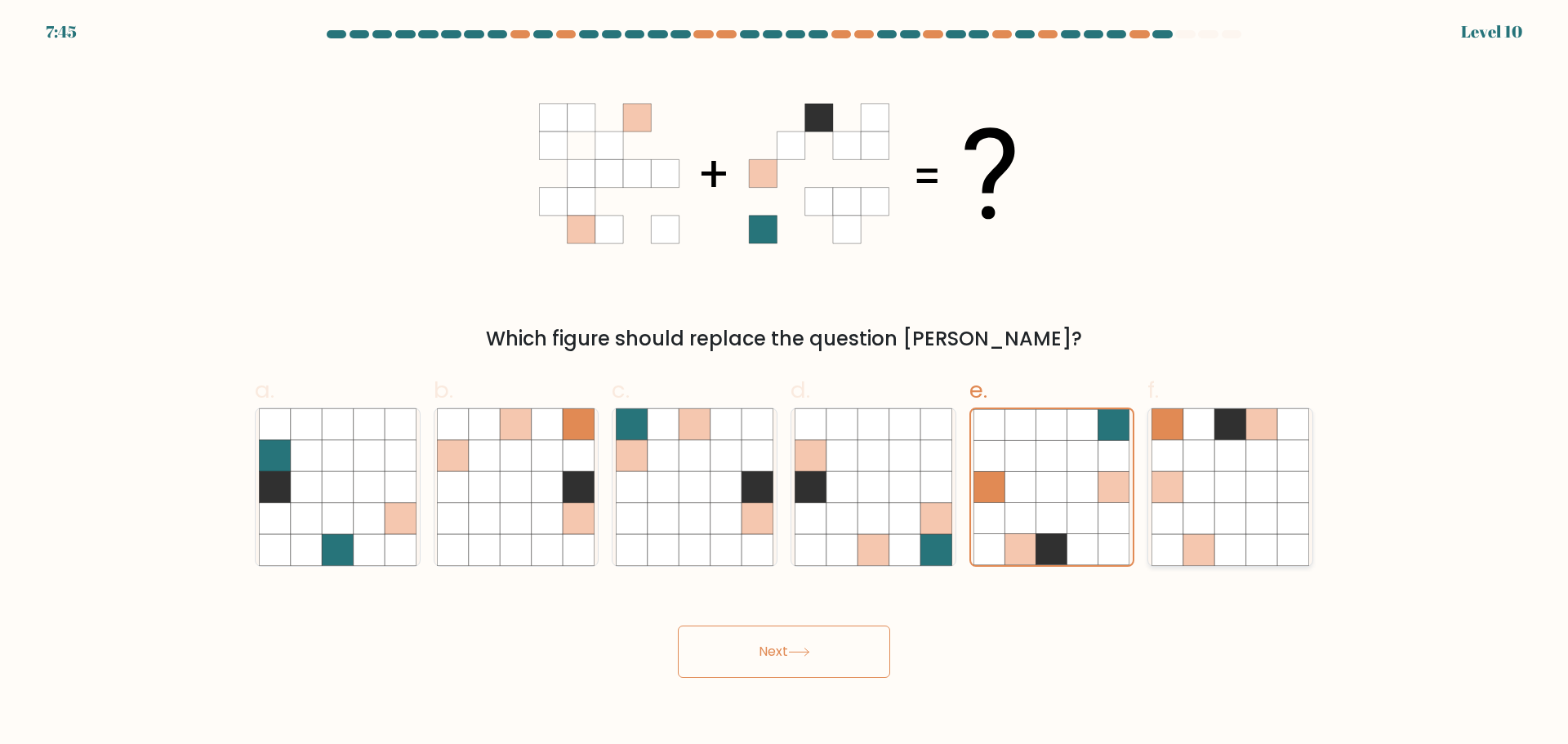
click at [1236, 488] on icon at bounding box center [1230, 487] width 31 height 31
click at [785, 383] on input "f." at bounding box center [784, 377] width 1 height 10
radio input "true"
click at [1060, 526] on icon at bounding box center [1052, 518] width 31 height 31
click at [785, 383] on input "e." at bounding box center [784, 377] width 1 height 10
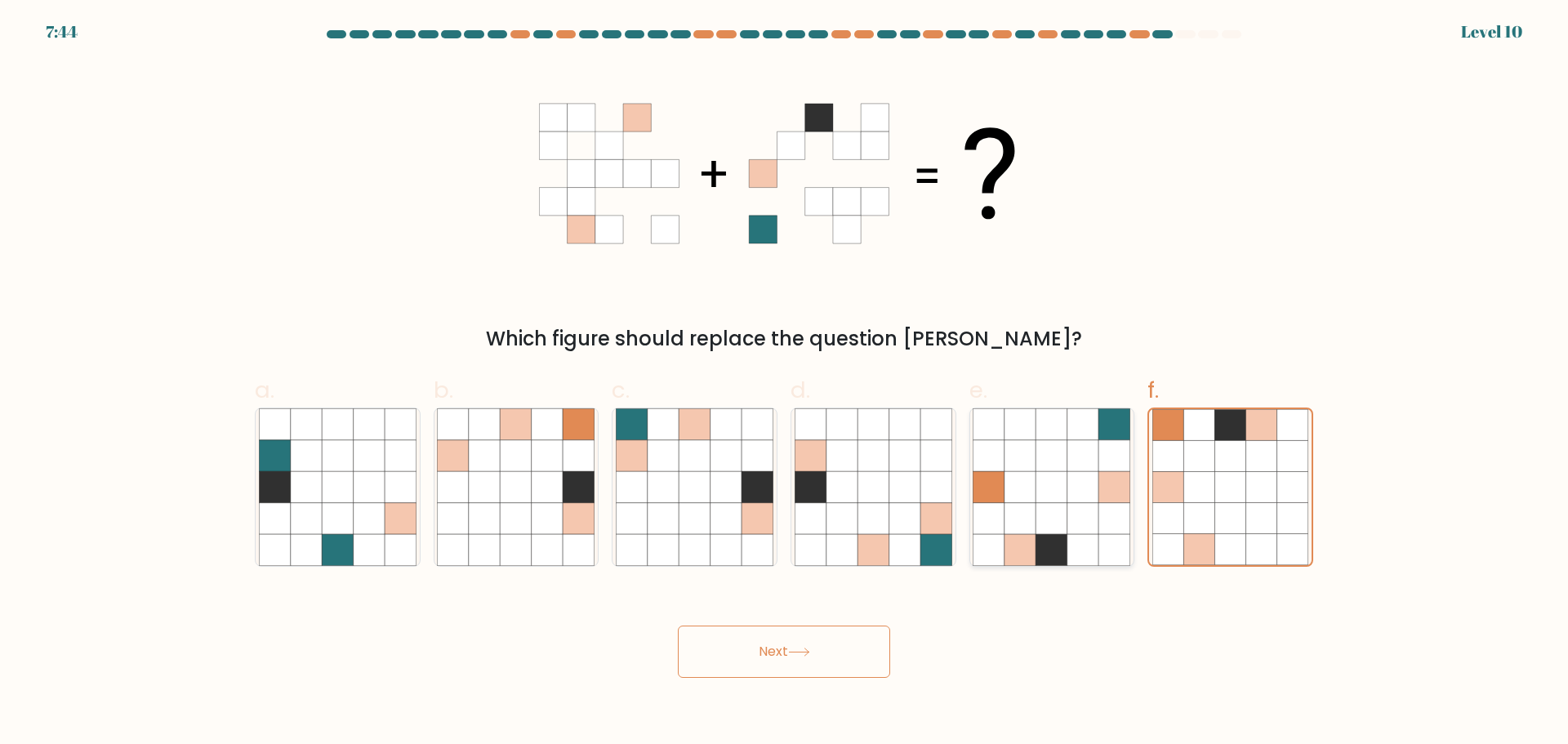
radio input "true"
click at [1200, 498] on icon at bounding box center [1199, 487] width 31 height 31
click at [785, 383] on input "f." at bounding box center [784, 377] width 1 height 10
radio input "true"
click at [727, 459] on icon at bounding box center [726, 455] width 31 height 31
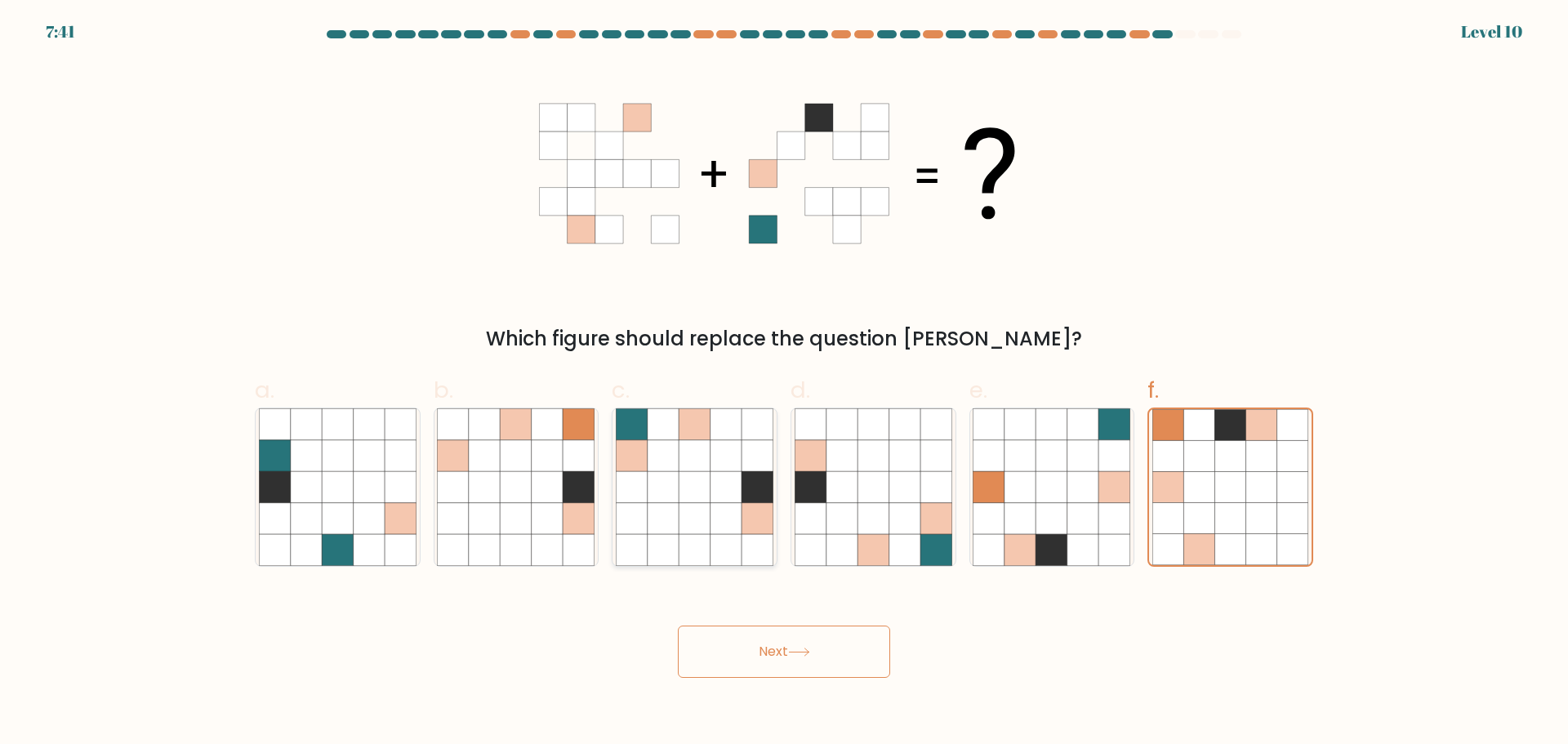
click at [784, 383] on input "c." at bounding box center [784, 377] width 1 height 10
radio input "true"
click at [780, 650] on button "Next" at bounding box center [784, 652] width 212 height 53
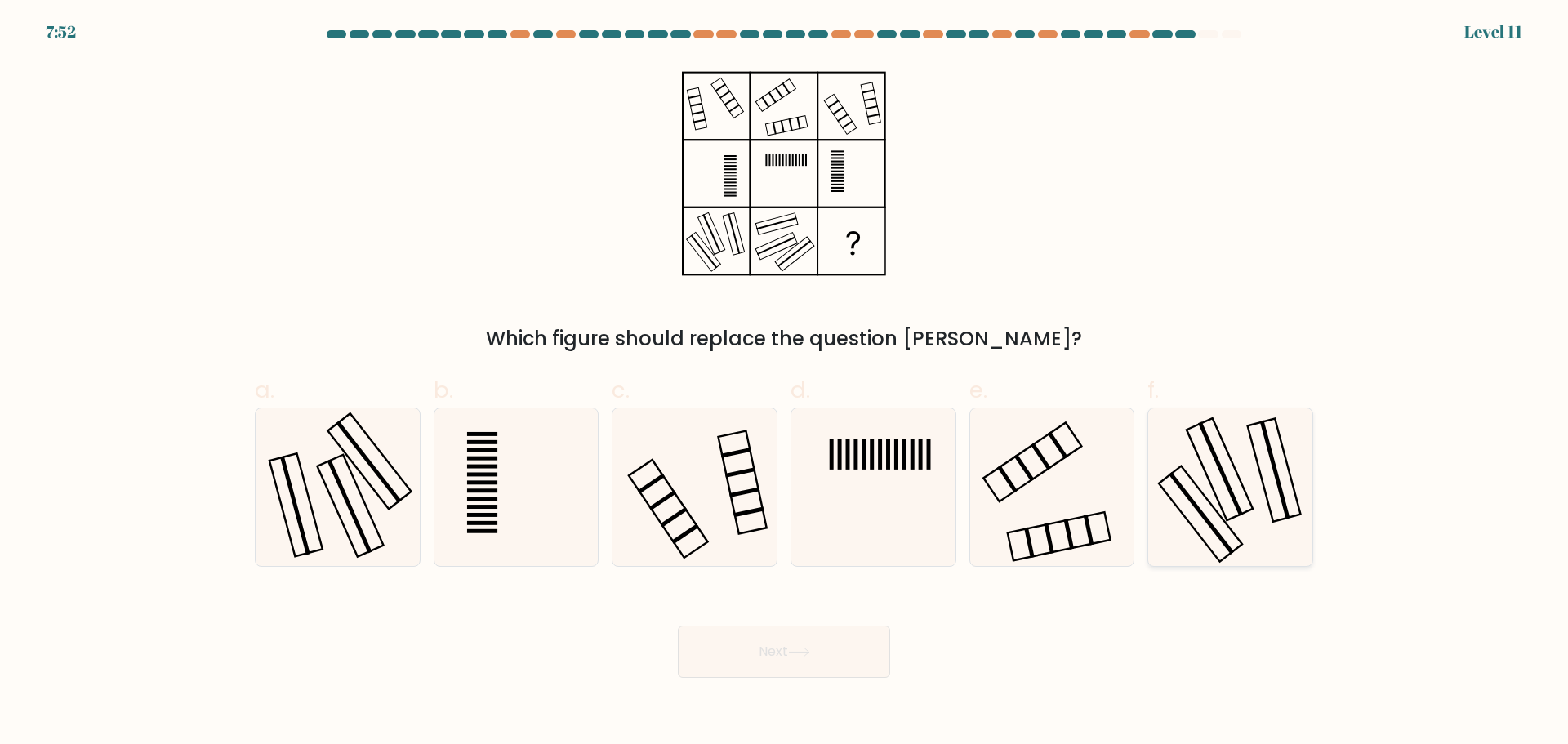
click at [1201, 457] on icon at bounding box center [1230, 487] width 158 height 158
click at [785, 383] on input "f." at bounding box center [784, 377] width 1 height 10
radio input "true"
click at [809, 651] on icon at bounding box center [800, 652] width 22 height 9
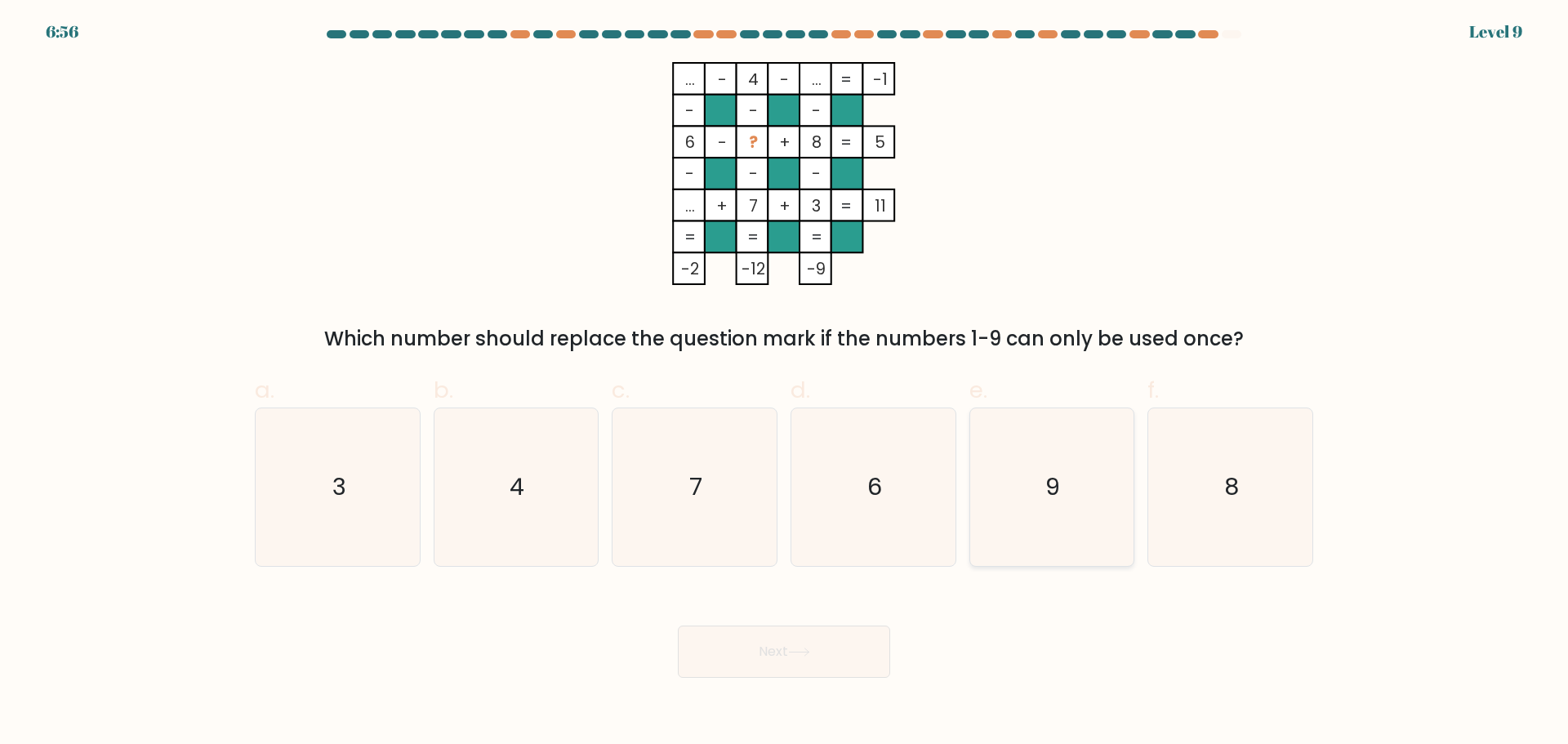
click at [1084, 481] on icon "9" at bounding box center [1052, 487] width 158 height 158
click at [785, 383] on input "e. 9" at bounding box center [784, 377] width 1 height 10
radio input "true"
click at [799, 669] on button "Next" at bounding box center [784, 652] width 212 height 53
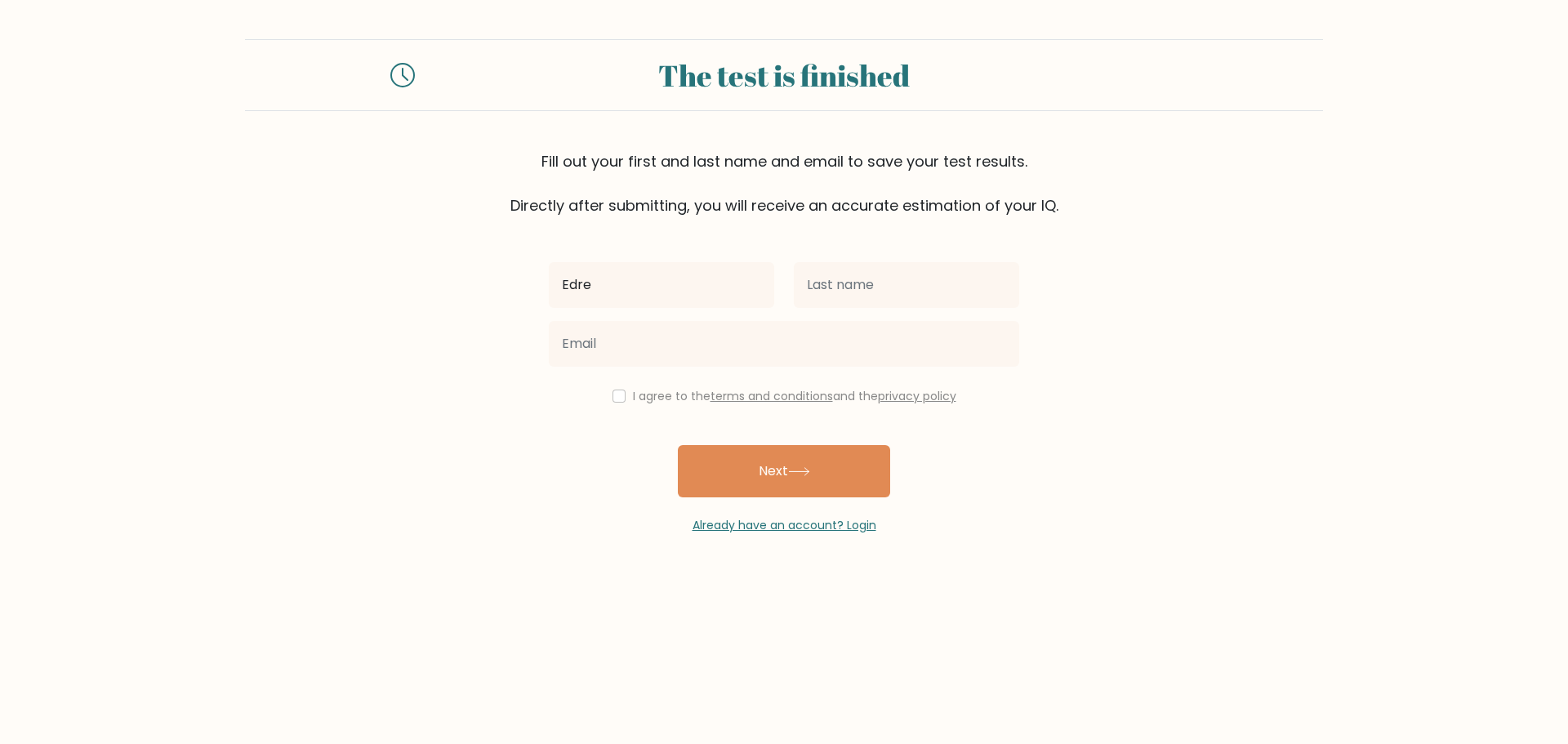
type input "[PERSON_NAME]"
click at [907, 287] on input "text" at bounding box center [906, 285] width 225 height 46
type input "[PERSON_NAME]"
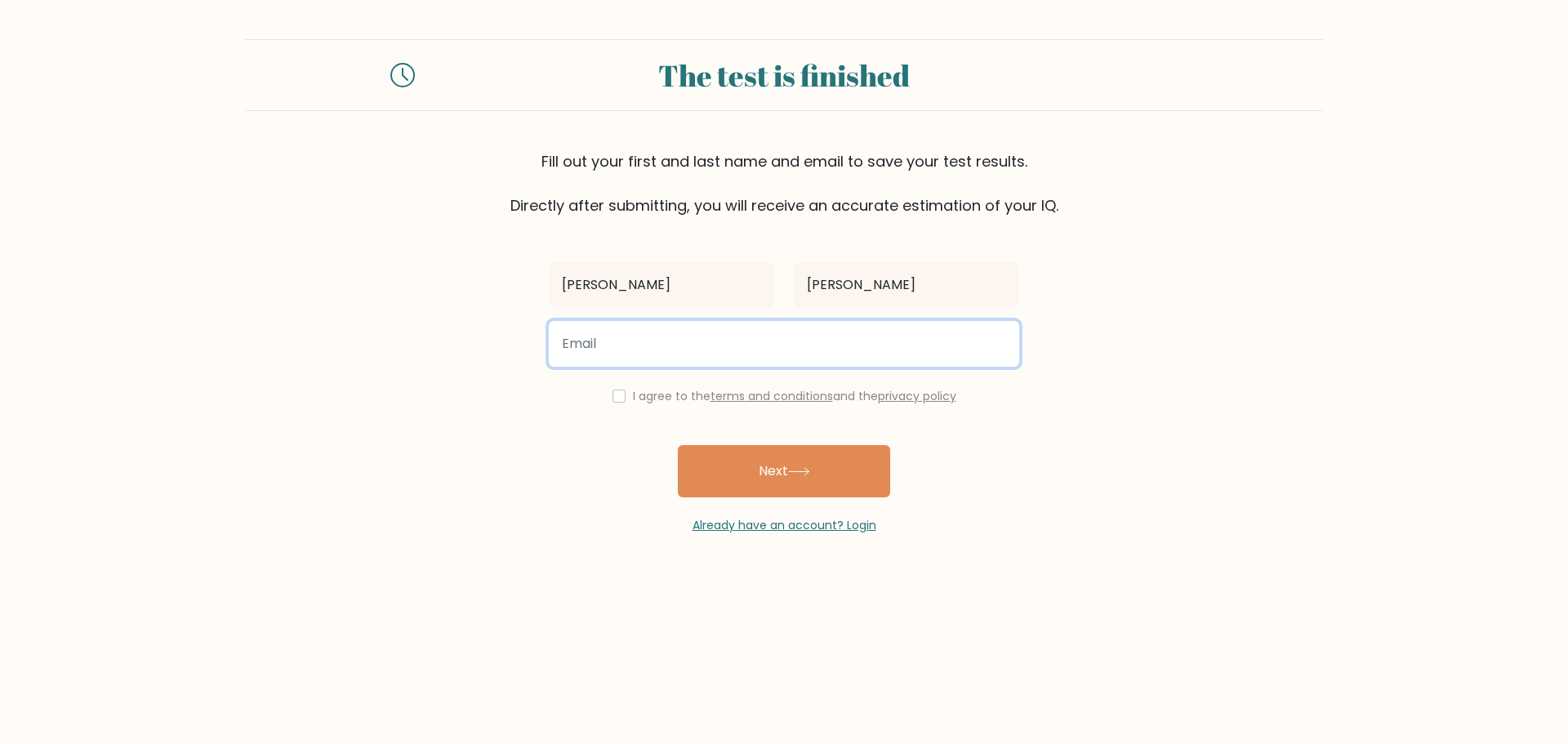
click at [760, 365] on input "email" at bounding box center [784, 344] width 471 height 46
type input "dedrellou@gmail.com"
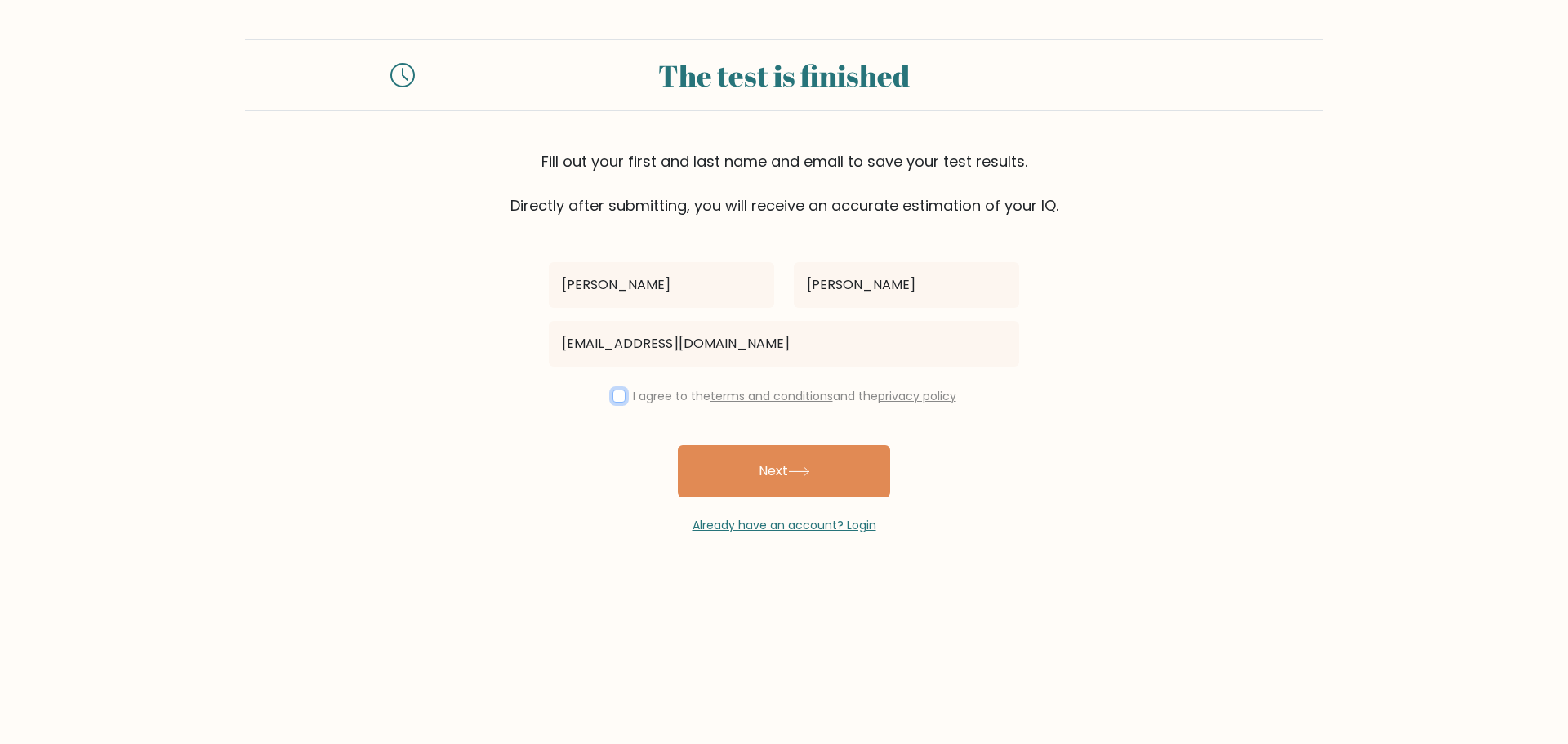
click at [615, 395] on input "checkbox" at bounding box center [618, 395] width 13 height 13
checkbox input "true"
click at [795, 469] on icon at bounding box center [800, 471] width 22 height 9
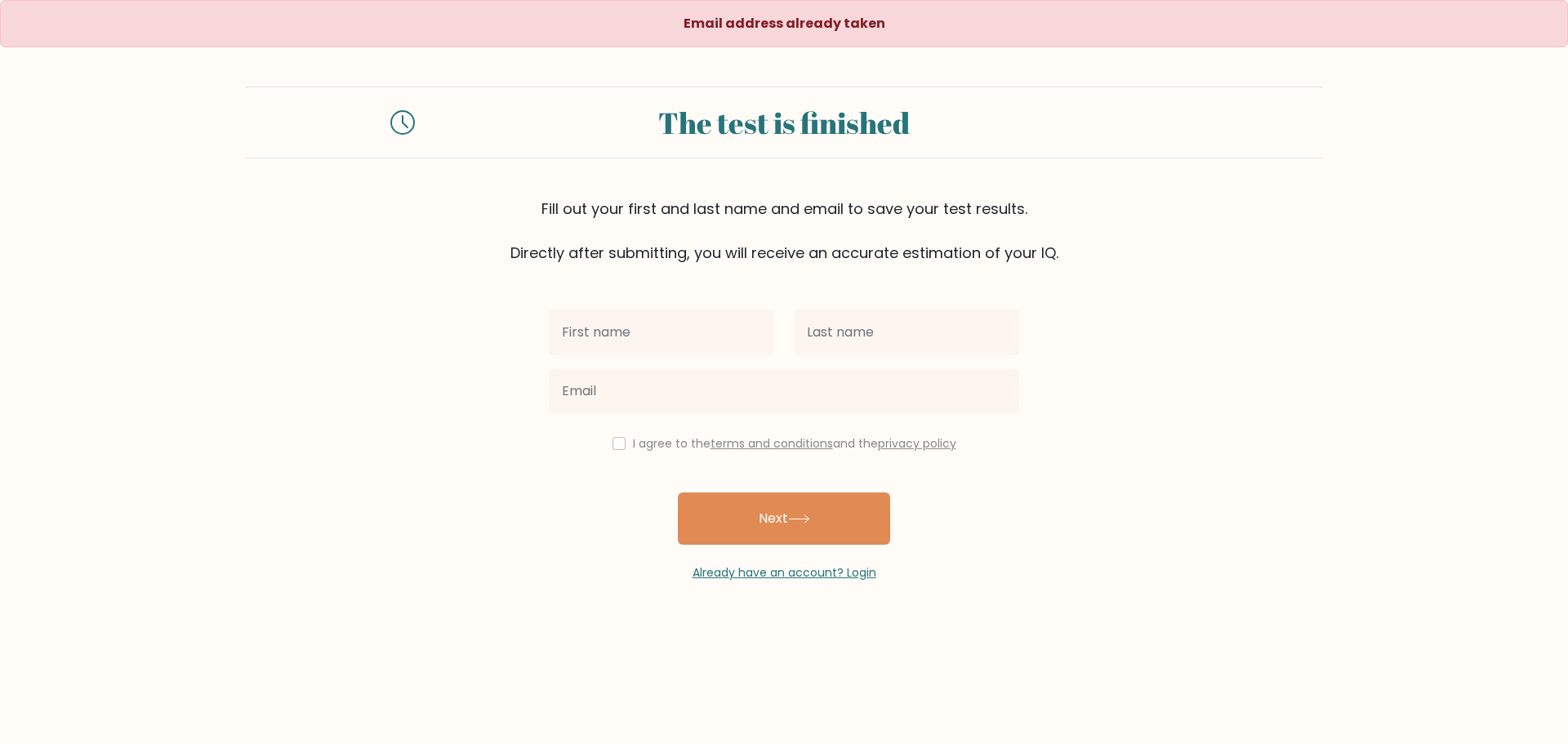
click at [677, 325] on input "text" at bounding box center [661, 332] width 225 height 46
click at [876, 330] on input "text" at bounding box center [906, 332] width 225 height 46
type input "[PERSON_NAME]"
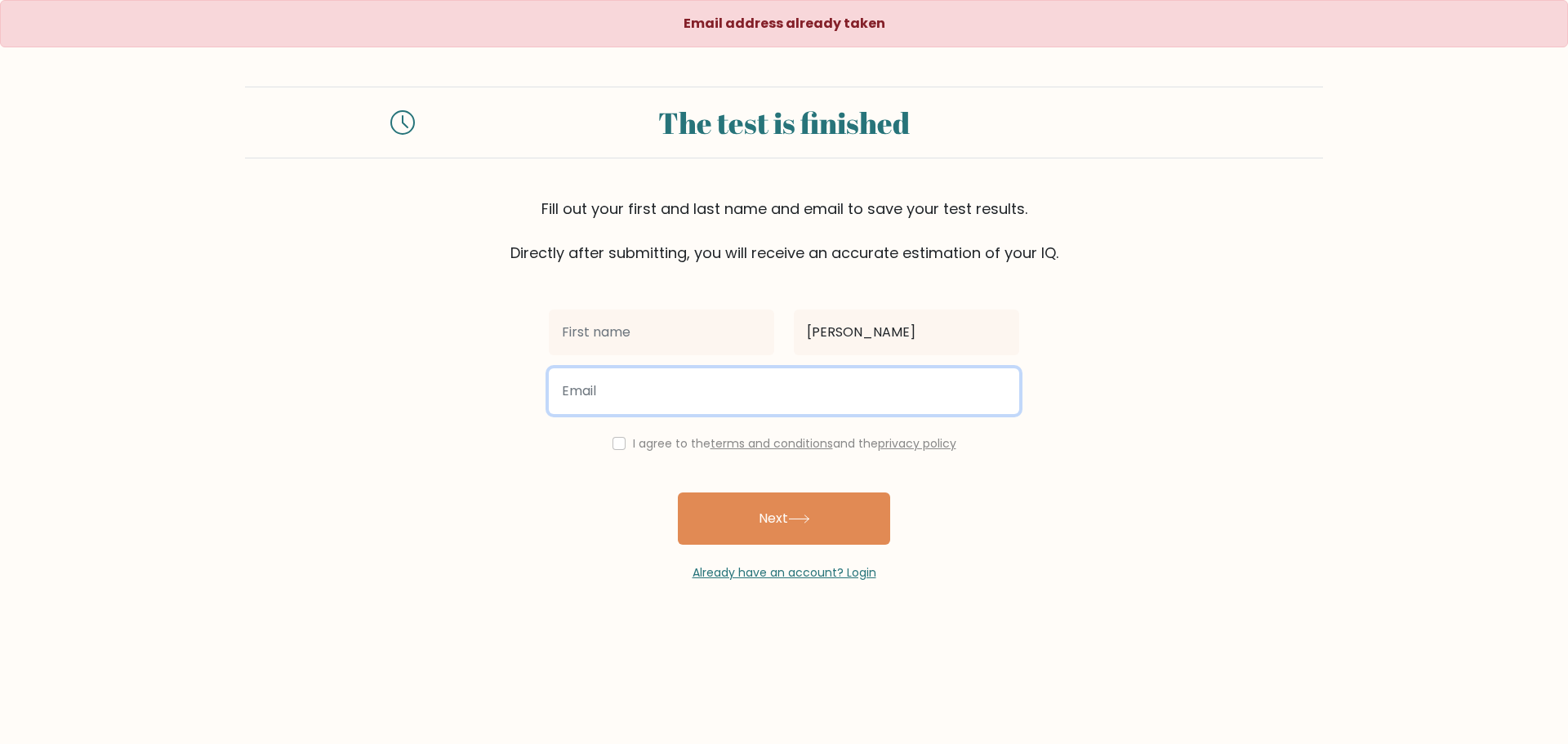
click at [709, 393] on input "email" at bounding box center [784, 391] width 471 height 46
type input "edrelloud@gmail.com"
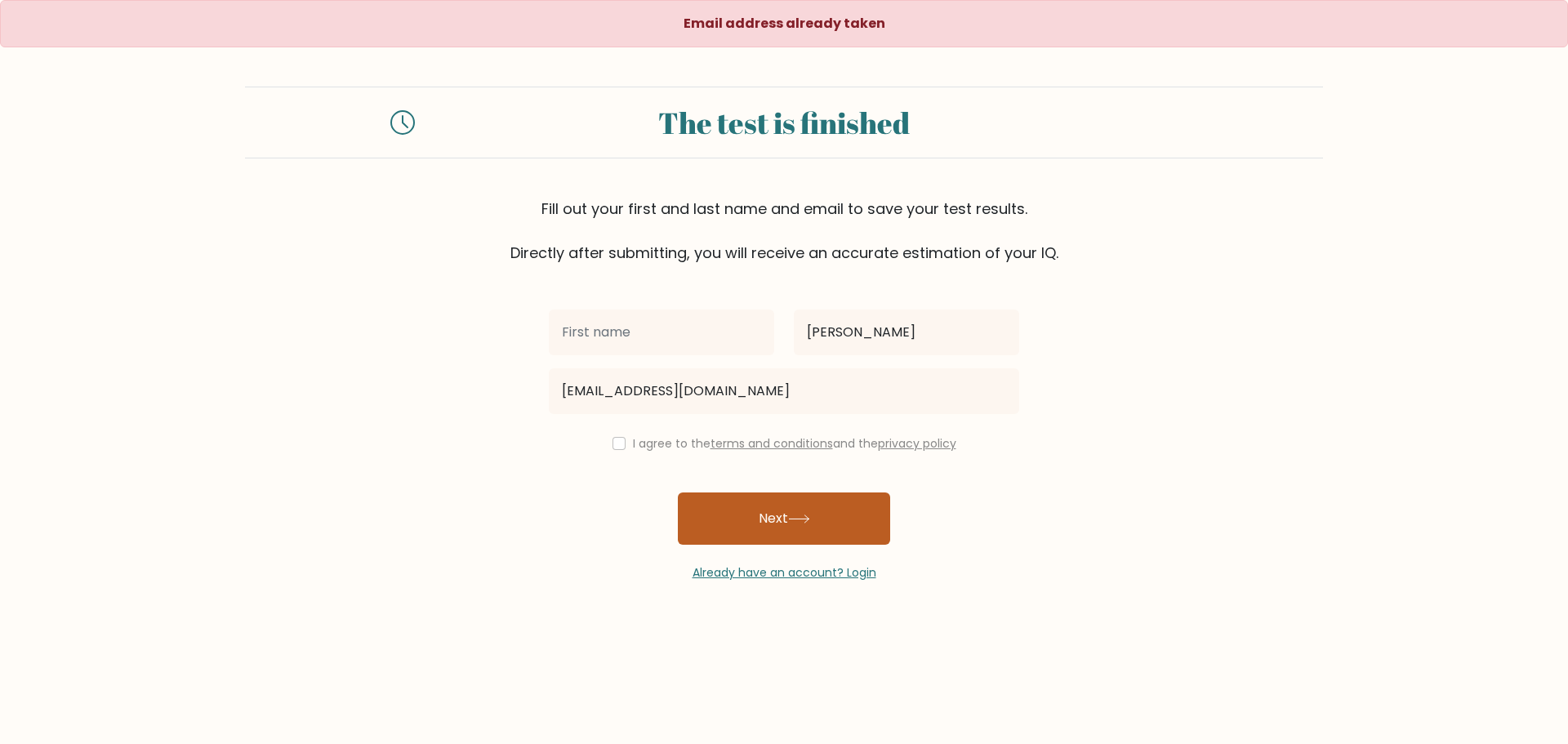
click at [815, 516] on button "Next" at bounding box center [784, 518] width 212 height 53
click at [613, 445] on input "checkbox" at bounding box center [618, 443] width 13 height 13
checkbox input "true"
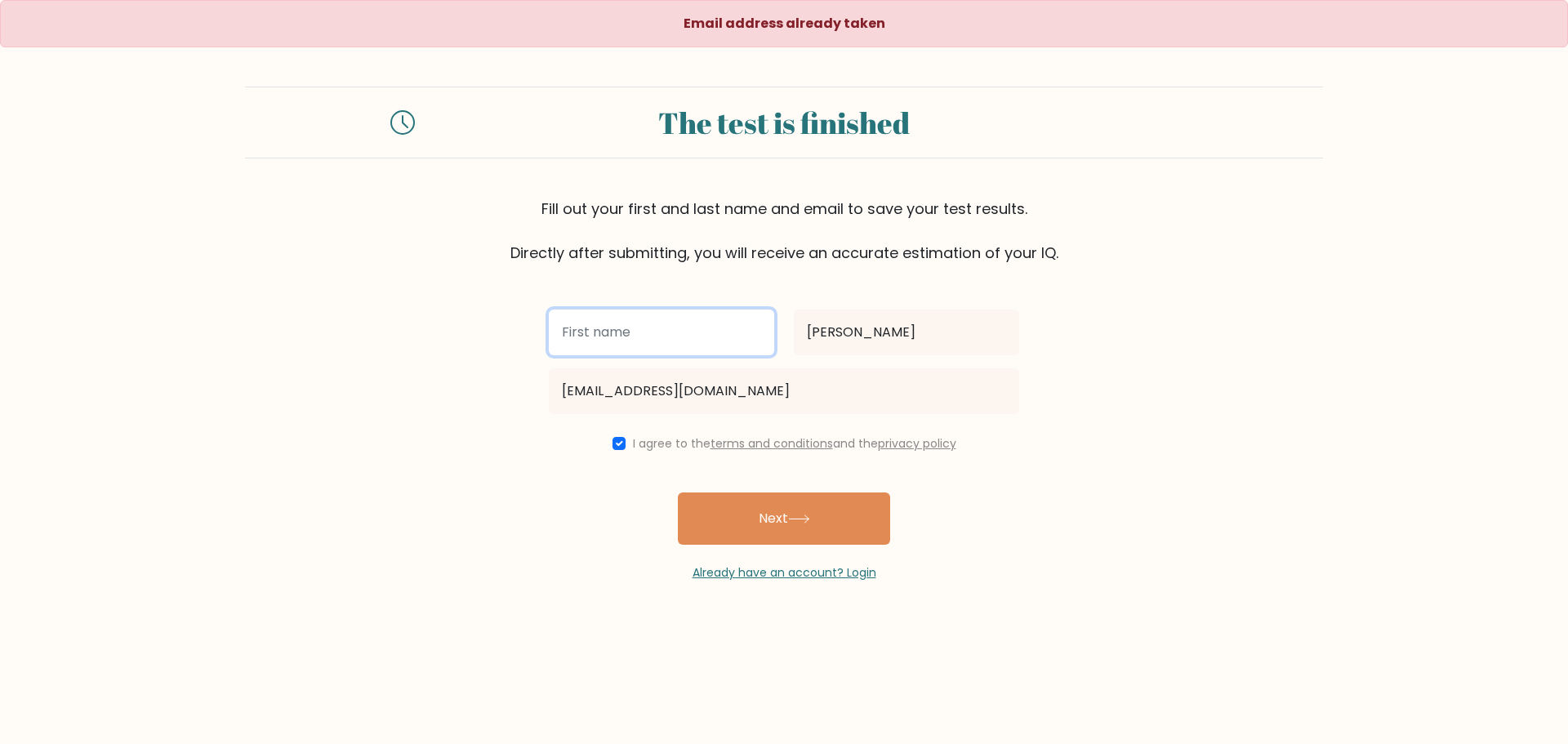
drag, startPoint x: 607, startPoint y: 325, endPoint x: 613, endPoint y: 336, distance: 12.5
click at [607, 325] on input "text" at bounding box center [661, 332] width 225 height 46
type input "[PERSON_NAME]"
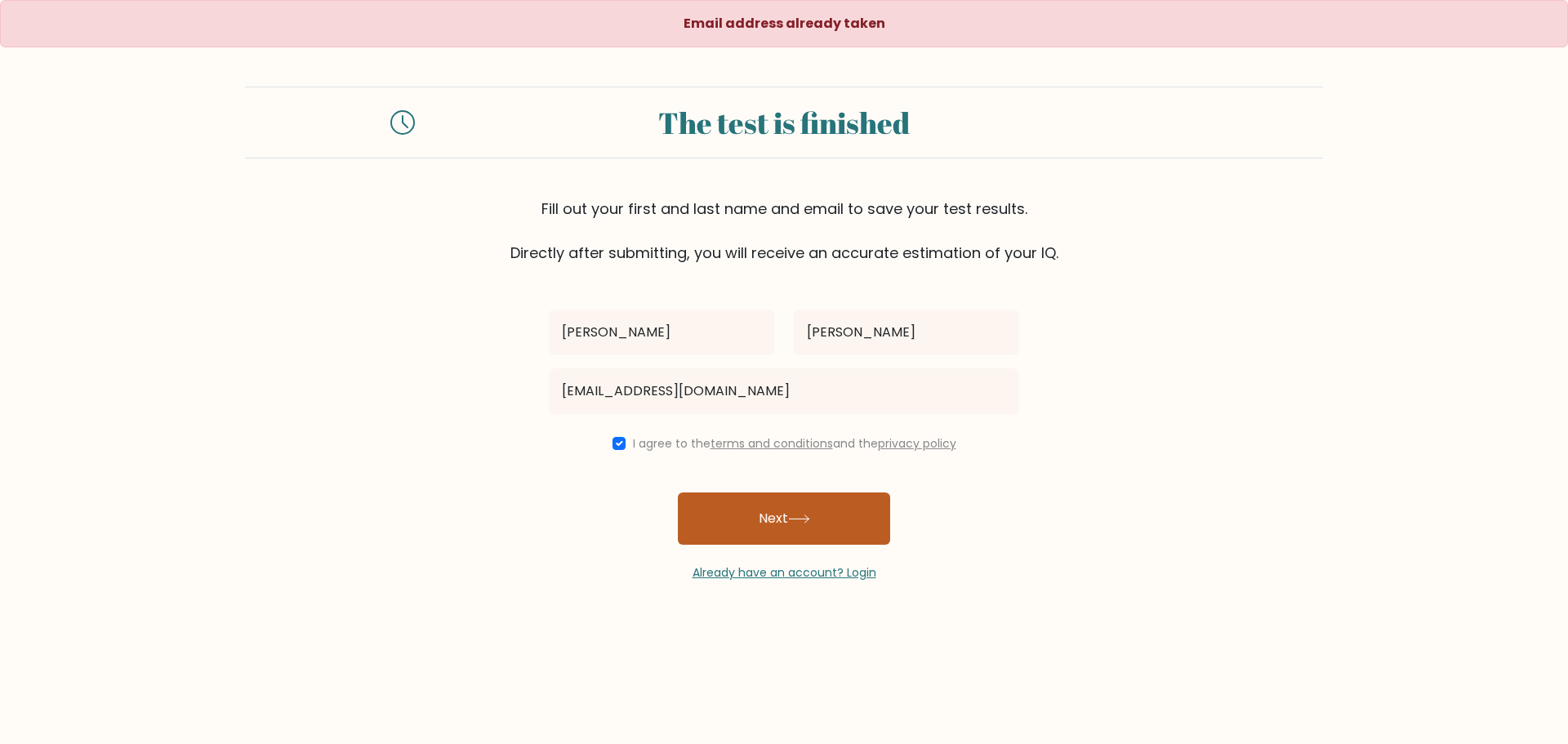
click at [752, 521] on button "Next" at bounding box center [784, 518] width 212 height 53
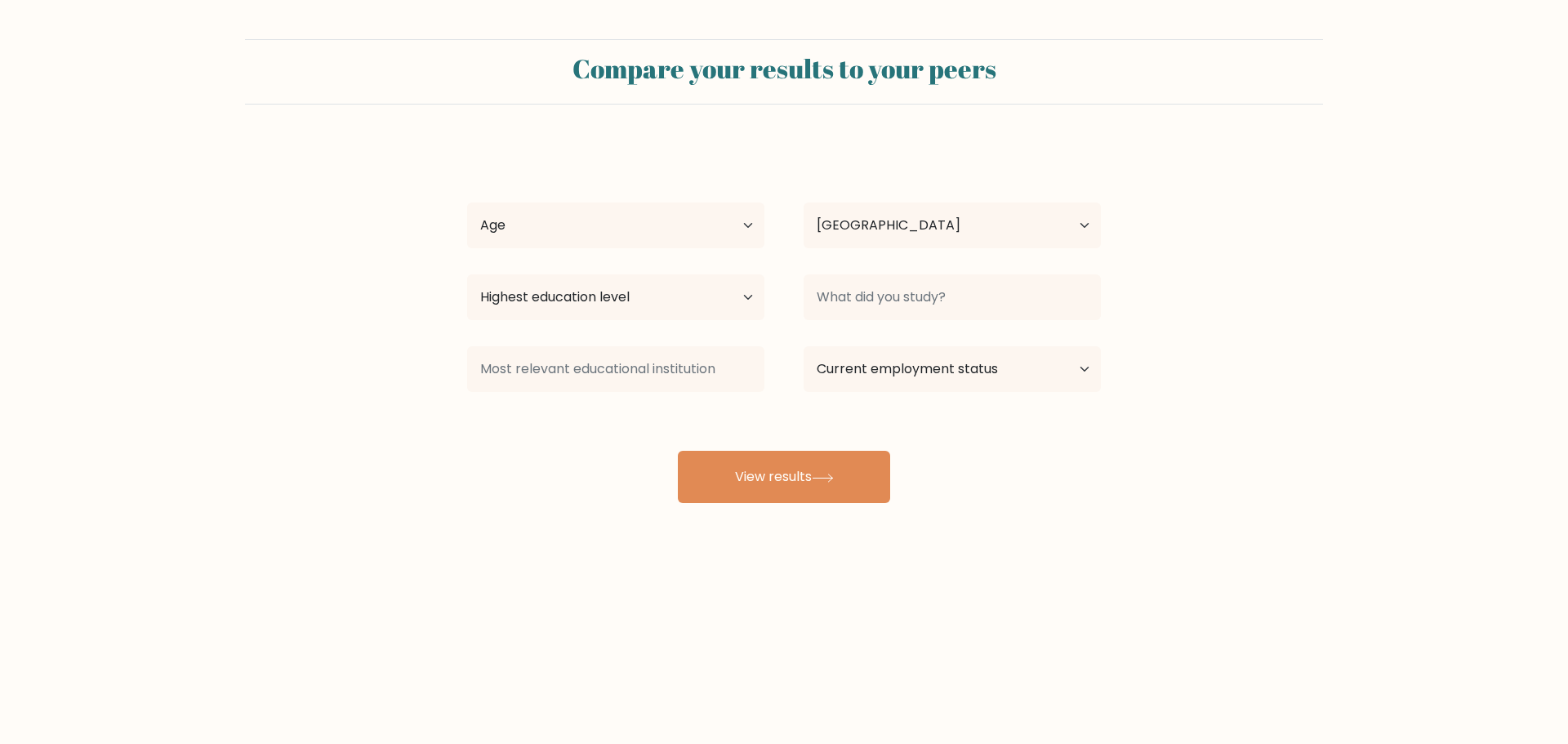
select select "PH"
click at [828, 470] on button "View results" at bounding box center [784, 476] width 212 height 53
click at [571, 193] on div "Edrel [PERSON_NAME] [PERSON_NAME] Age Under [DEMOGRAPHIC_DATA] [DEMOGRAPHIC_DAT…" at bounding box center [784, 323] width 654 height 359
click at [591, 221] on select "Age Under [DEMOGRAPHIC_DATA] [DEMOGRAPHIC_DATA] [DEMOGRAPHIC_DATA] [DEMOGRAPHIC…" at bounding box center [616, 225] width 297 height 46
select select "25_34"
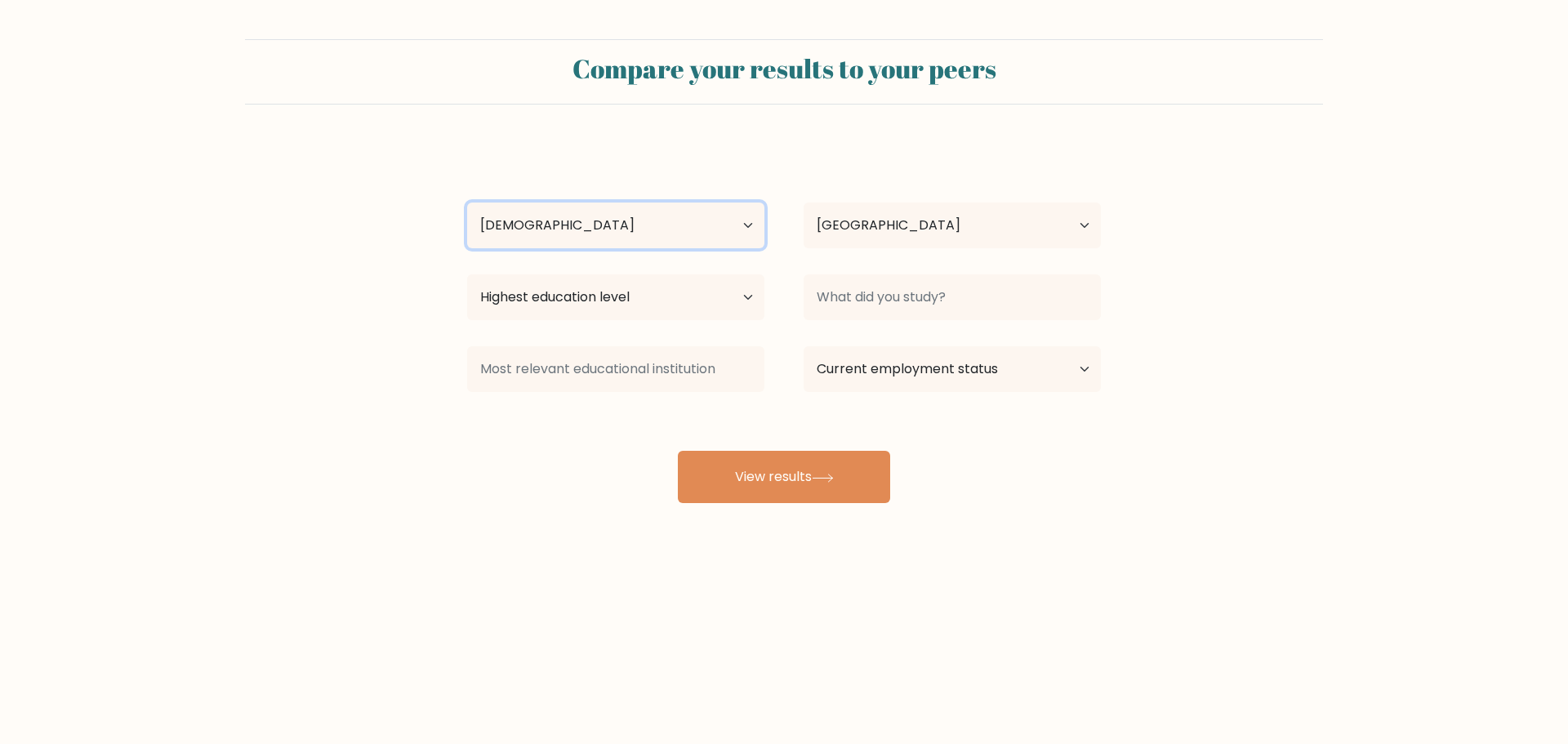
click at [467, 203] on select "Age Under [DEMOGRAPHIC_DATA] [DEMOGRAPHIC_DATA] [DEMOGRAPHIC_DATA] [DEMOGRAPHIC…" at bounding box center [616, 225] width 297 height 46
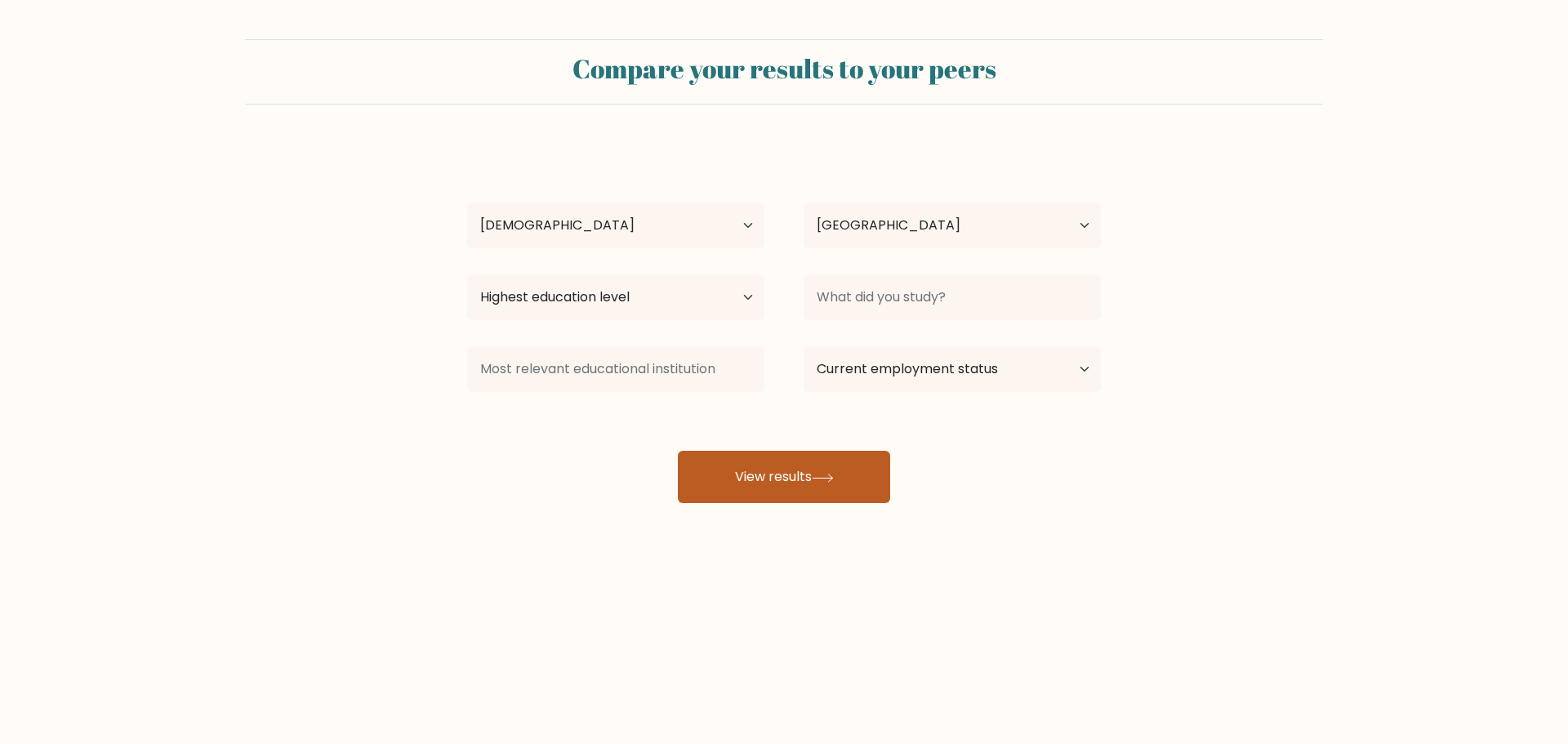
click at [825, 498] on button "View results" at bounding box center [784, 476] width 212 height 53
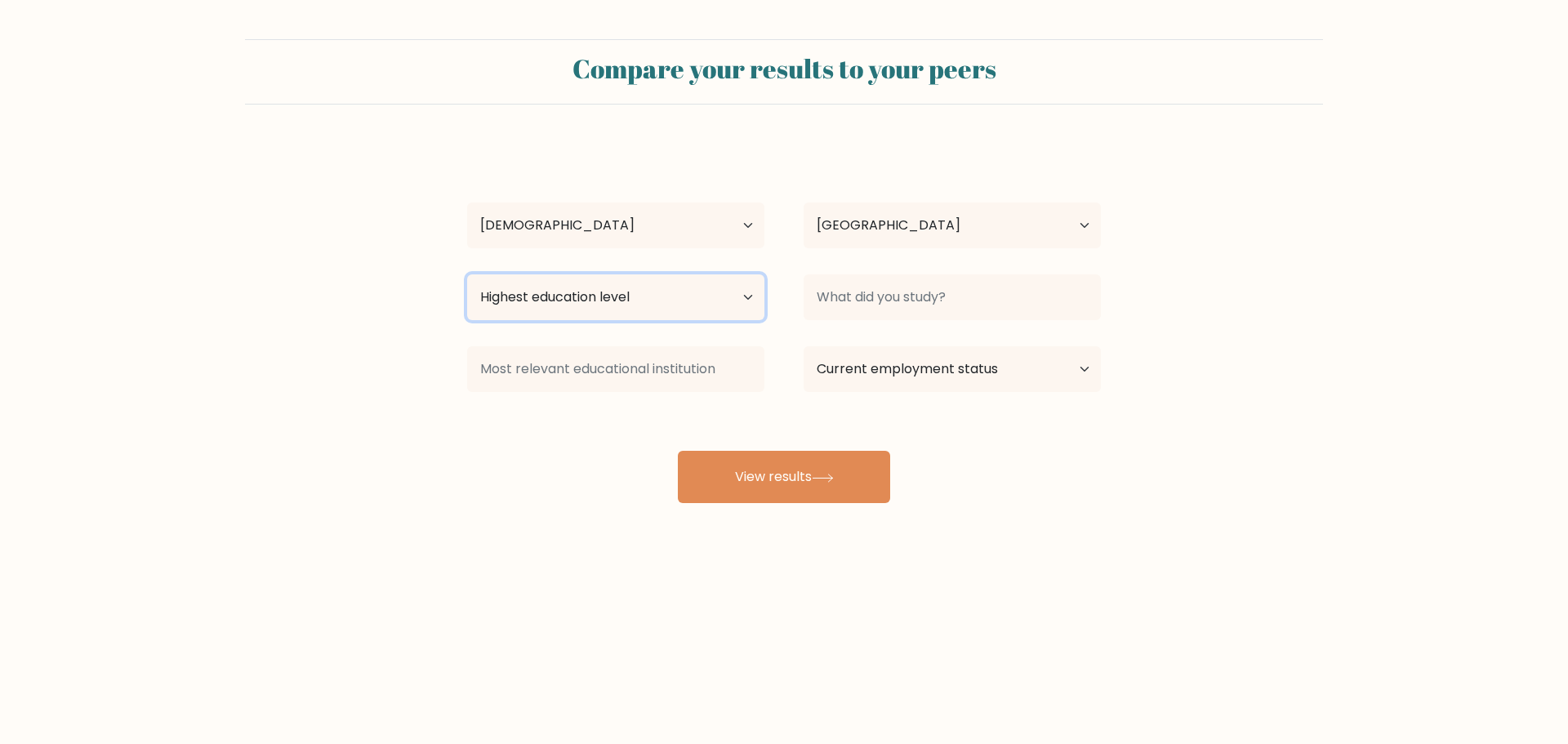
click at [648, 313] on select "Highest education level No schooling Primary Lower Secondary Upper Secondary Oc…" at bounding box center [616, 297] width 297 height 46
select select "bachelors_degree"
click at [467, 274] on select "Highest education level No schooling Primary Lower Secondary Upper Secondary Oc…" at bounding box center [616, 297] width 297 height 46
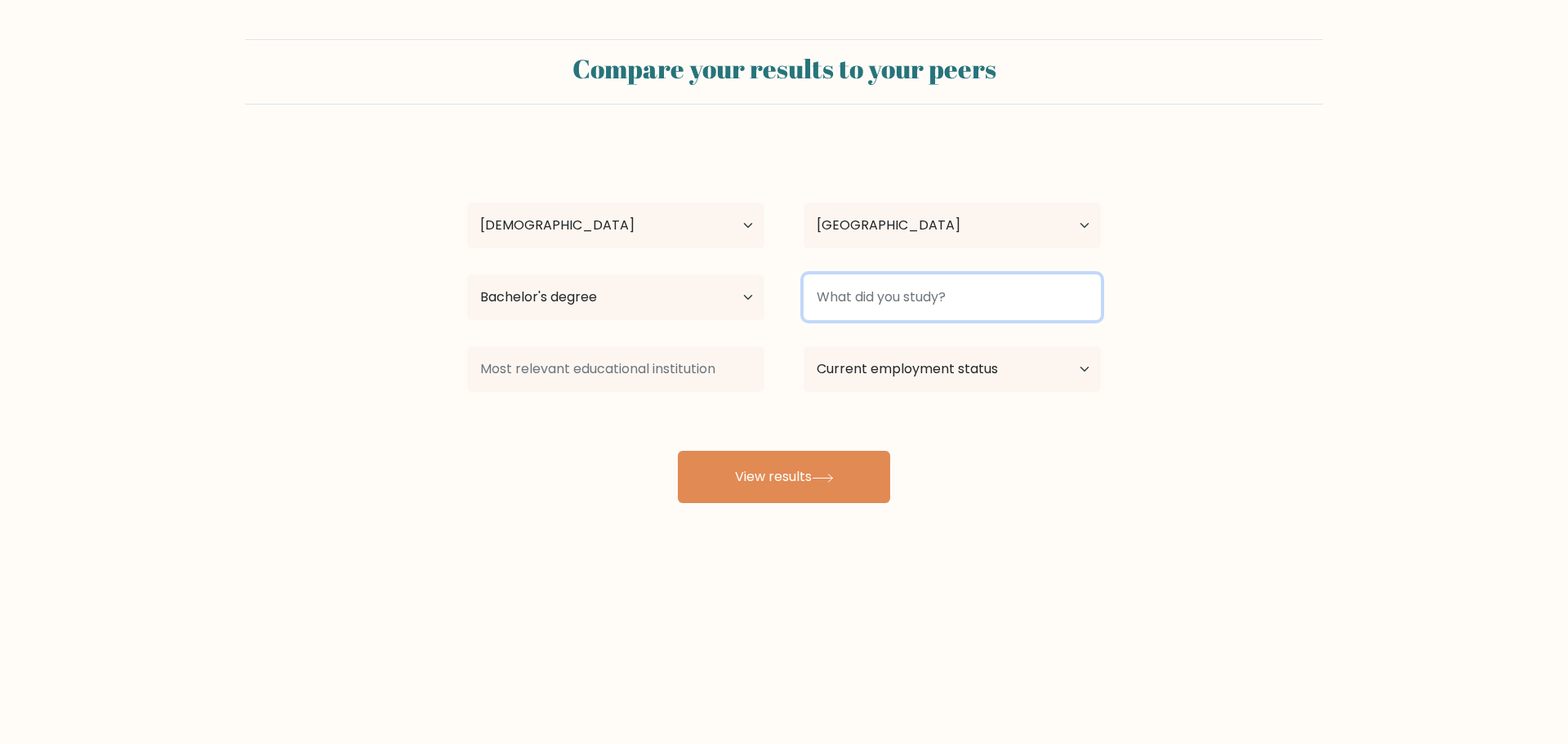
click at [860, 303] on input at bounding box center [952, 297] width 297 height 46
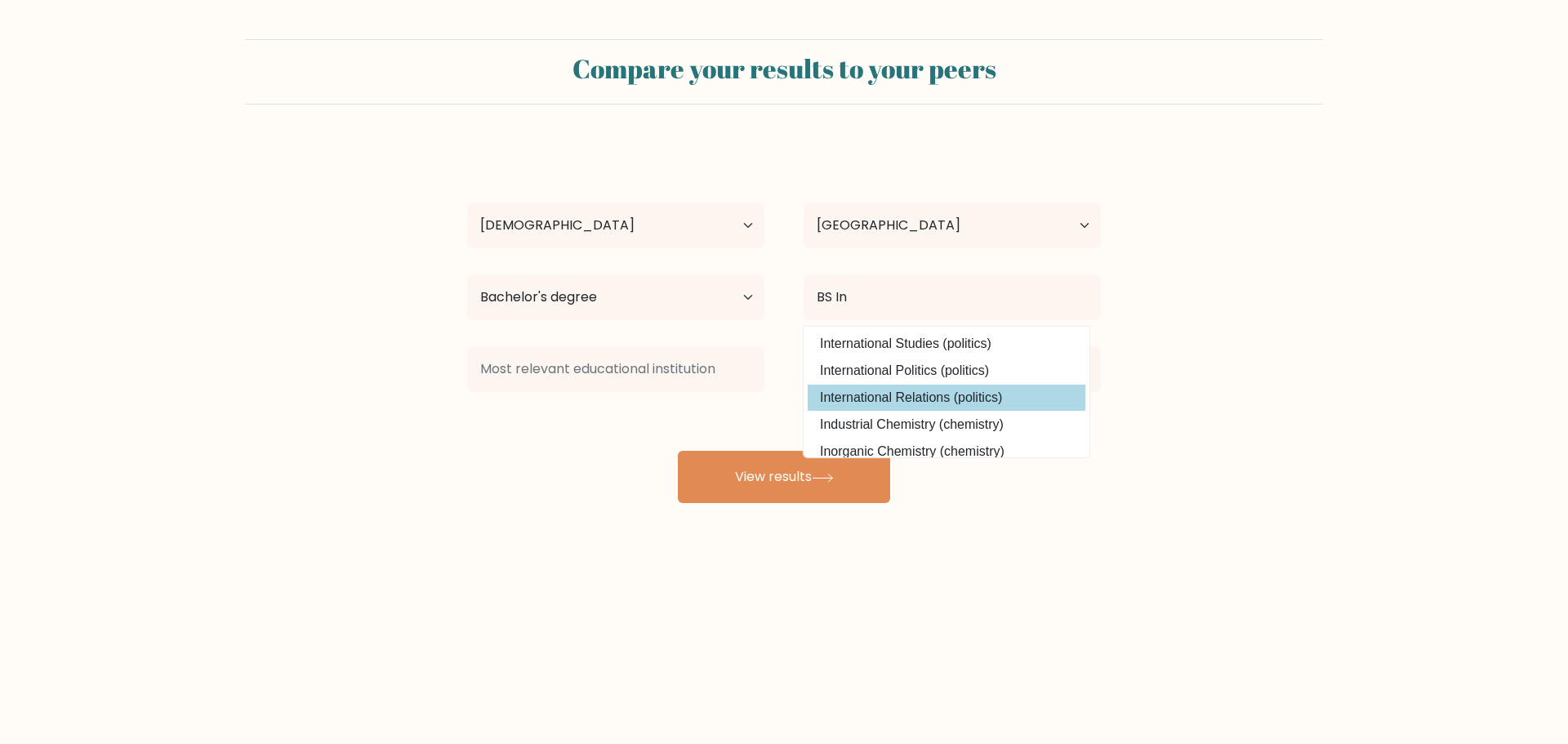
click at [876, 404] on option "International Relations (politics)" at bounding box center [947, 398] width 278 height 26
type input "International Relations"
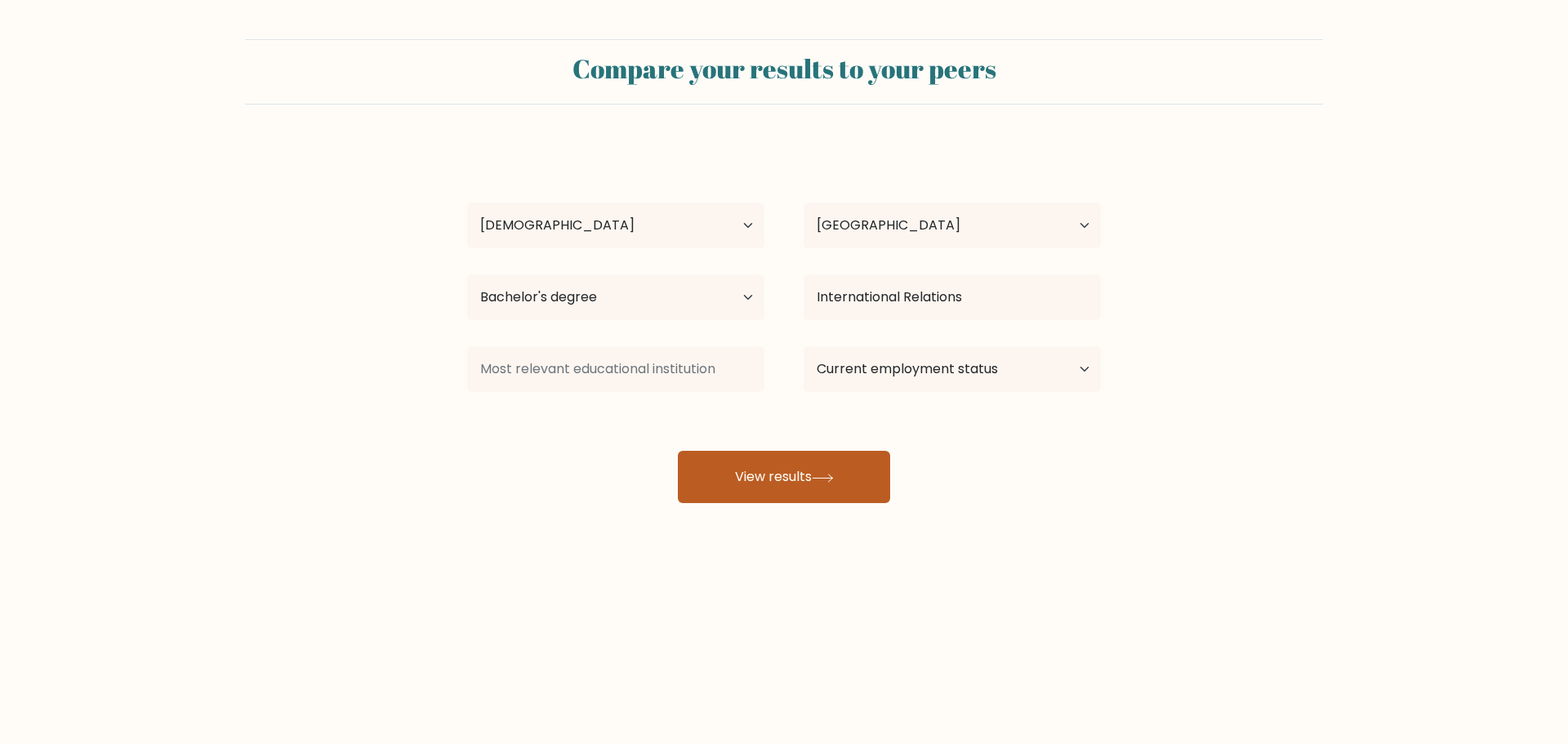
click at [810, 461] on button "View results" at bounding box center [784, 476] width 212 height 53
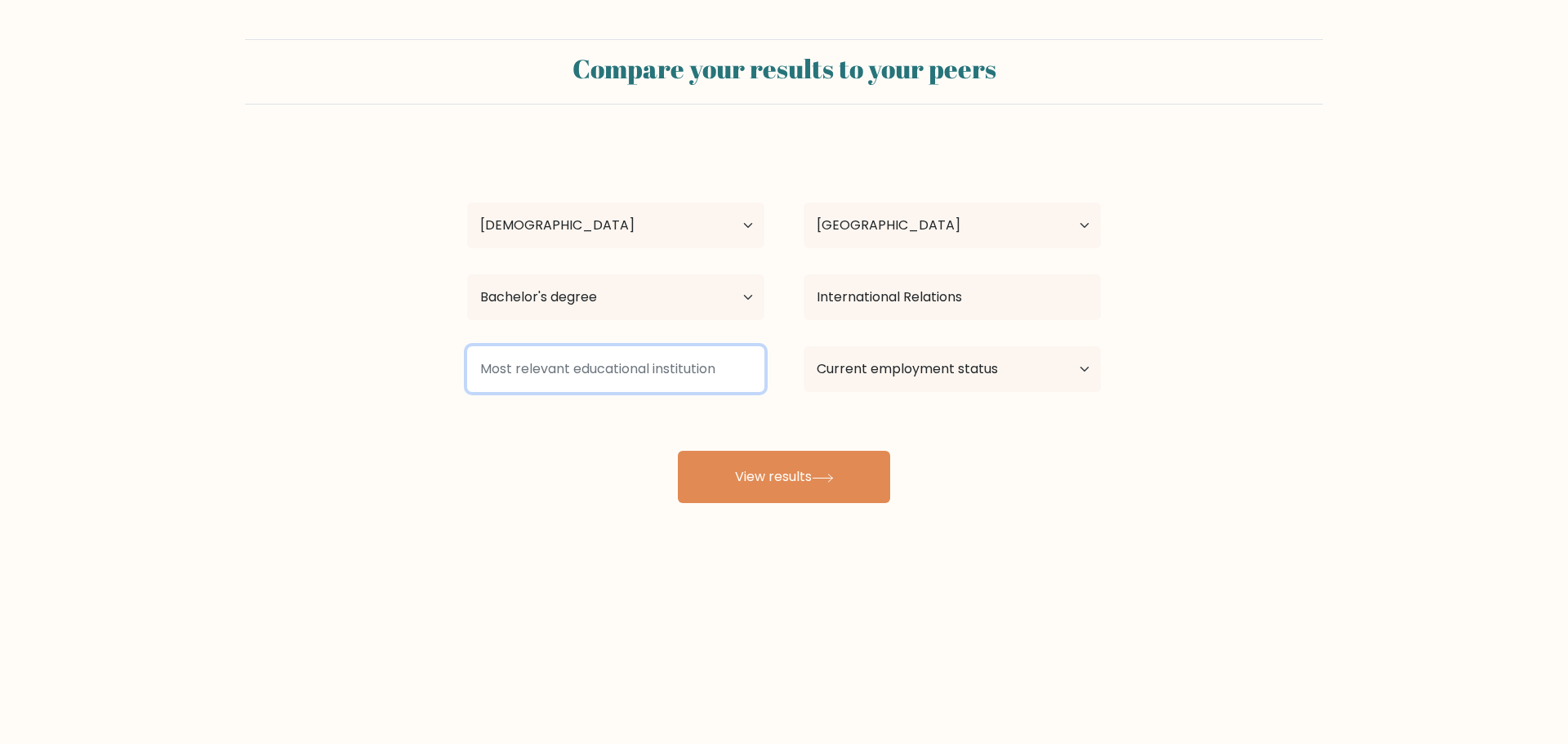
click at [626, 384] on input at bounding box center [616, 369] width 297 height 46
click at [633, 380] on input at bounding box center [616, 369] width 297 height 46
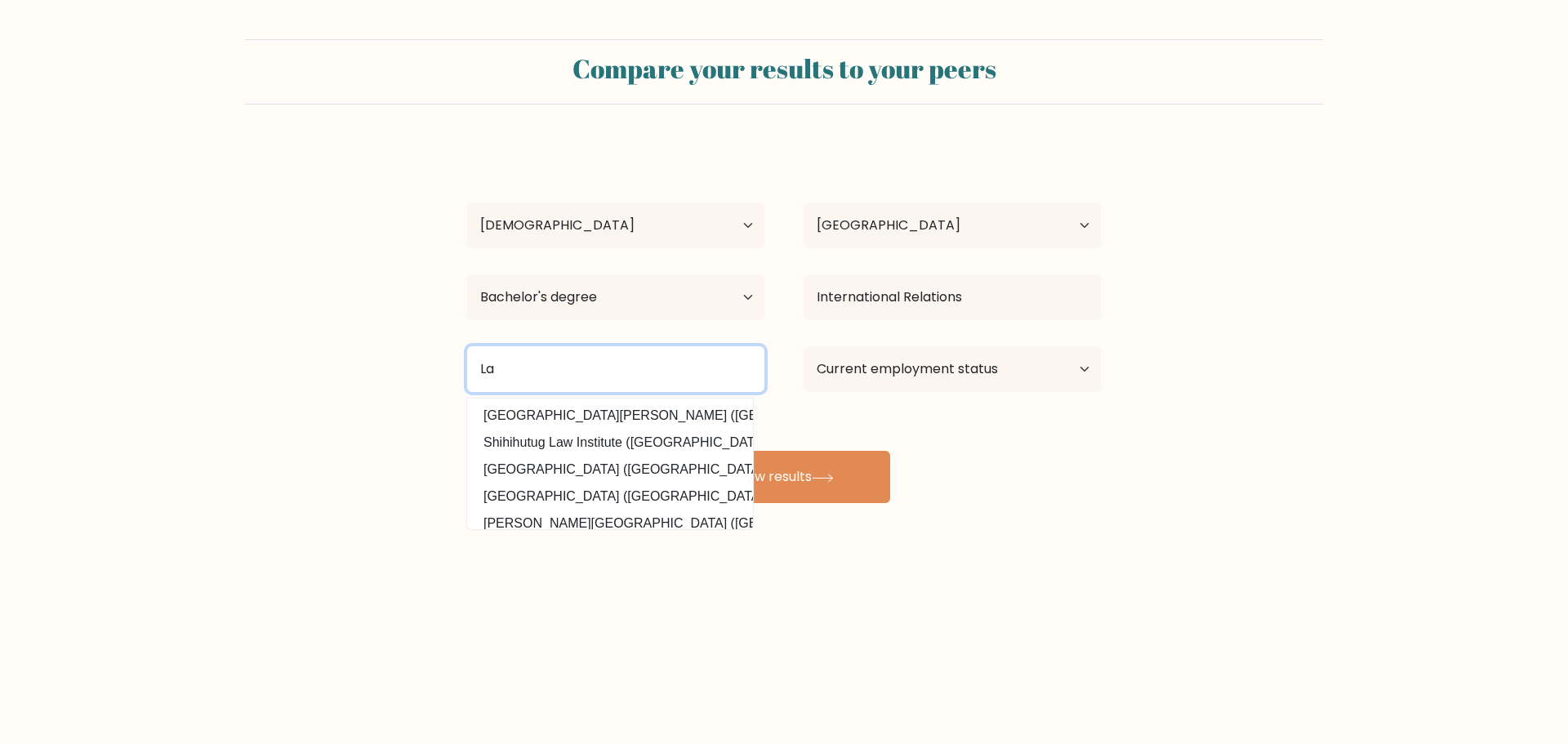
type input "L"
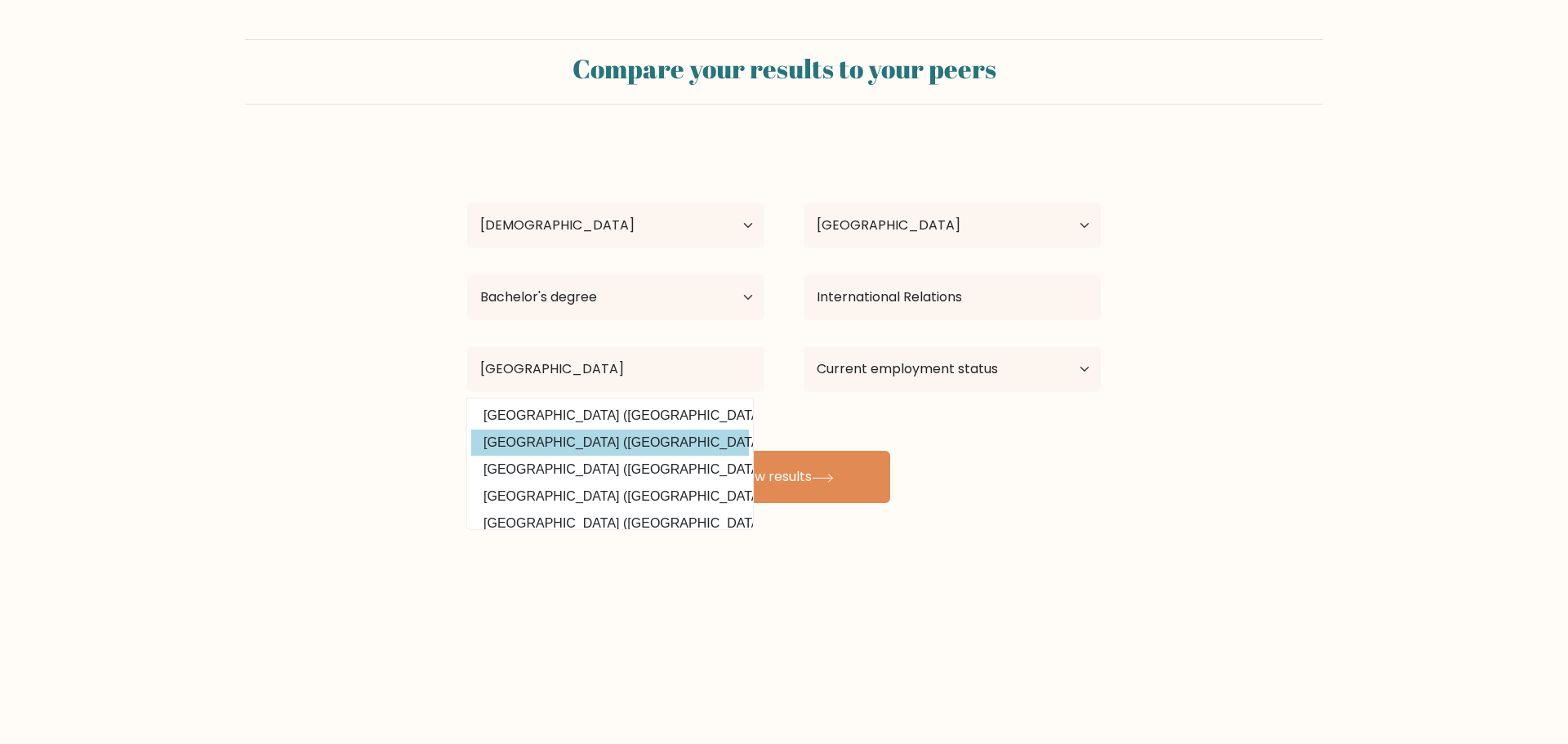
click at [635, 438] on option "Mindanao State University (Philippines)" at bounding box center [610, 443] width 278 height 26
type input "[GEOGRAPHIC_DATA]"
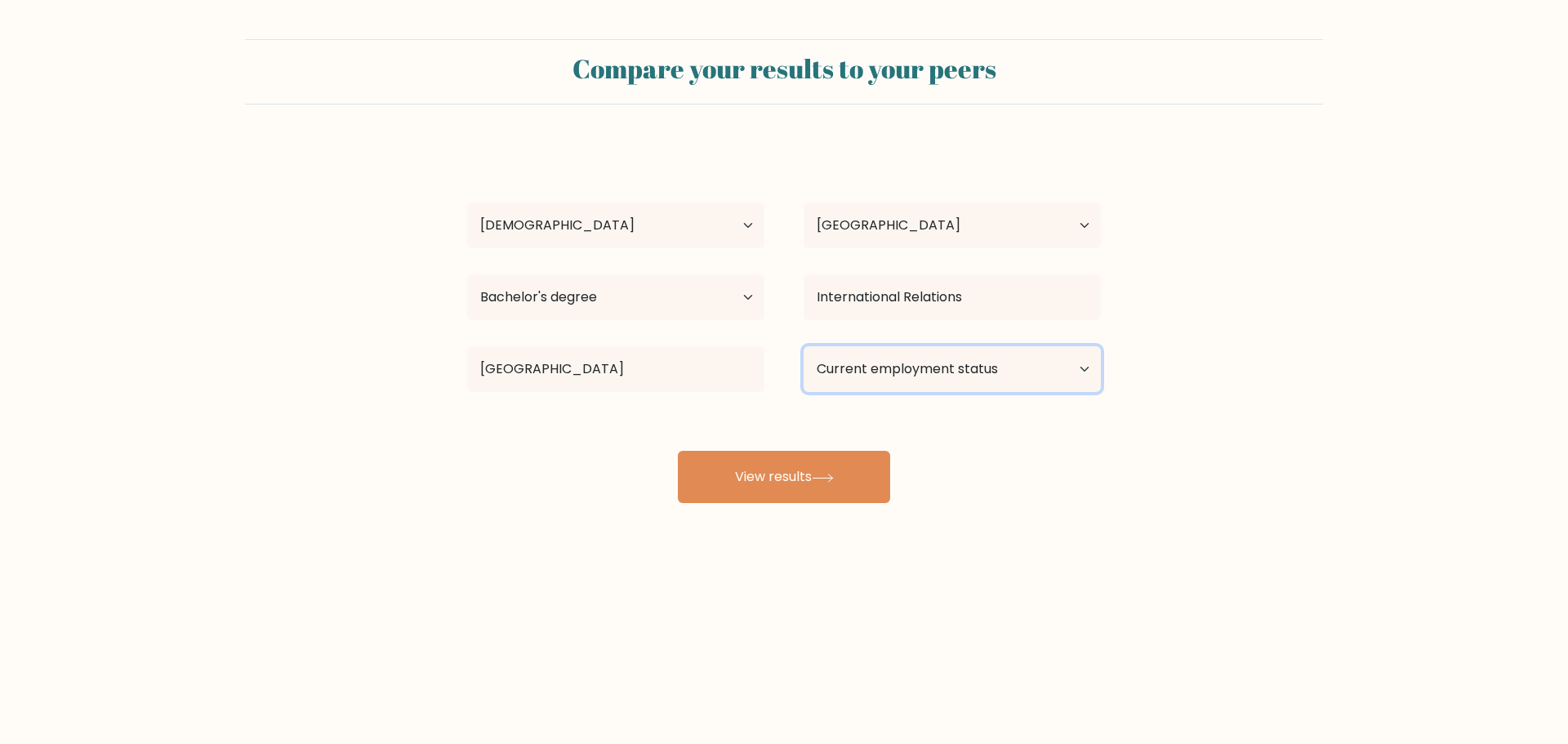
click at [882, 378] on select "Current employment status Employed Student Retired Other / prefer not to answer" at bounding box center [952, 369] width 297 height 46
click at [804, 346] on select "Current employment status Employed Student Retired Other / prefer not to answer" at bounding box center [952, 369] width 297 height 46
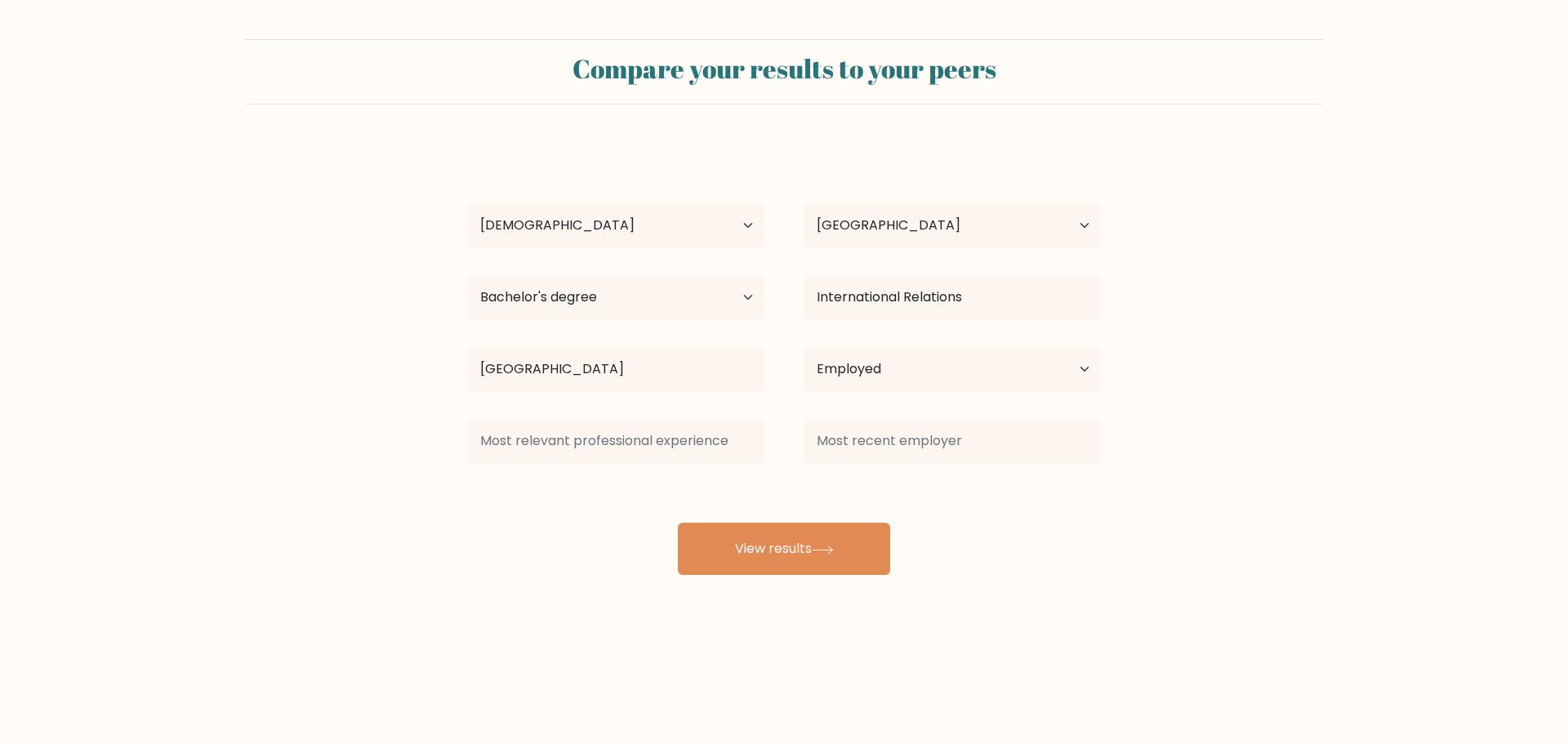
click at [830, 478] on div "Edrel lou dela cerna Age Under 18 years old 18-24 years old 25-34 years old 35-…" at bounding box center [784, 358] width 654 height 431
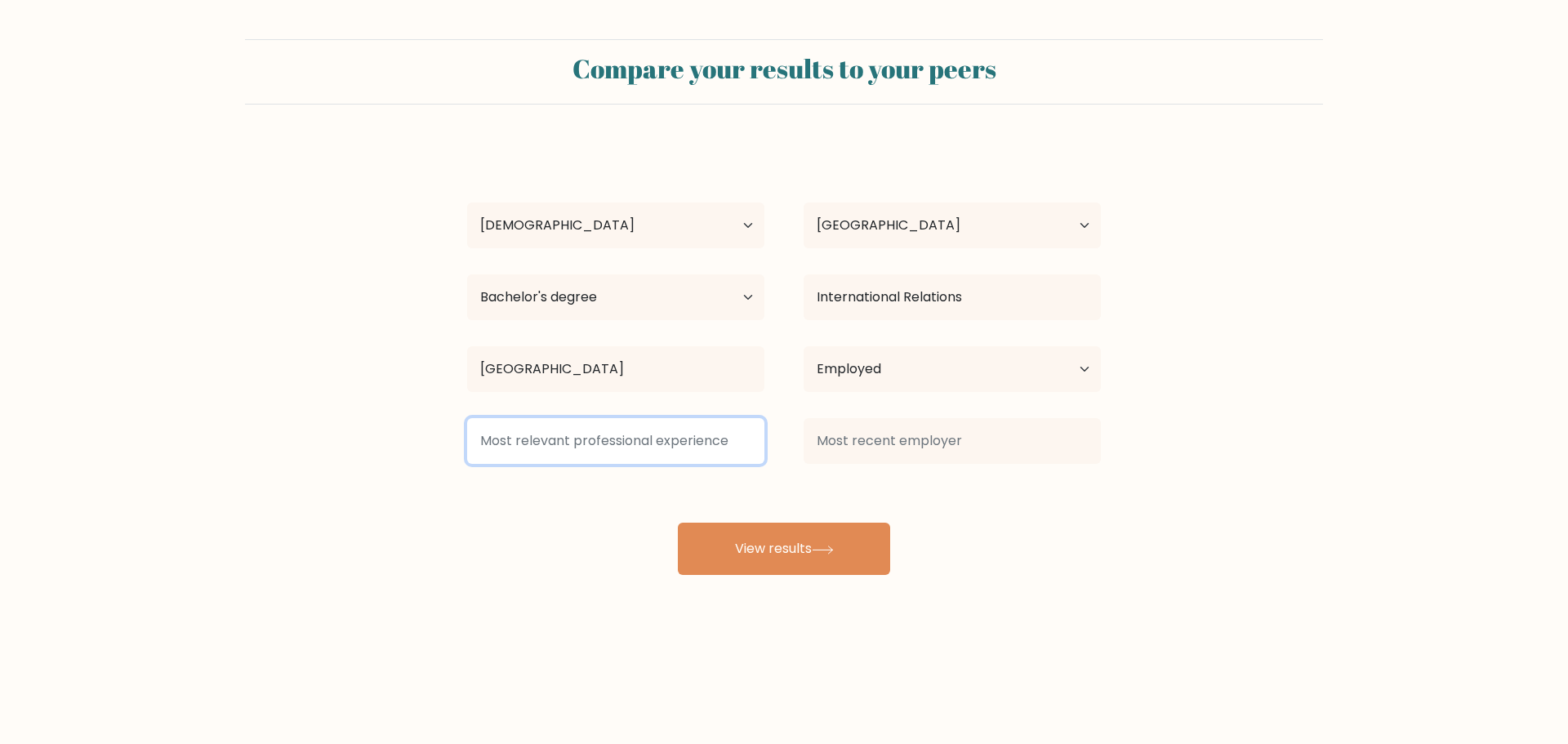
click at [619, 436] on input at bounding box center [616, 440] width 297 height 46
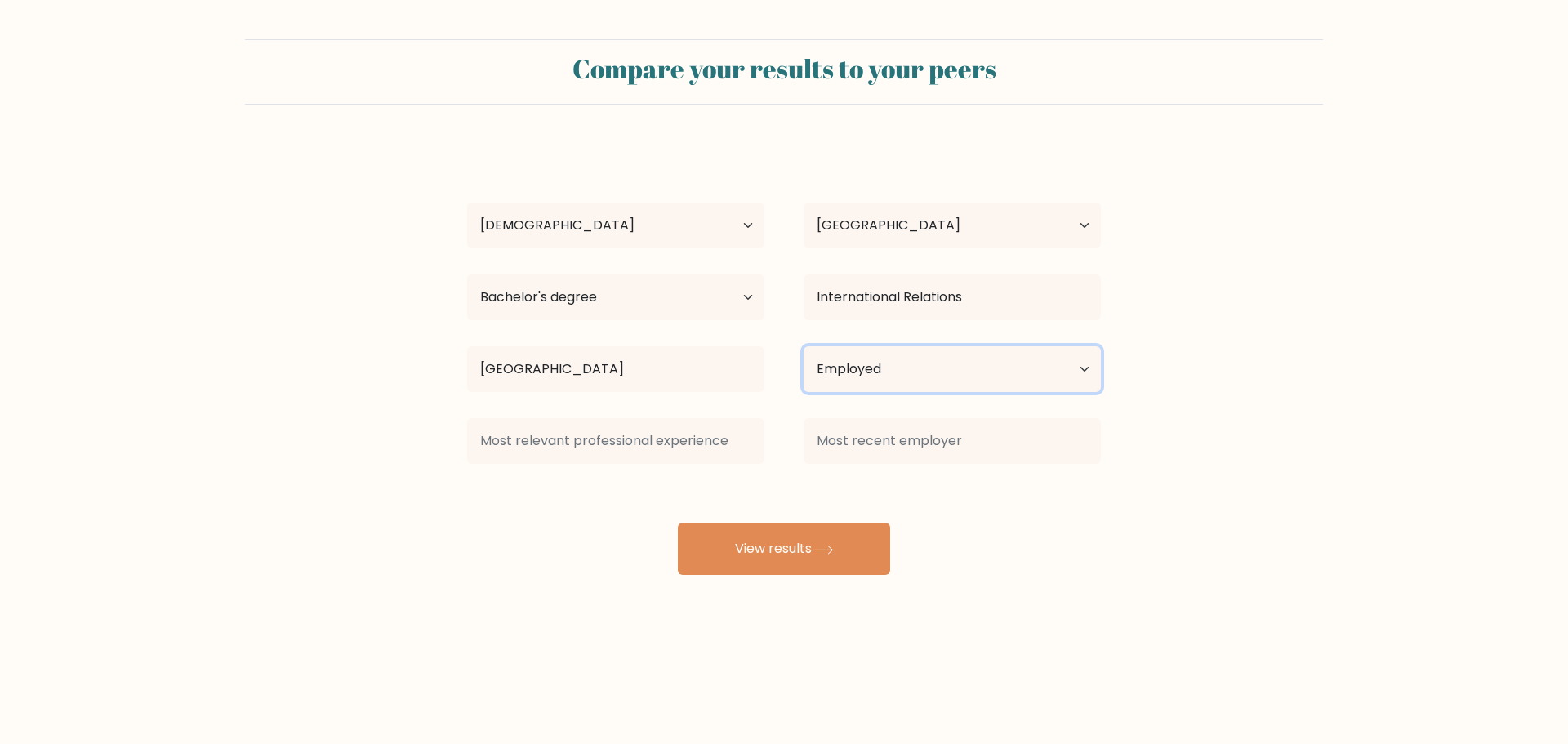
click at [869, 381] on select "Current employment status Employed Student Retired Other / prefer not to answer" at bounding box center [952, 369] width 297 height 46
select select "other"
click at [804, 346] on select "Current employment status Employed Student Retired Other / prefer not to answer" at bounding box center [952, 369] width 297 height 46
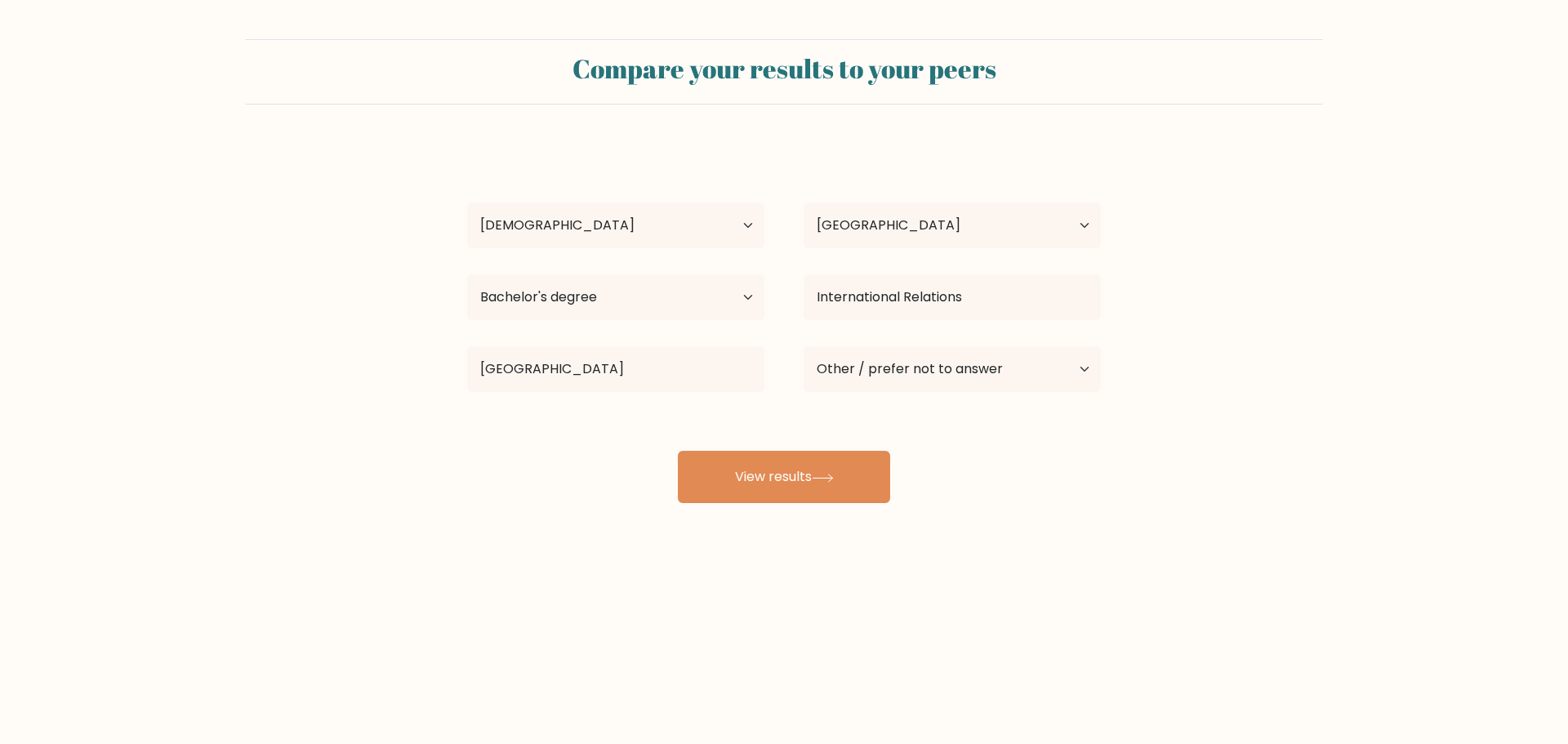
click at [774, 536] on div "Compare your results to your peers Edrel lou dela cerna Age Under 18 years old …" at bounding box center [784, 309] width 1568 height 619
click at [786, 483] on button "View results" at bounding box center [784, 476] width 212 height 53
